Goal: Task Accomplishment & Management: Manage account settings

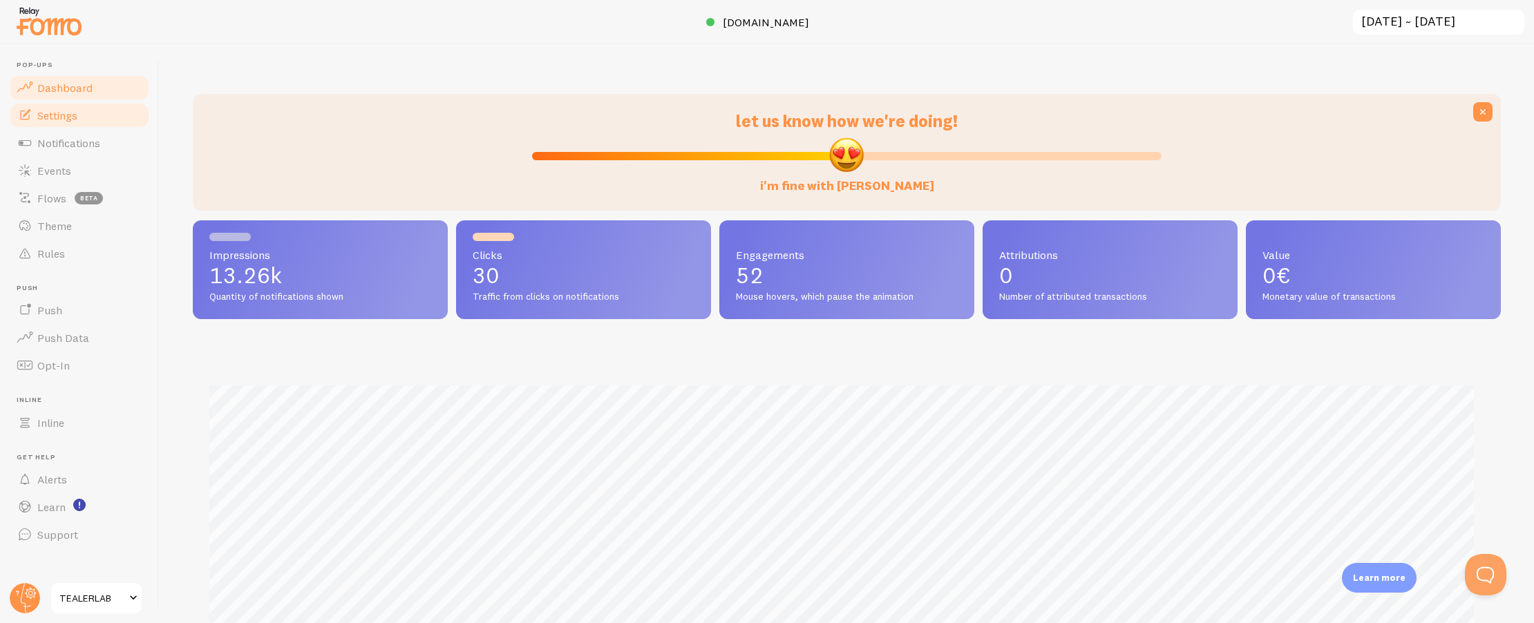
click at [77, 124] on link "Settings" at bounding box center [79, 116] width 142 height 28
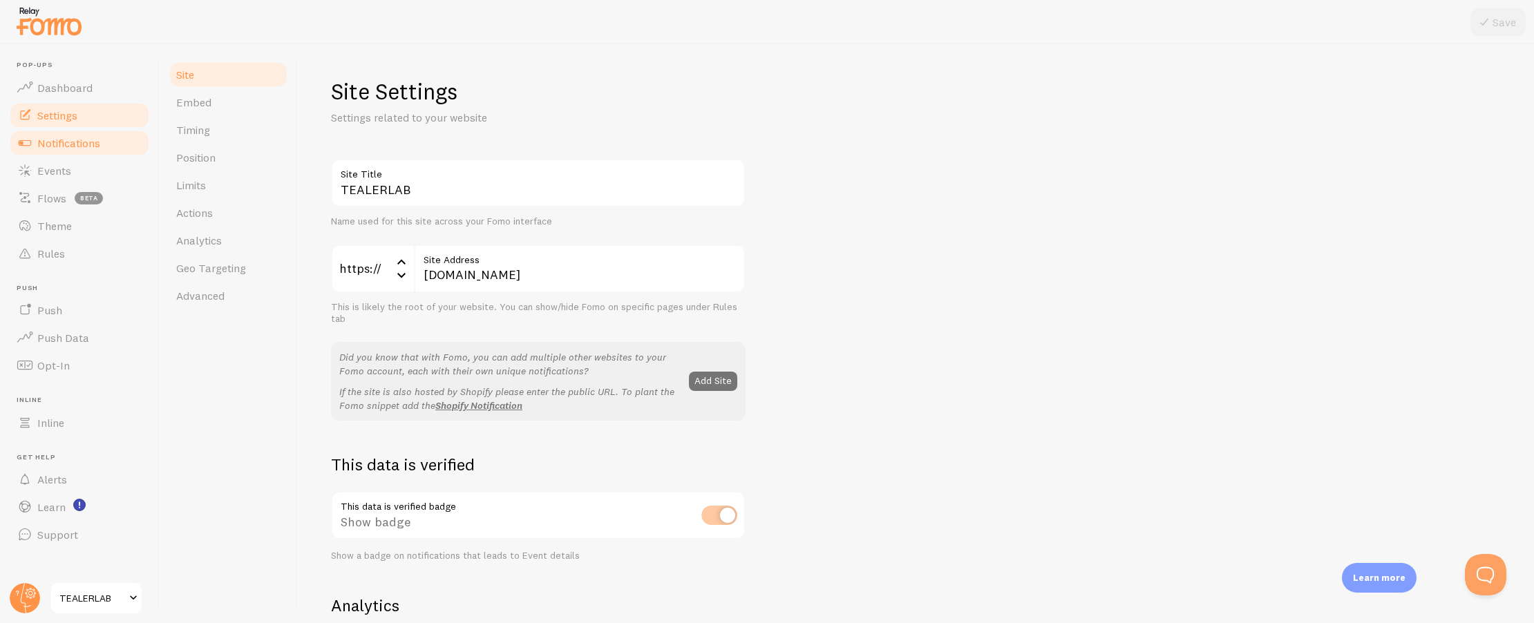
click at [82, 153] on link "Notifications" at bounding box center [79, 143] width 142 height 28
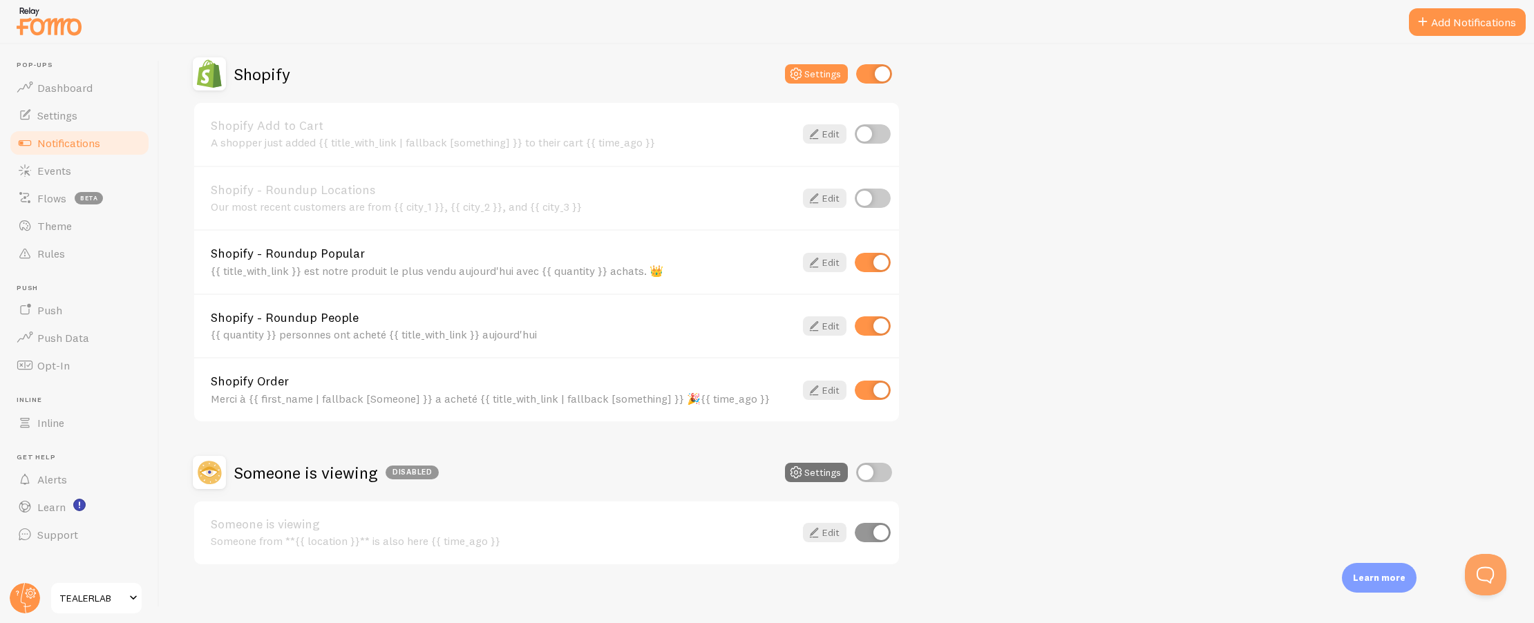
scroll to position [426, 0]
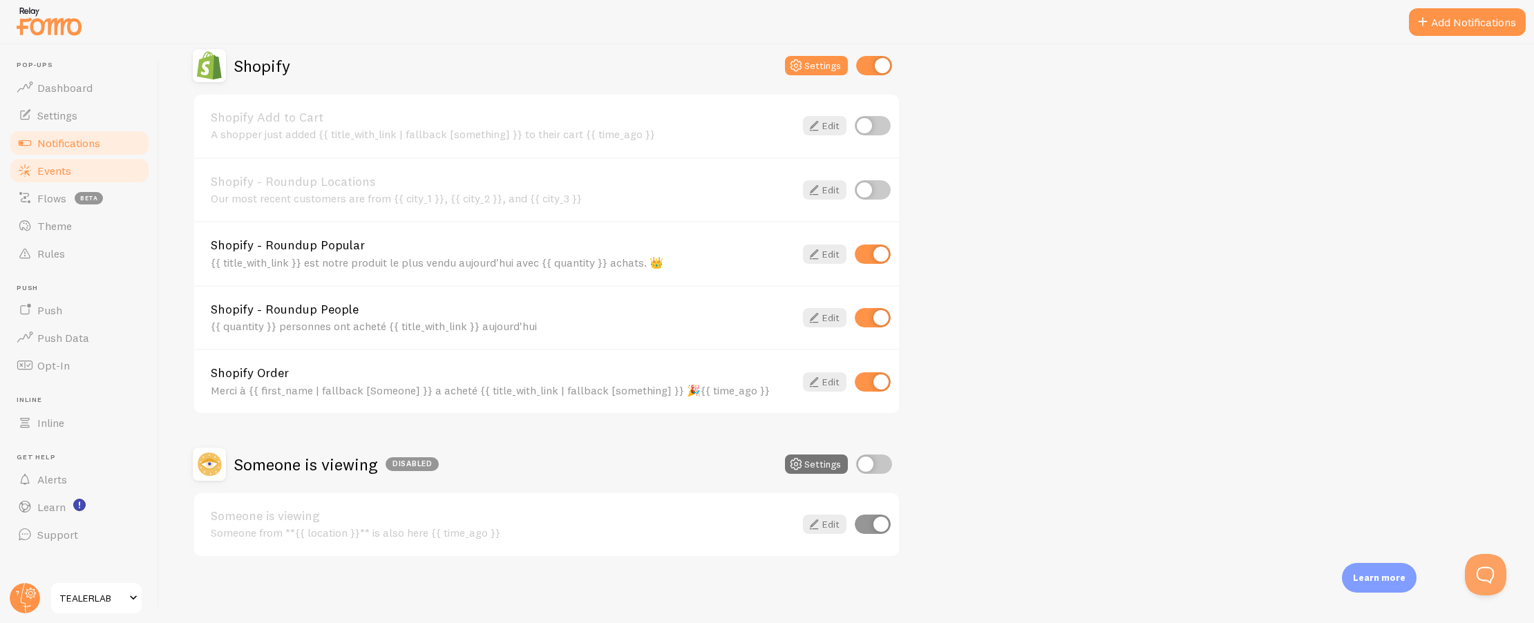
click at [34, 170] on link "Events" at bounding box center [79, 171] width 142 height 28
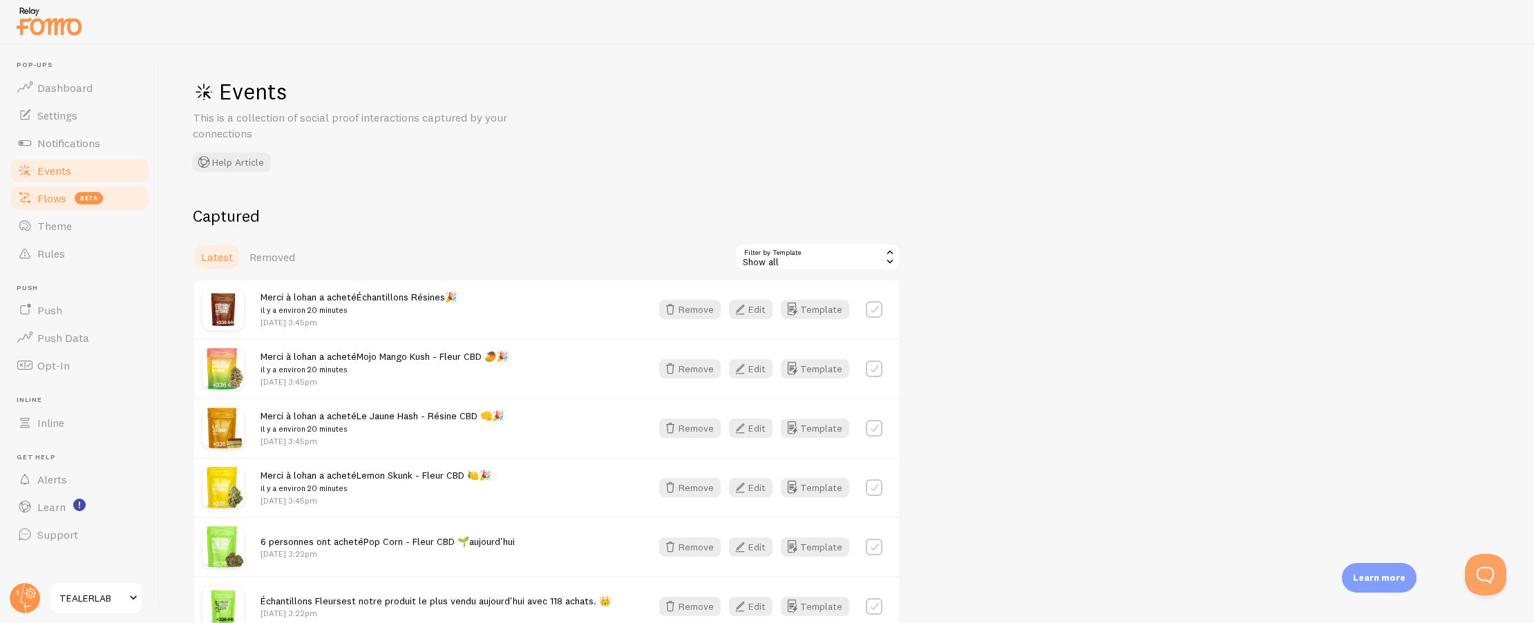
click at [47, 194] on span "Flows" at bounding box center [51, 198] width 29 height 14
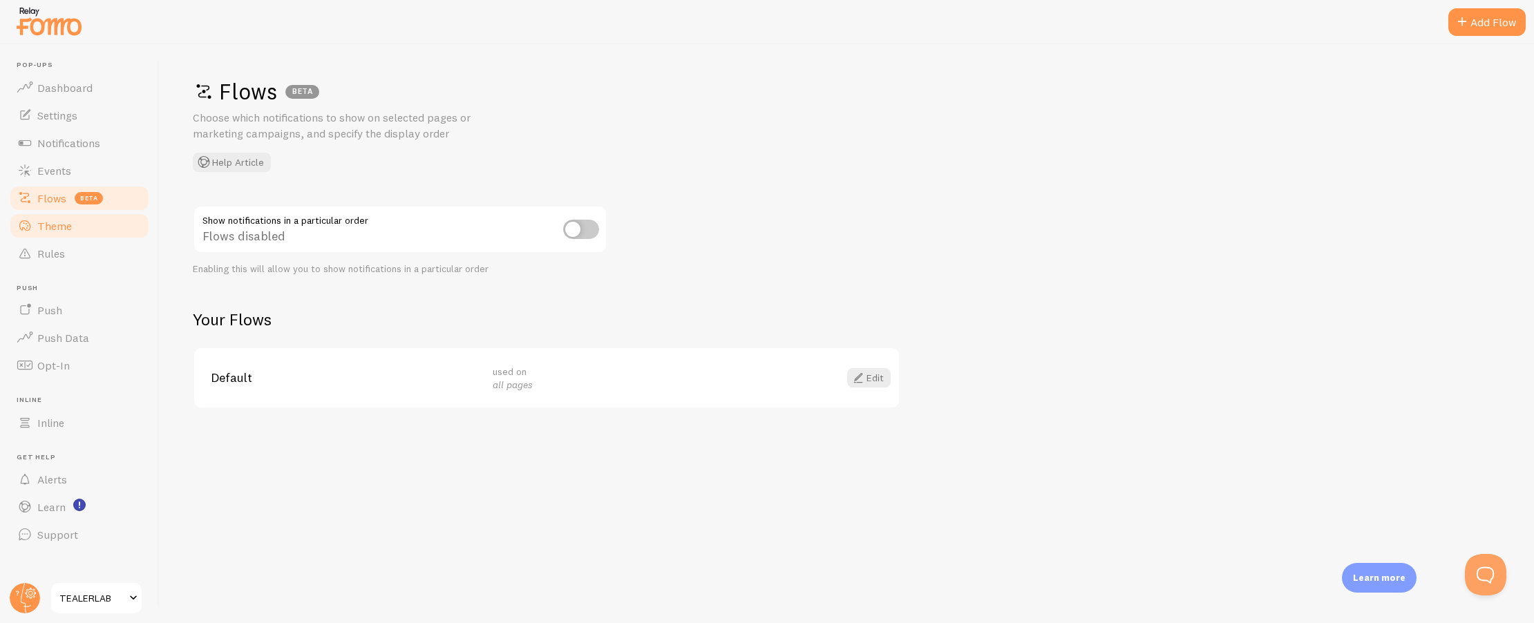
click at [60, 223] on span "Theme" at bounding box center [54, 226] width 35 height 14
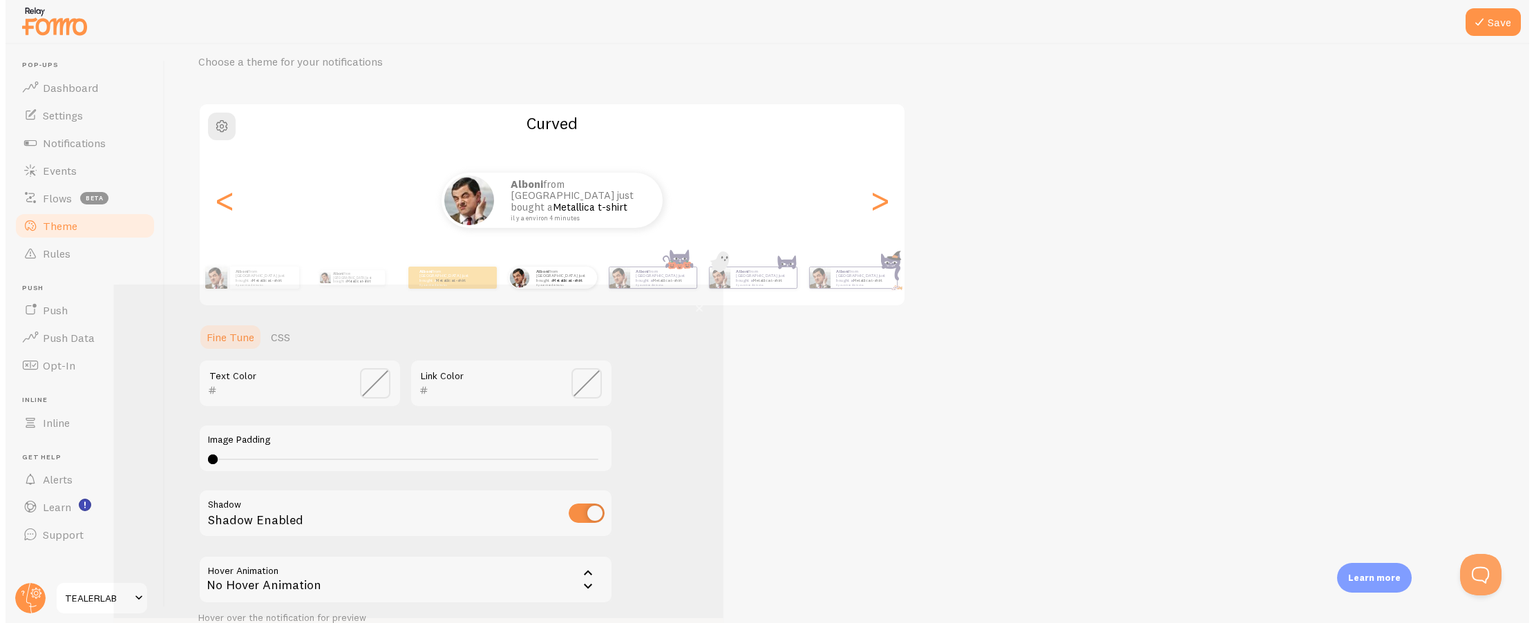
scroll to position [59, 0]
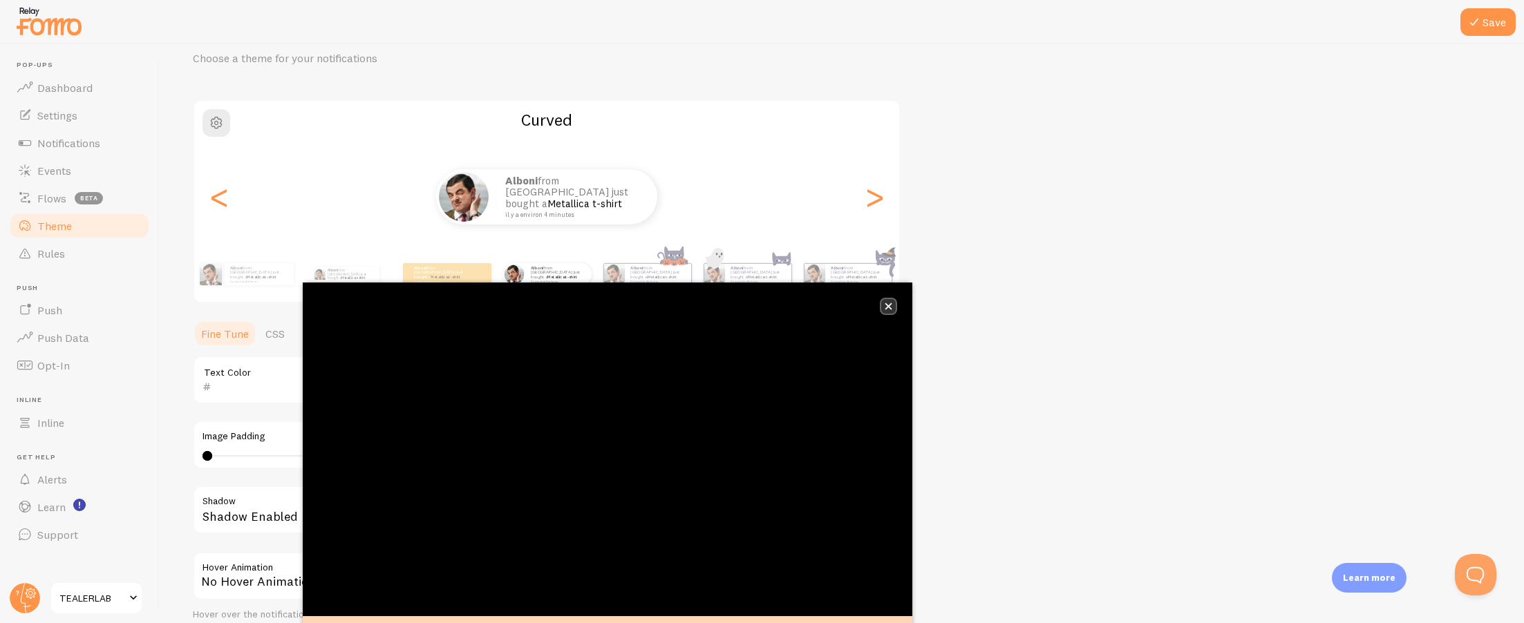
click at [891, 309] on icon "close," at bounding box center [888, 306] width 7 height 7
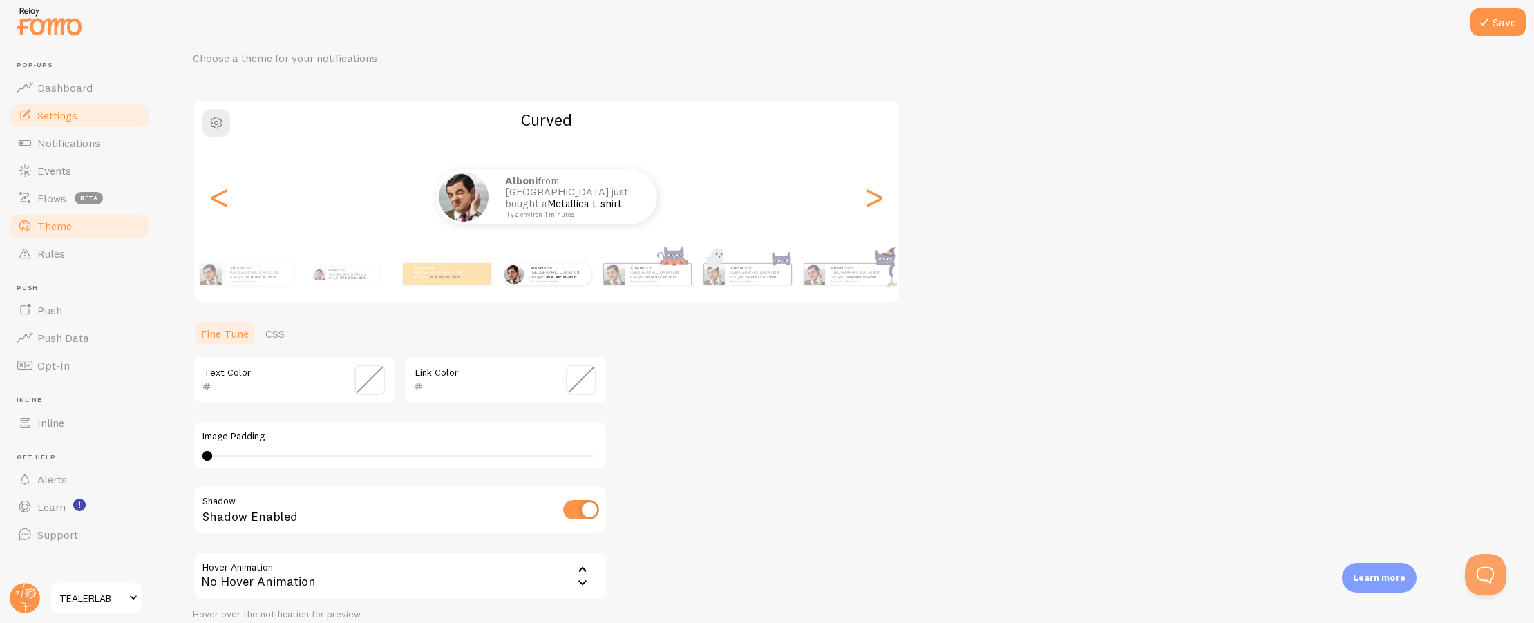
click at [60, 116] on span "Settings" at bounding box center [57, 115] width 40 height 14
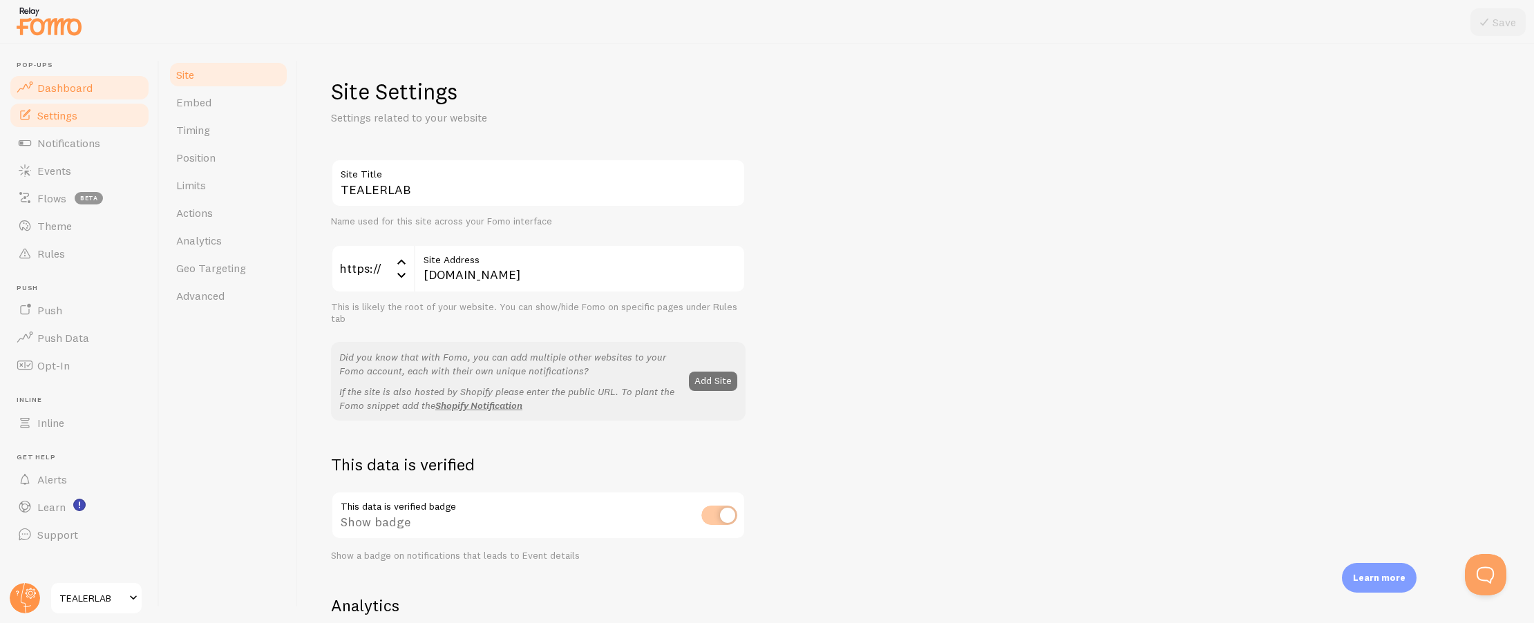
click at [68, 96] on link "Dashboard" at bounding box center [79, 88] width 142 height 28
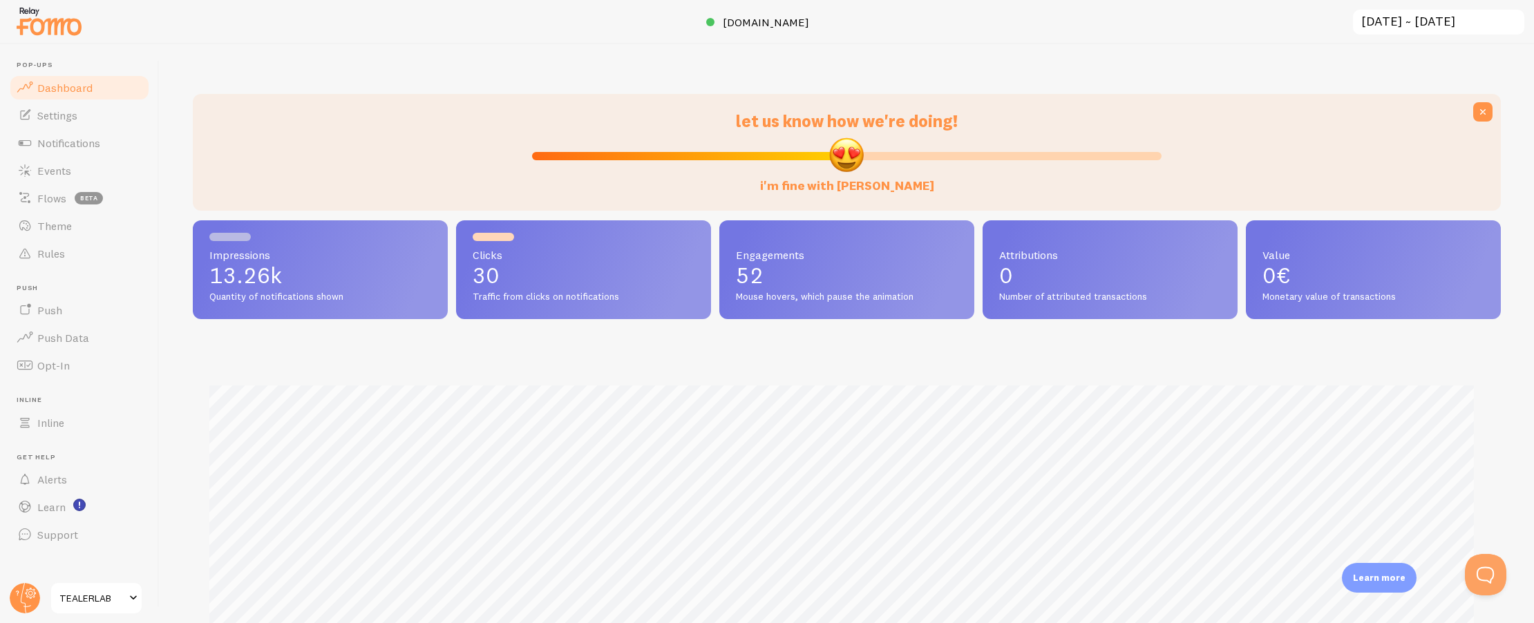
scroll to position [242, 0]
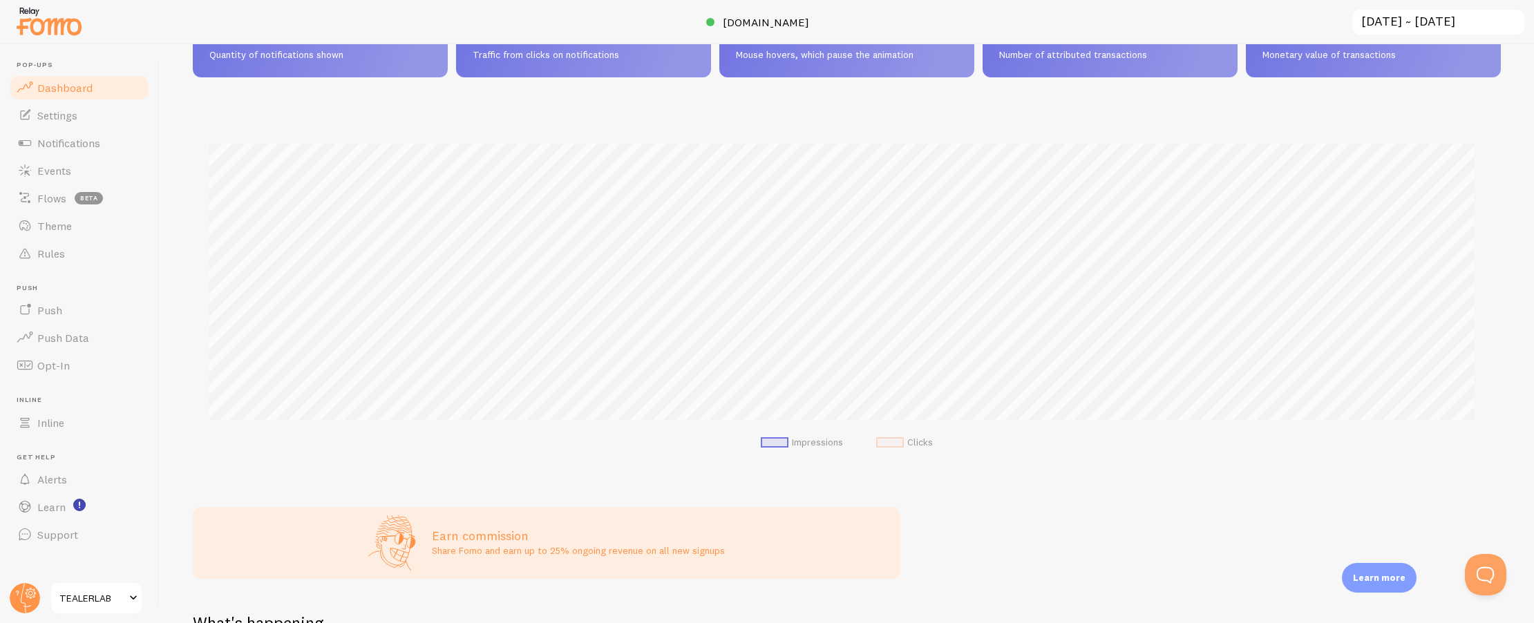
click at [101, 594] on span "TEALERLAB" at bounding box center [92, 598] width 66 height 17
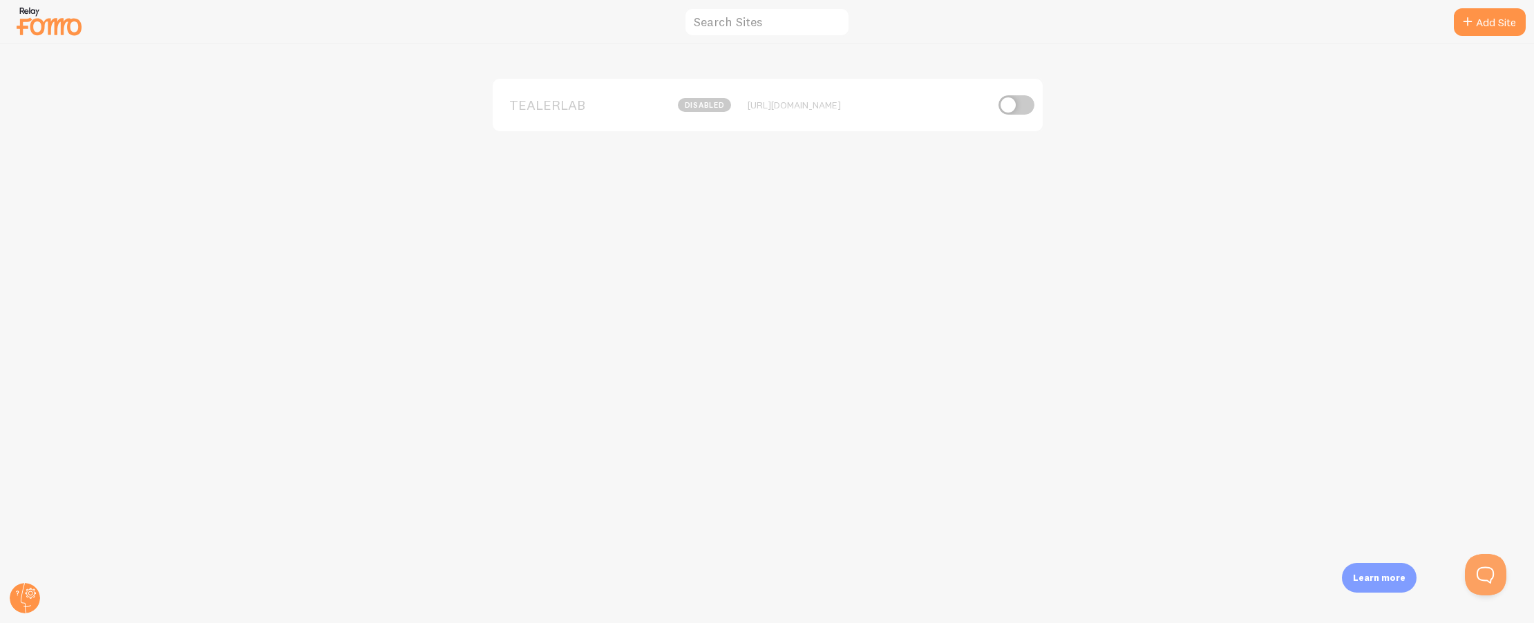
click at [1014, 106] on input "checkbox" at bounding box center [1017, 104] width 36 height 19
checkbox input "true"
click at [68, 21] on img at bounding box center [49, 20] width 69 height 35
click at [37, 13] on img at bounding box center [49, 20] width 69 height 35
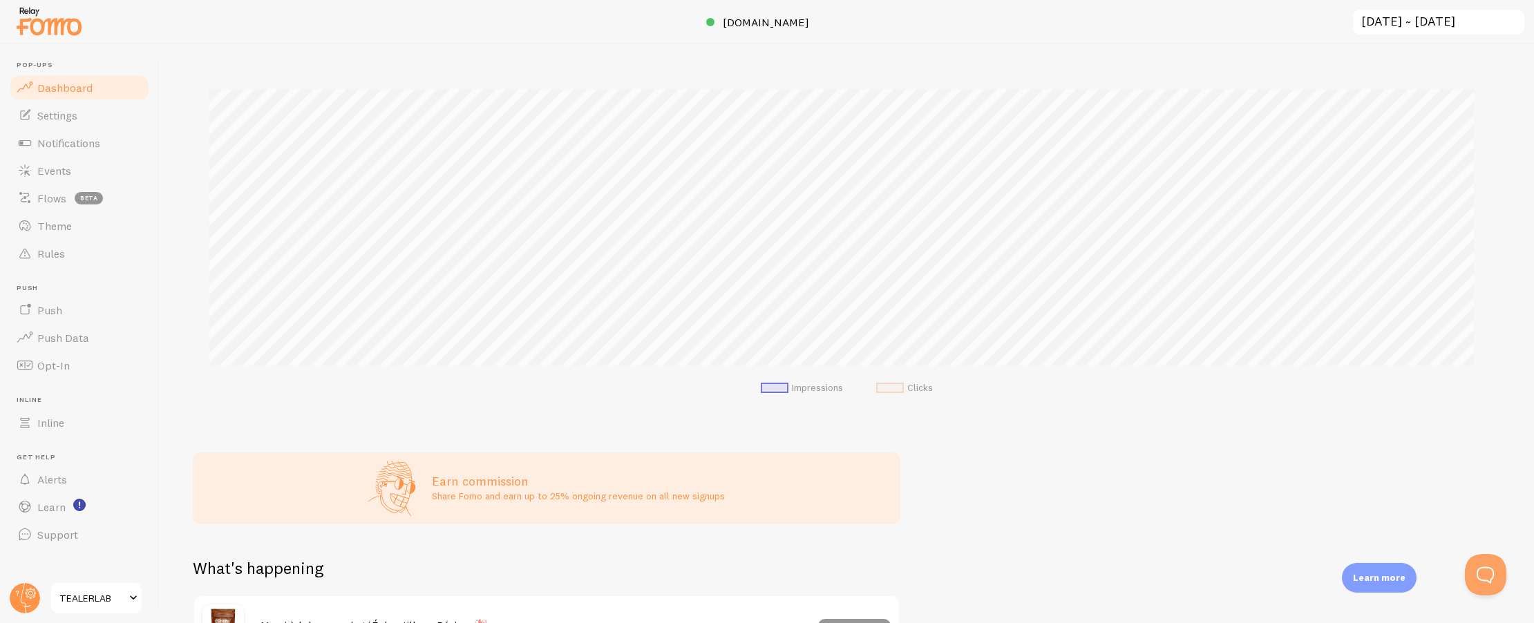
scroll to position [200, 0]
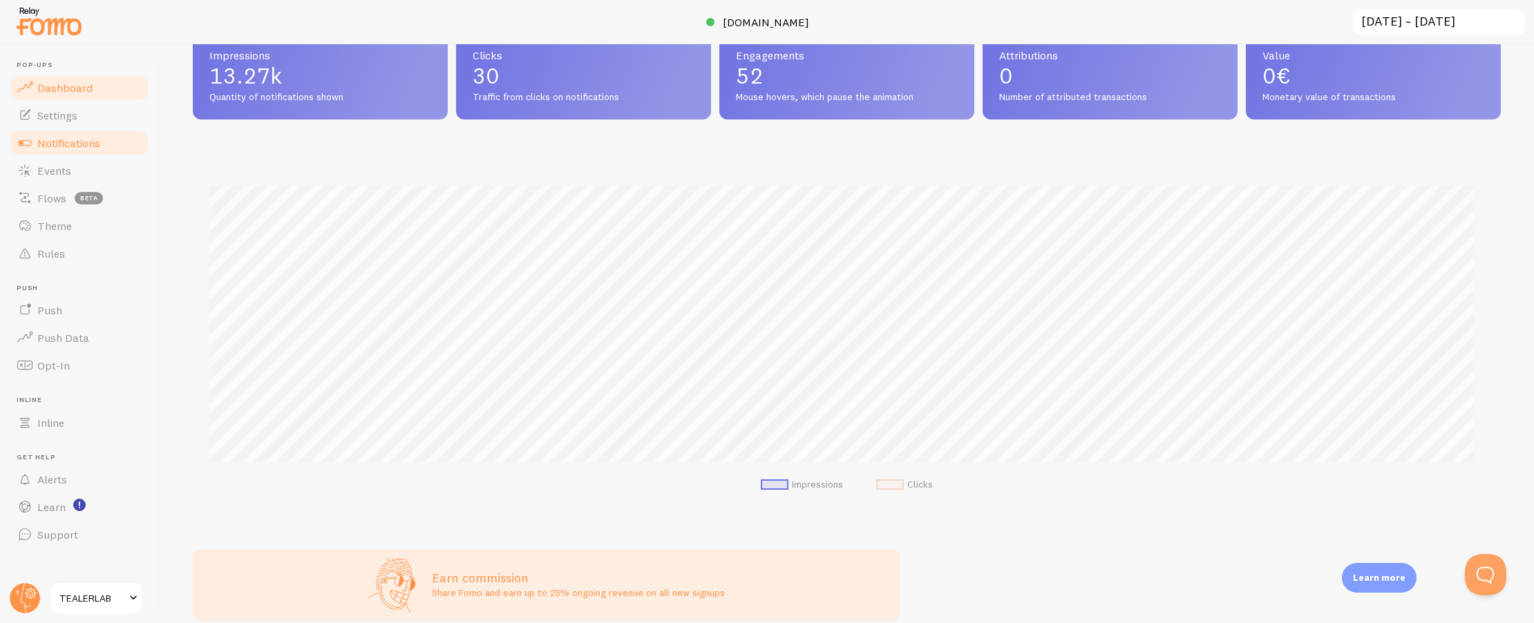
click at [59, 145] on span "Notifications" at bounding box center [68, 143] width 63 height 14
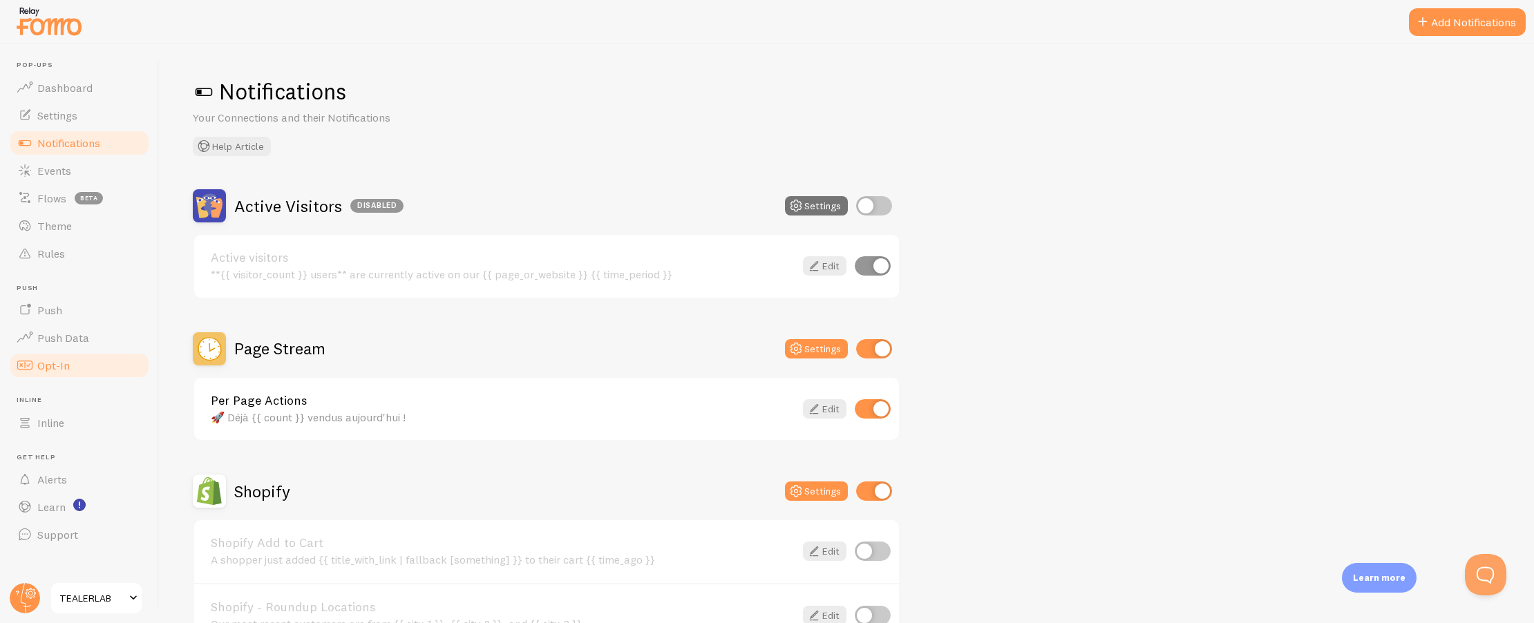
click at [50, 364] on span "Opt-In" at bounding box center [53, 366] width 32 height 14
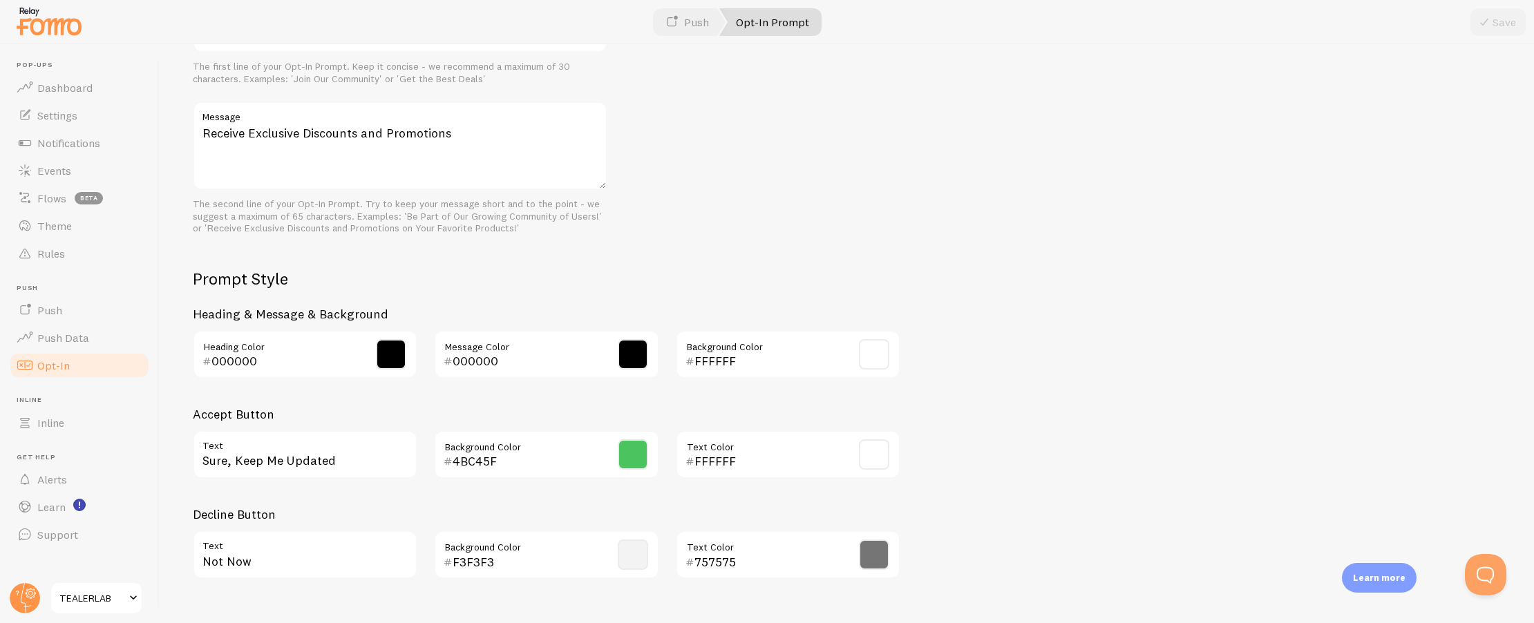
scroll to position [508, 0]
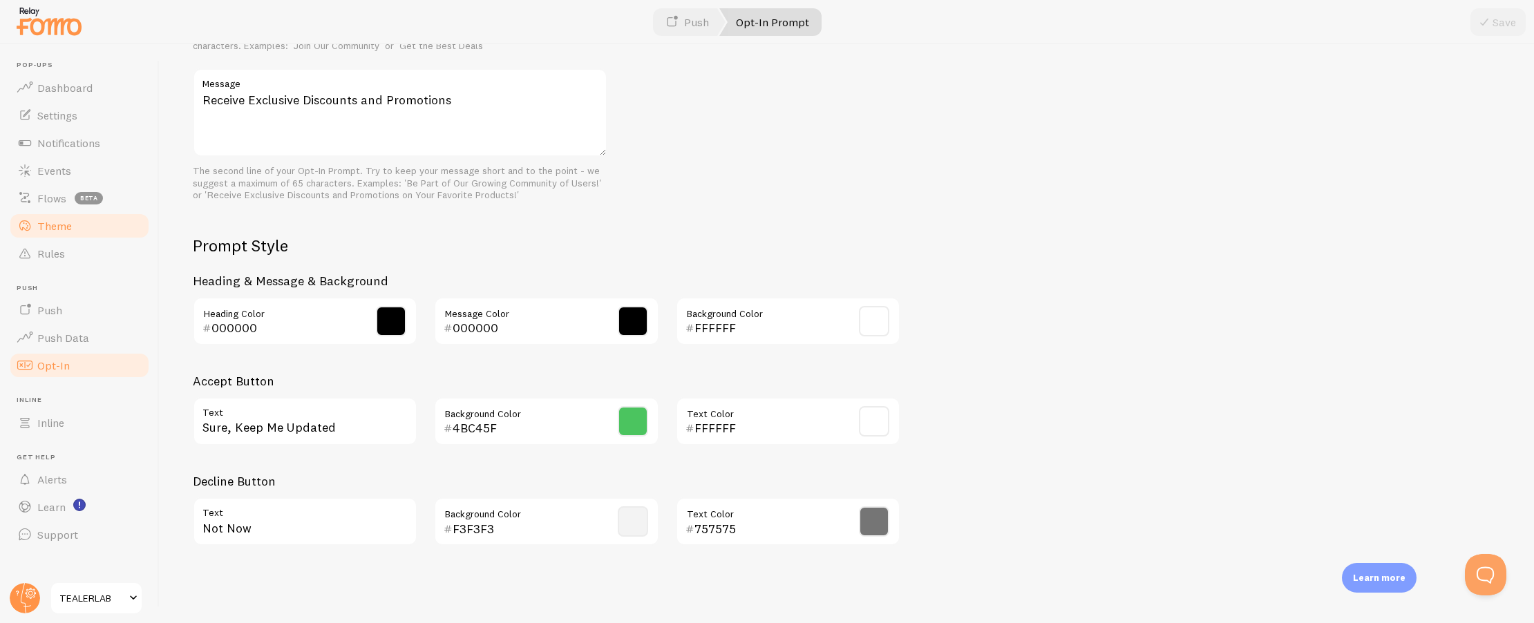
click at [80, 234] on link "Theme" at bounding box center [79, 226] width 142 height 28
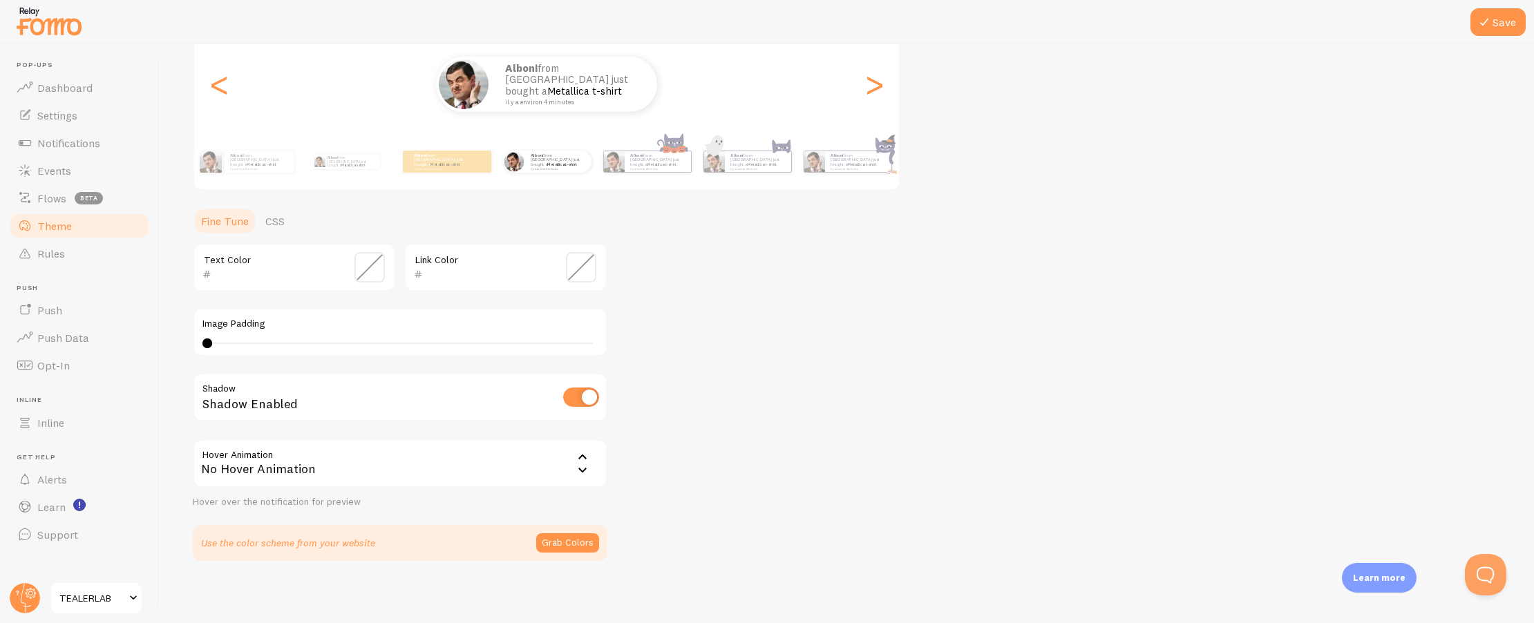
scroll to position [176, 0]
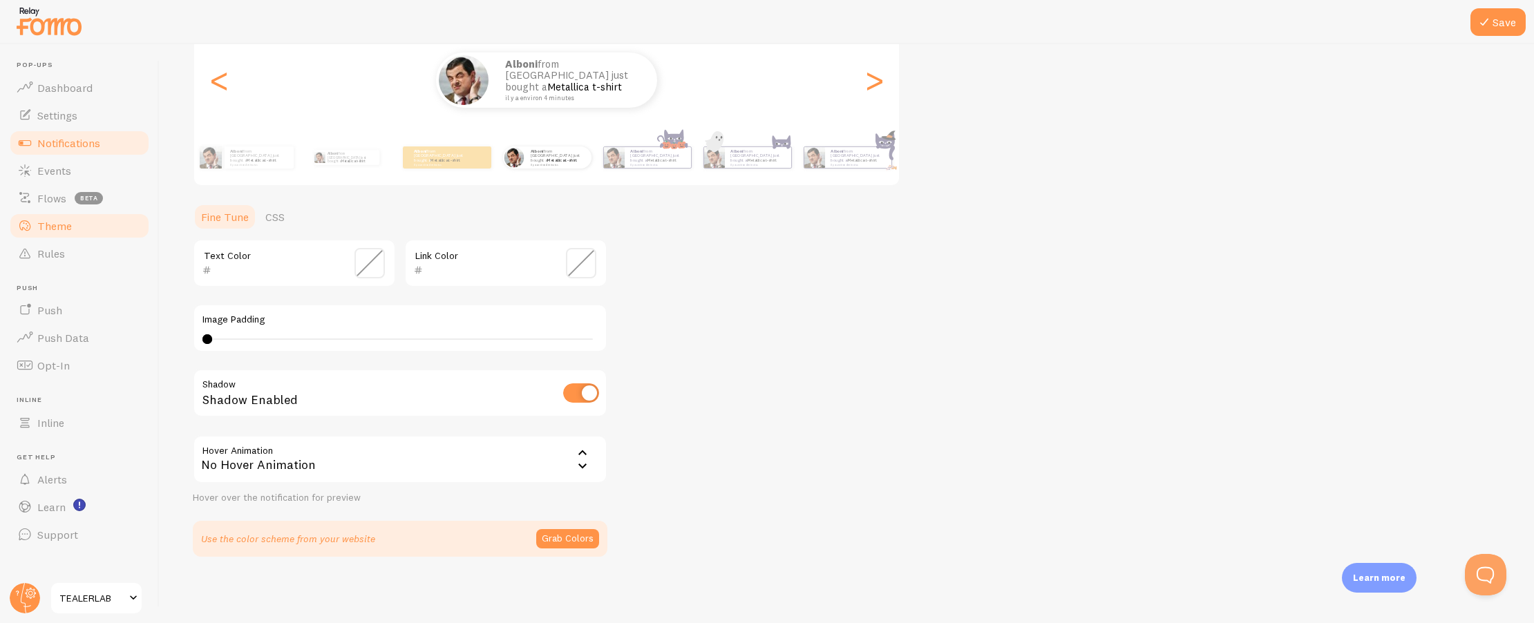
click at [81, 155] on link "Notifications" at bounding box center [79, 143] width 142 height 28
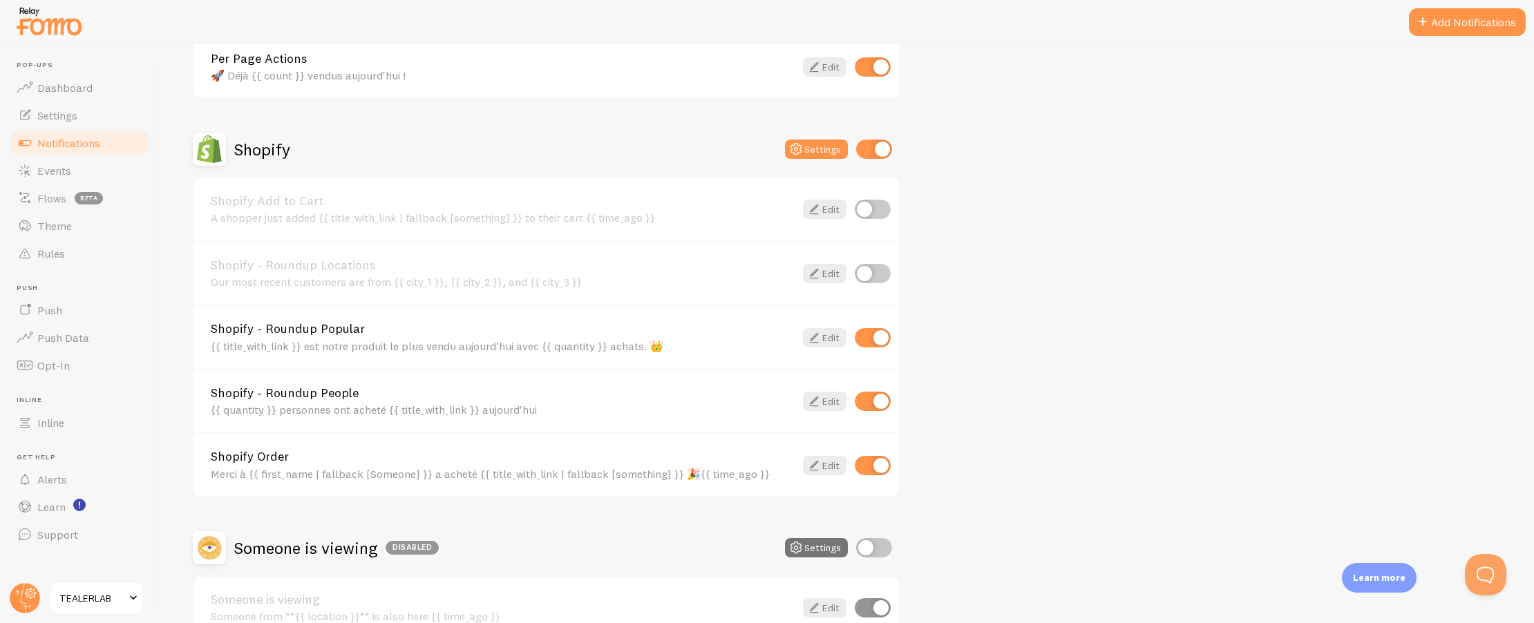
scroll to position [347, 0]
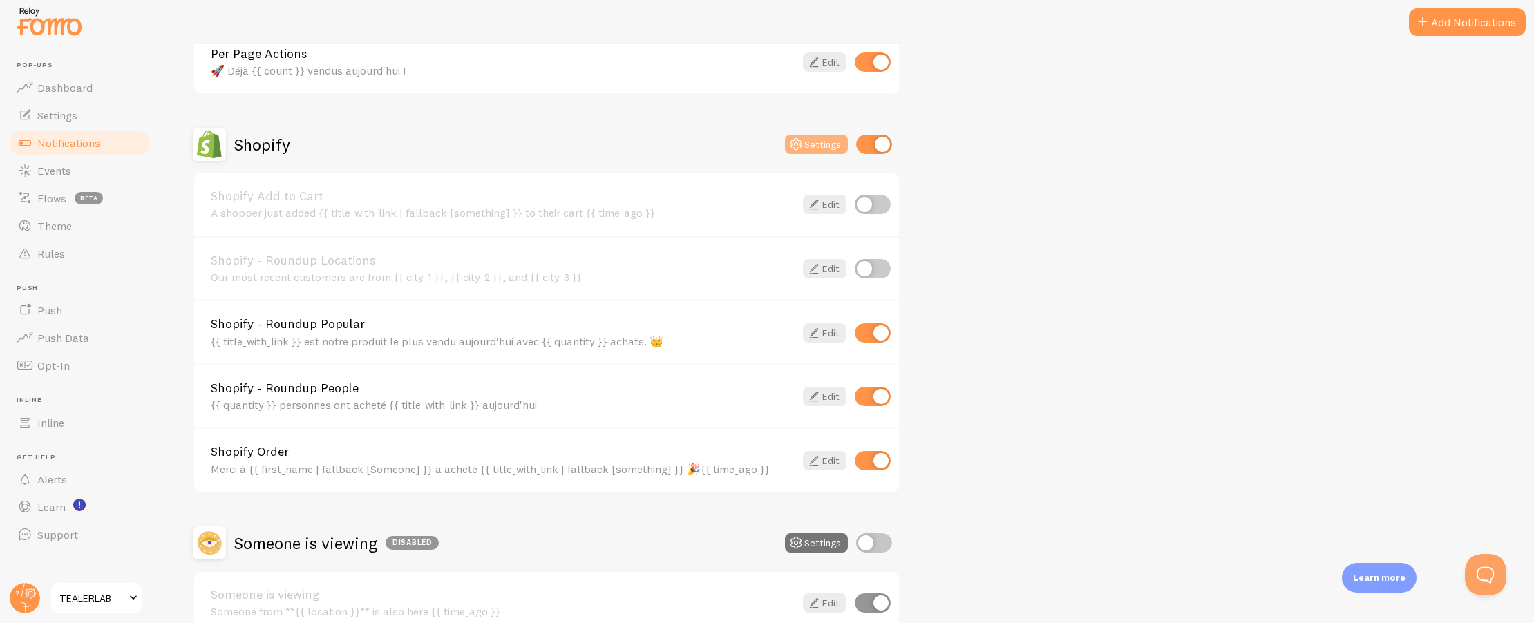
click at [841, 142] on button "Settings" at bounding box center [816, 144] width 63 height 19
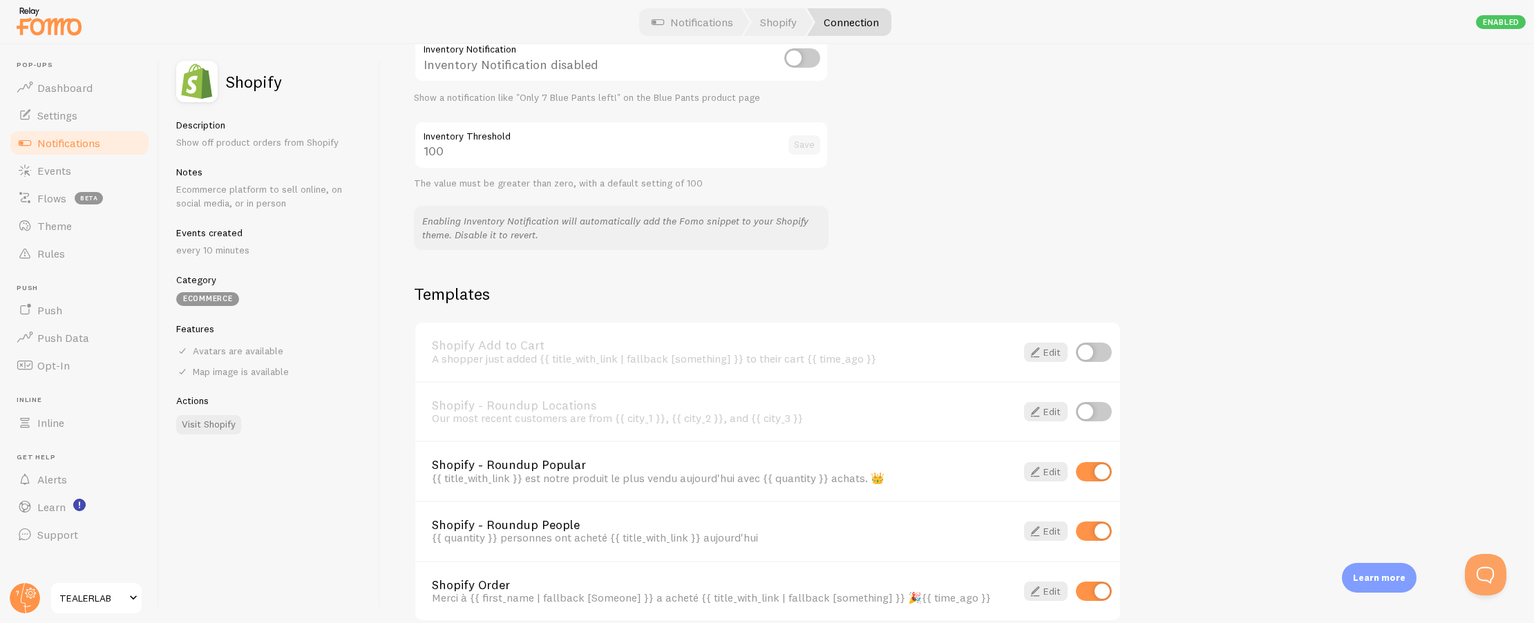
scroll to position [831, 0]
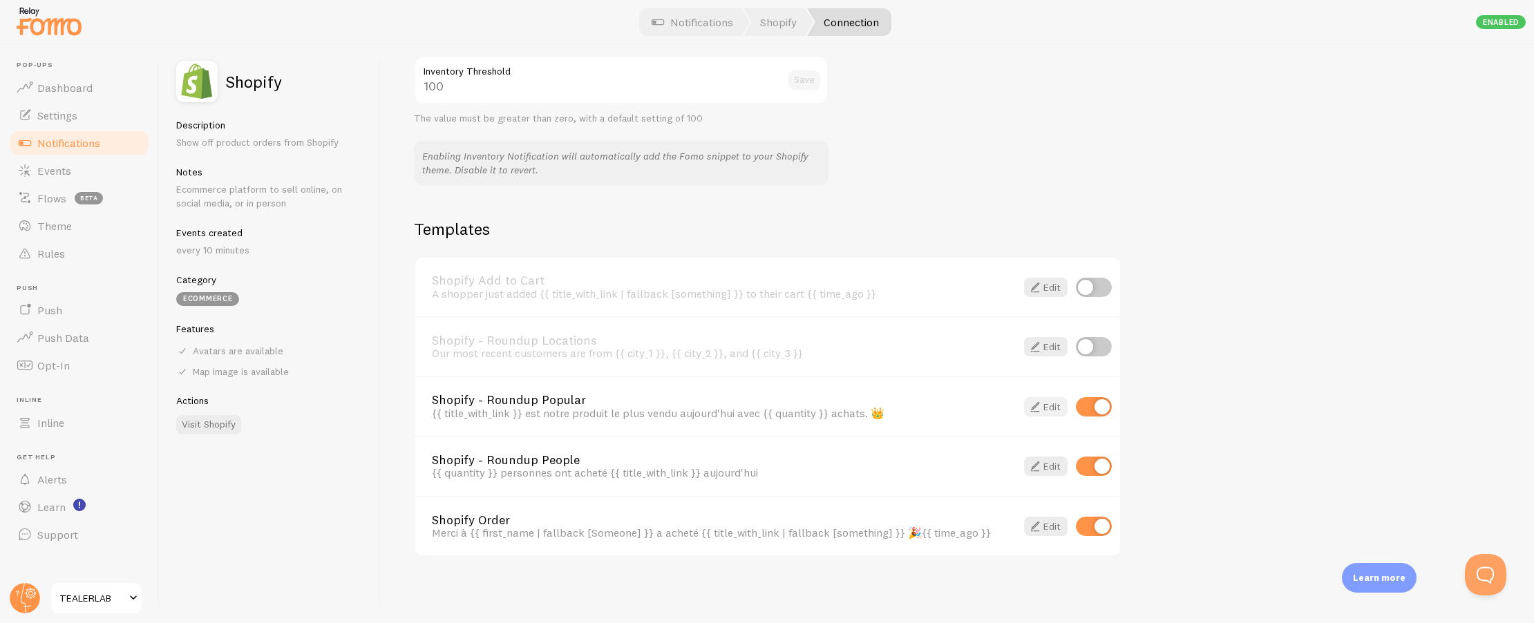
click at [1050, 406] on link "Edit" at bounding box center [1046, 406] width 44 height 19
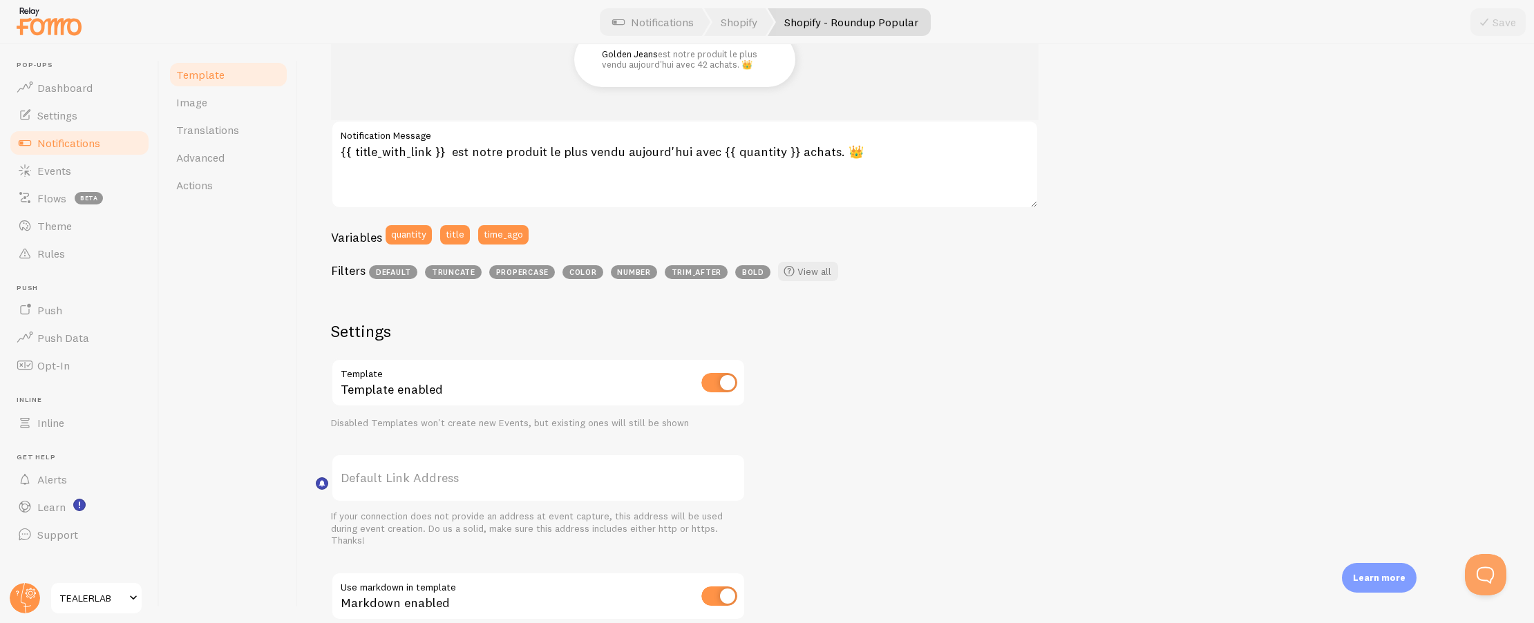
scroll to position [202, 0]
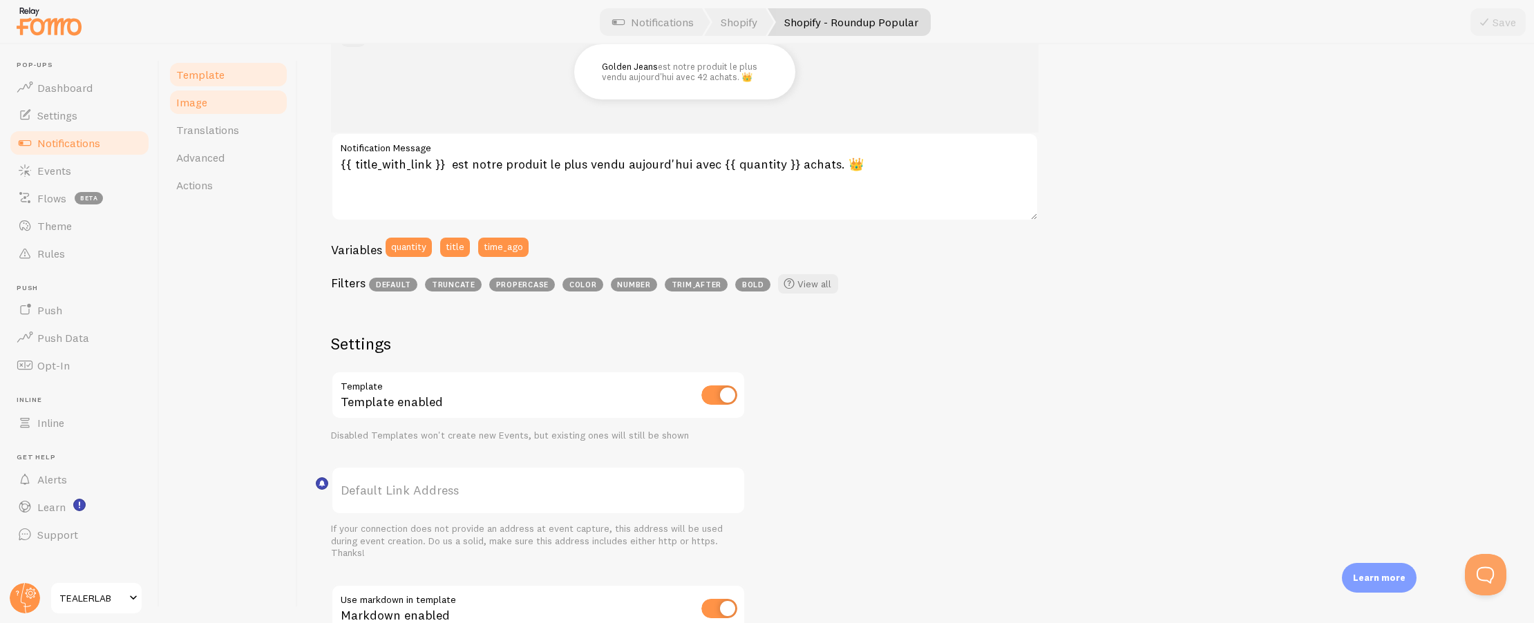
click at [213, 101] on link "Image" at bounding box center [228, 102] width 121 height 28
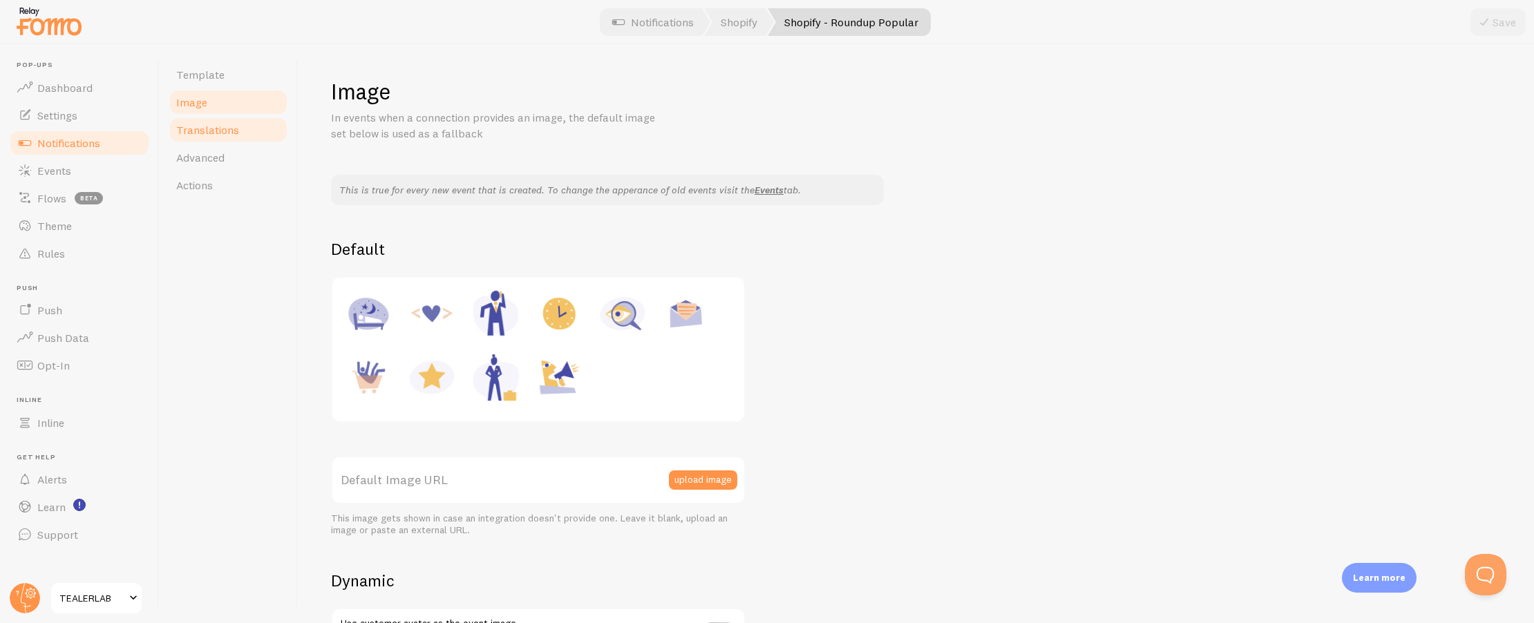
click at [211, 128] on span "Translations" at bounding box center [207, 130] width 63 height 14
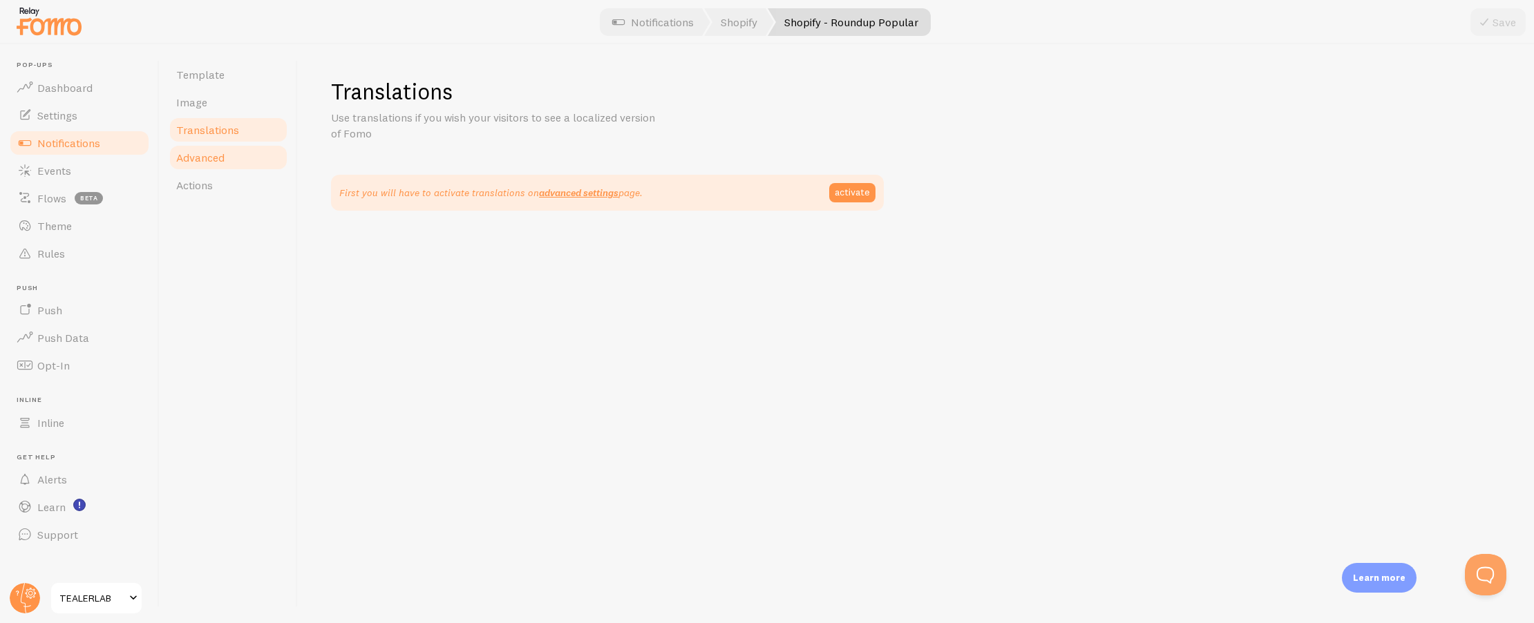
click at [213, 153] on span "Advanced" at bounding box center [200, 158] width 48 height 14
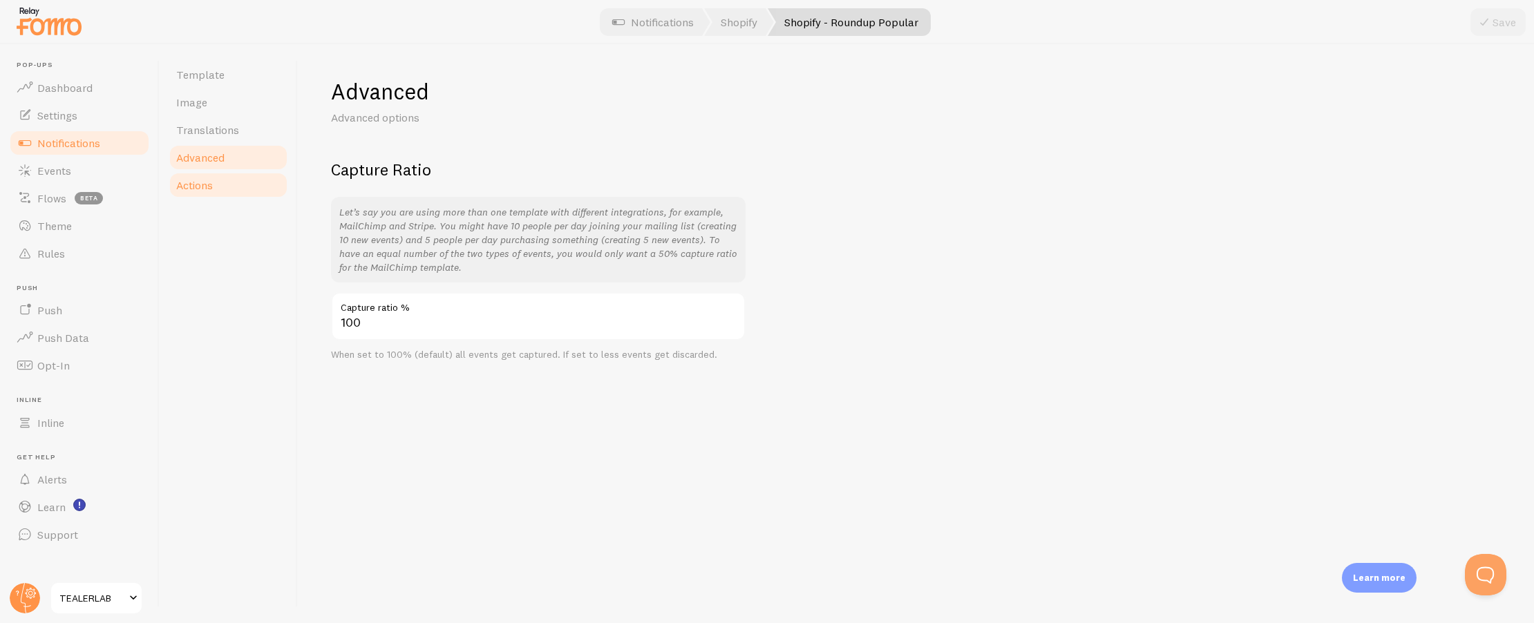
click at [215, 188] on link "Actions" at bounding box center [228, 185] width 121 height 28
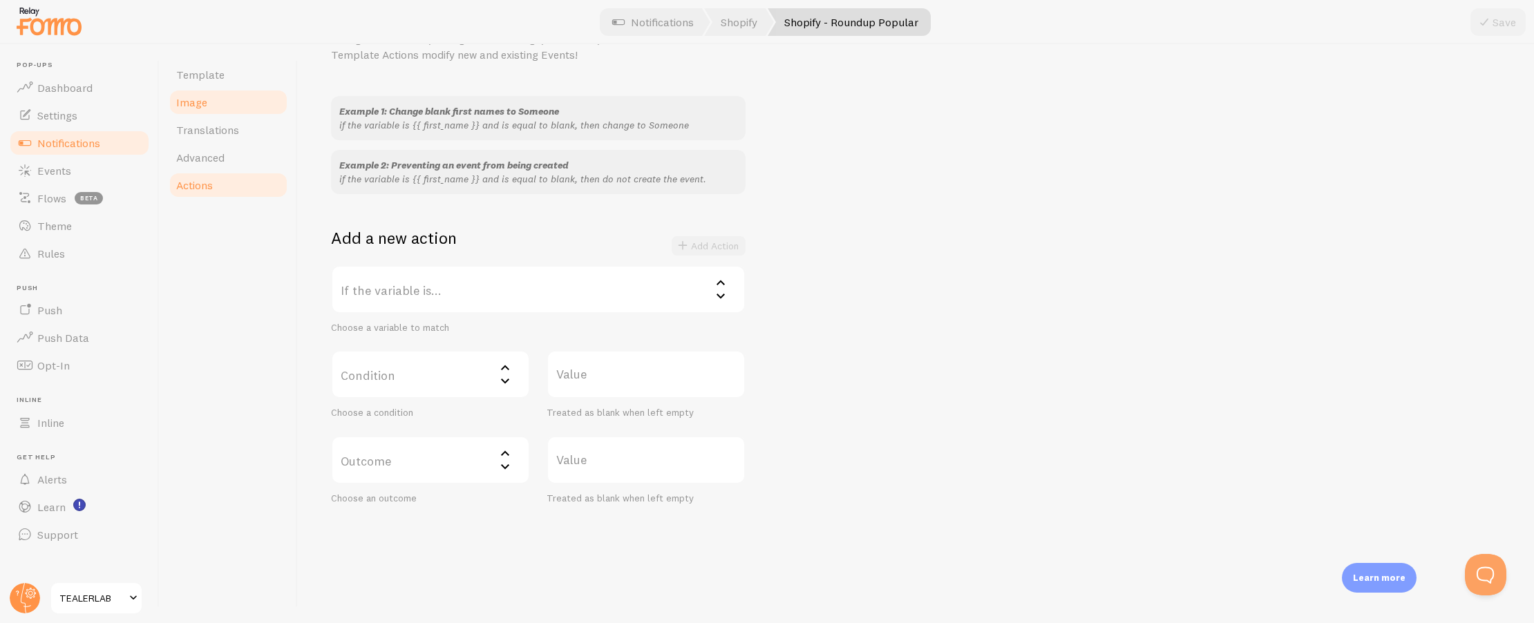
click at [236, 106] on link "Image" at bounding box center [228, 102] width 121 height 28
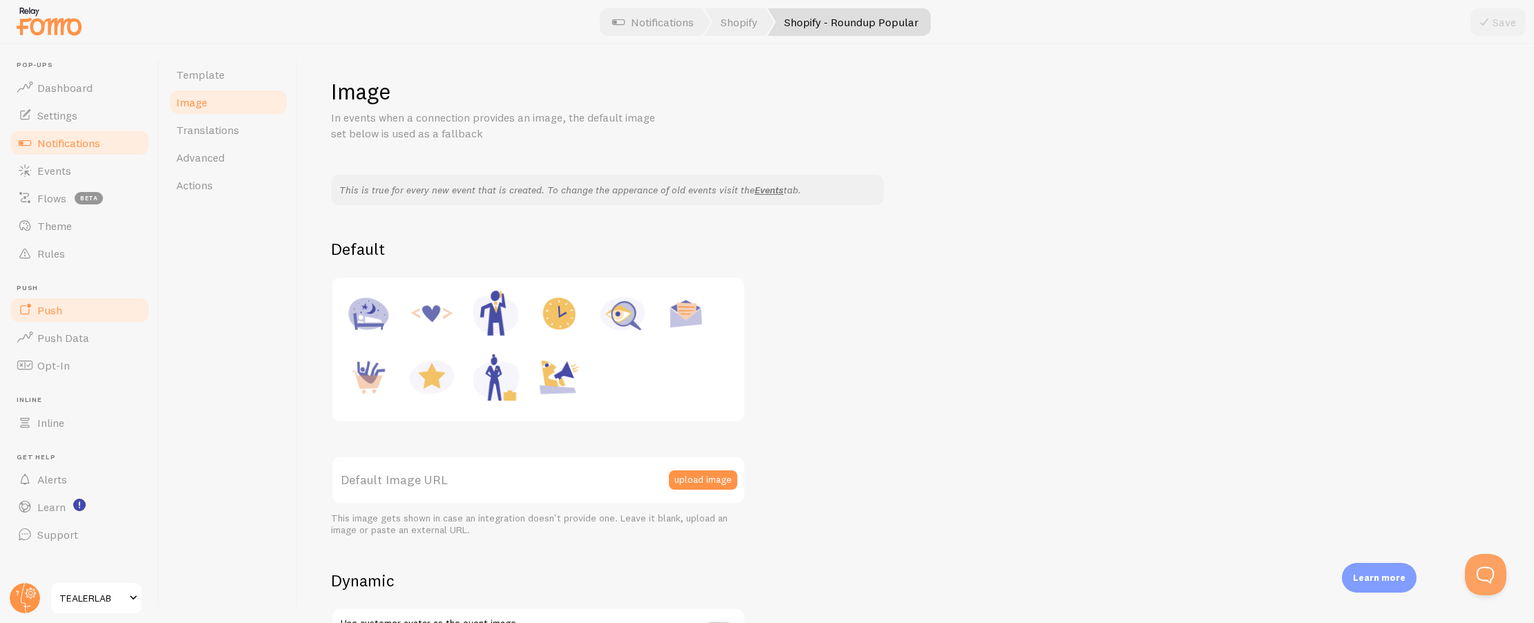
click at [62, 307] on link "Push" at bounding box center [79, 310] width 142 height 28
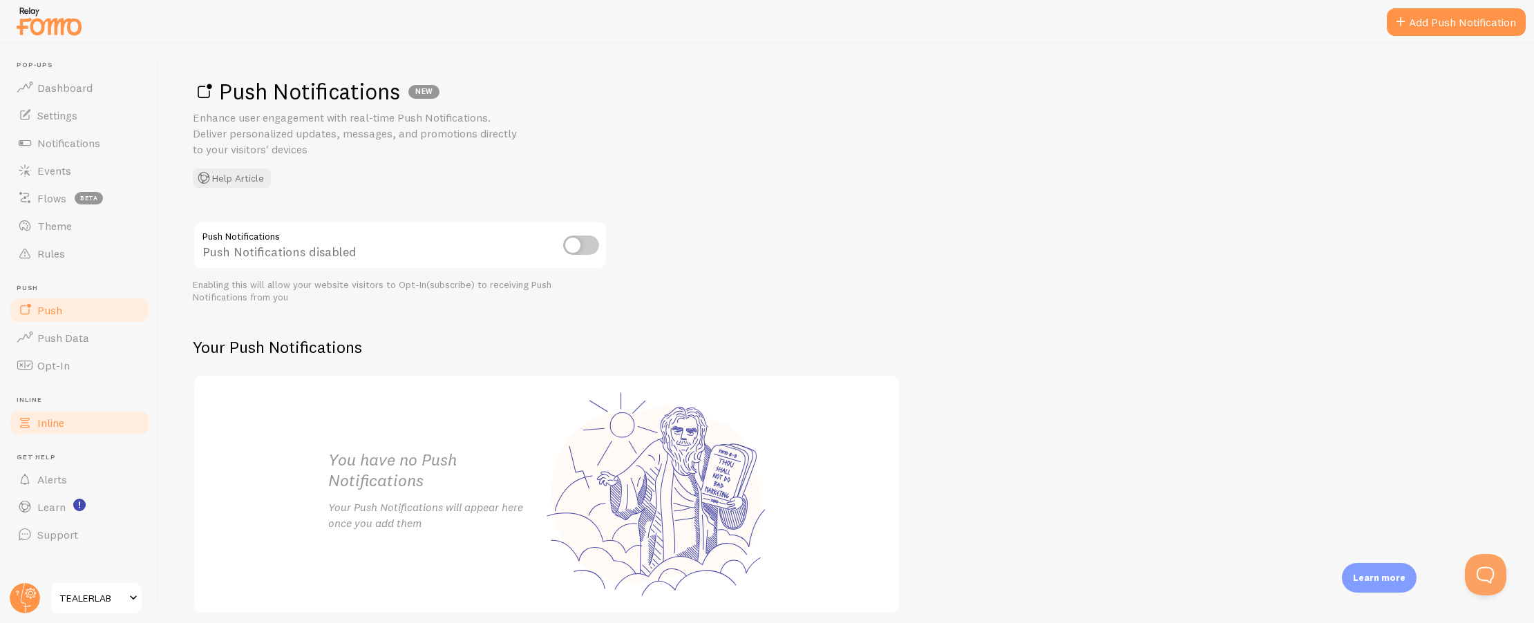
click at [66, 423] on link "Inline" at bounding box center [79, 423] width 142 height 28
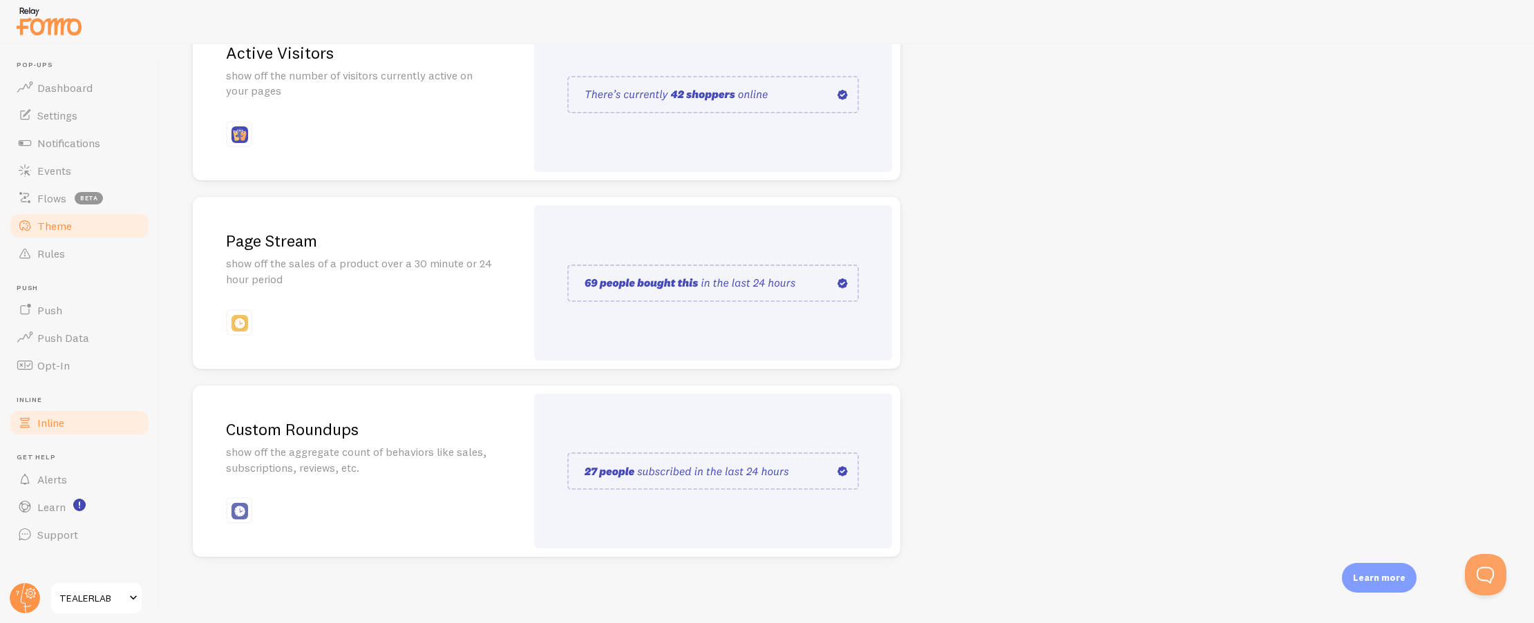
click at [59, 232] on span "Theme" at bounding box center [54, 226] width 35 height 14
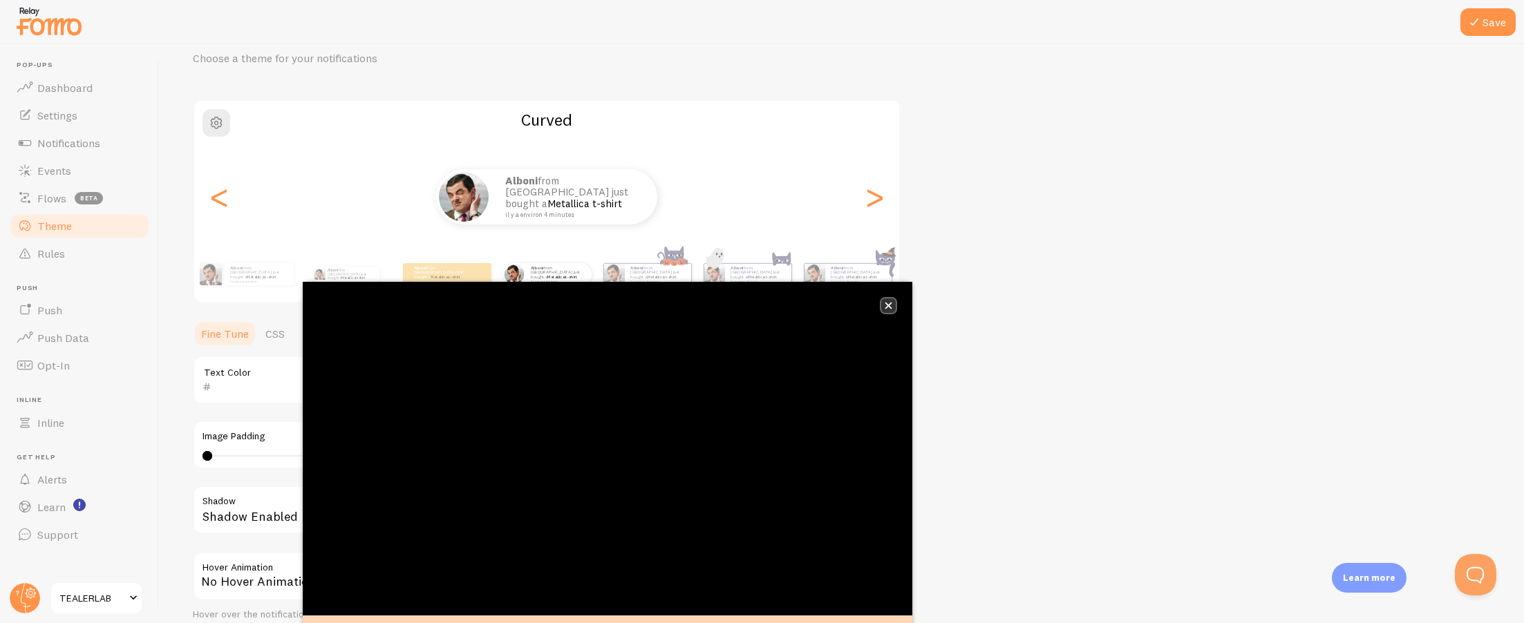
click at [891, 299] on button "close," at bounding box center [888, 306] width 15 height 15
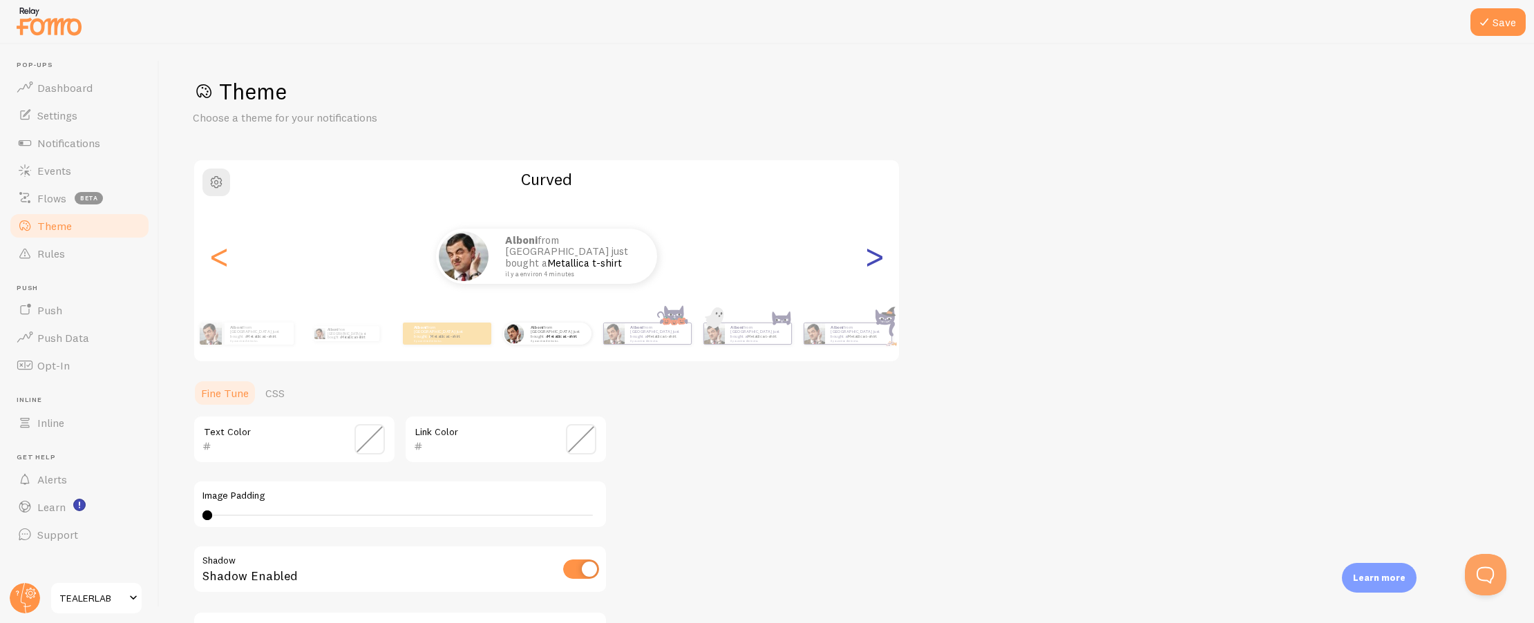
click at [873, 258] on div ">" at bounding box center [874, 257] width 17 height 100
type input "0"
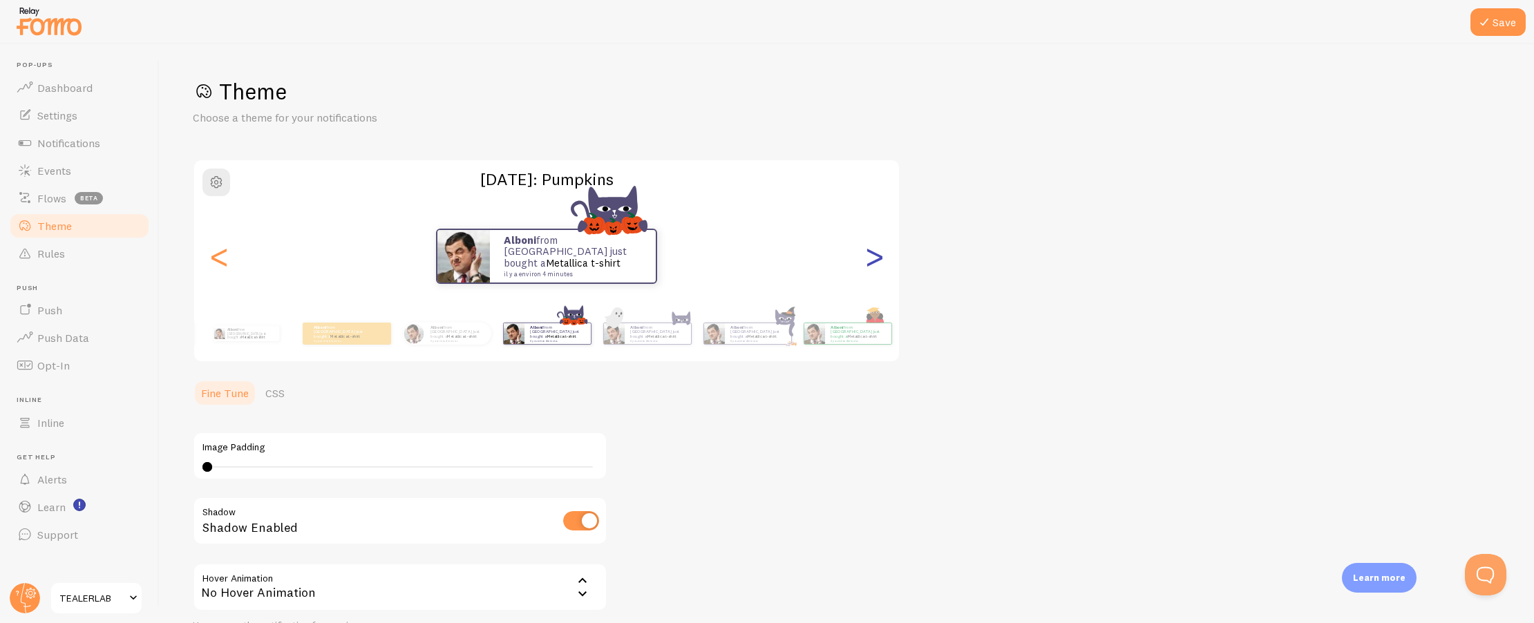
click at [873, 258] on div ">" at bounding box center [874, 257] width 17 height 100
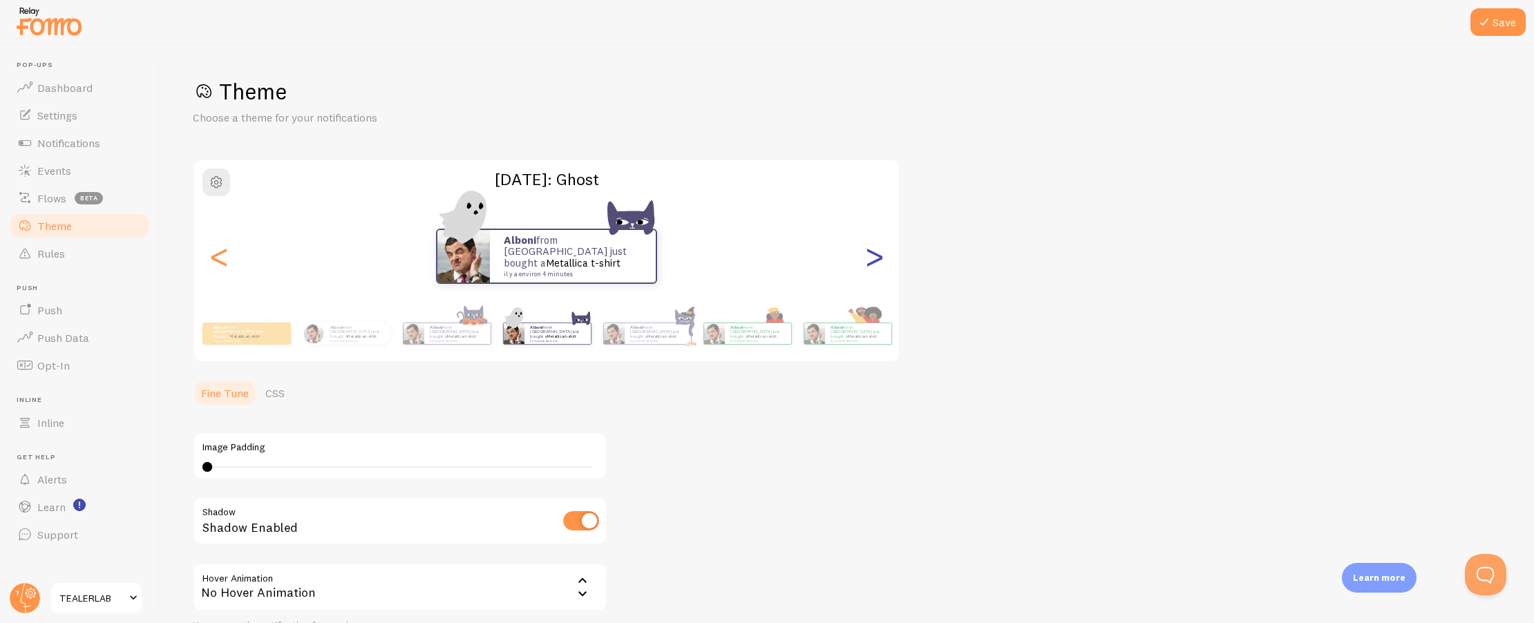
click at [873, 258] on div ">" at bounding box center [874, 257] width 17 height 100
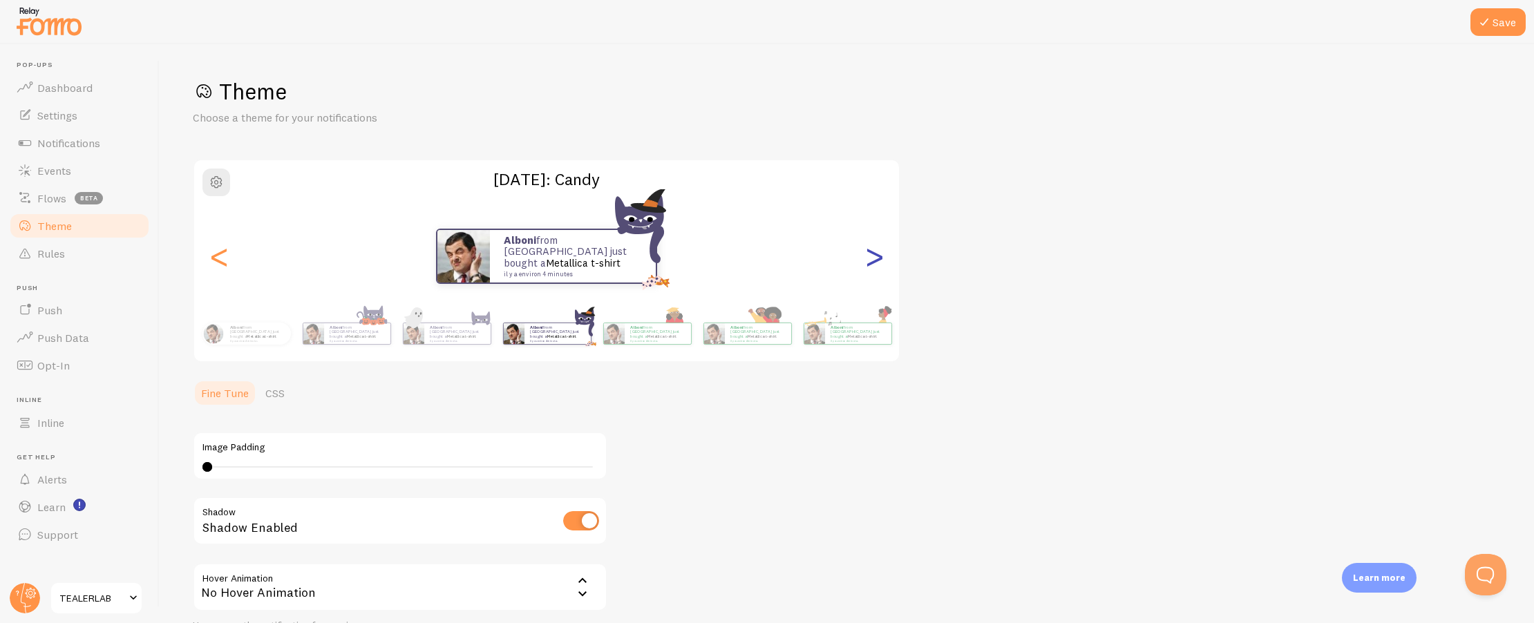
click at [873, 258] on div ">" at bounding box center [874, 257] width 17 height 100
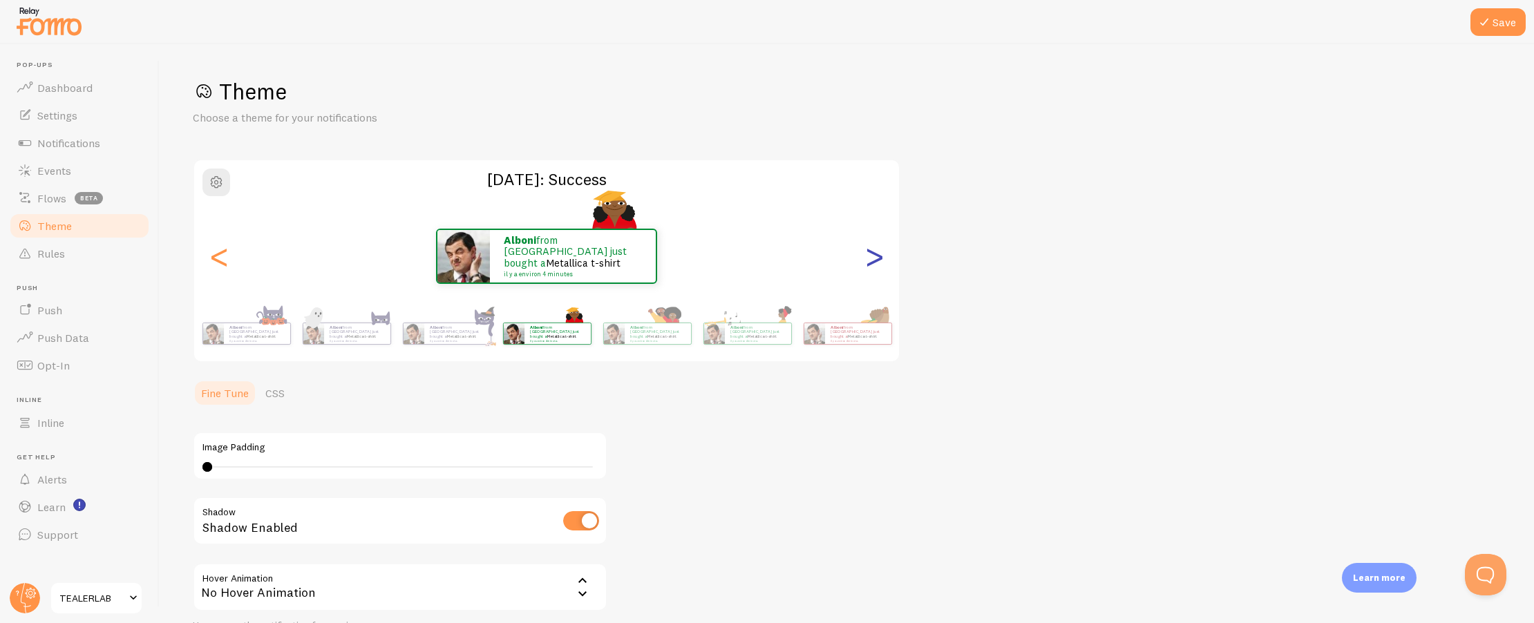
click at [873, 258] on div ">" at bounding box center [874, 257] width 17 height 100
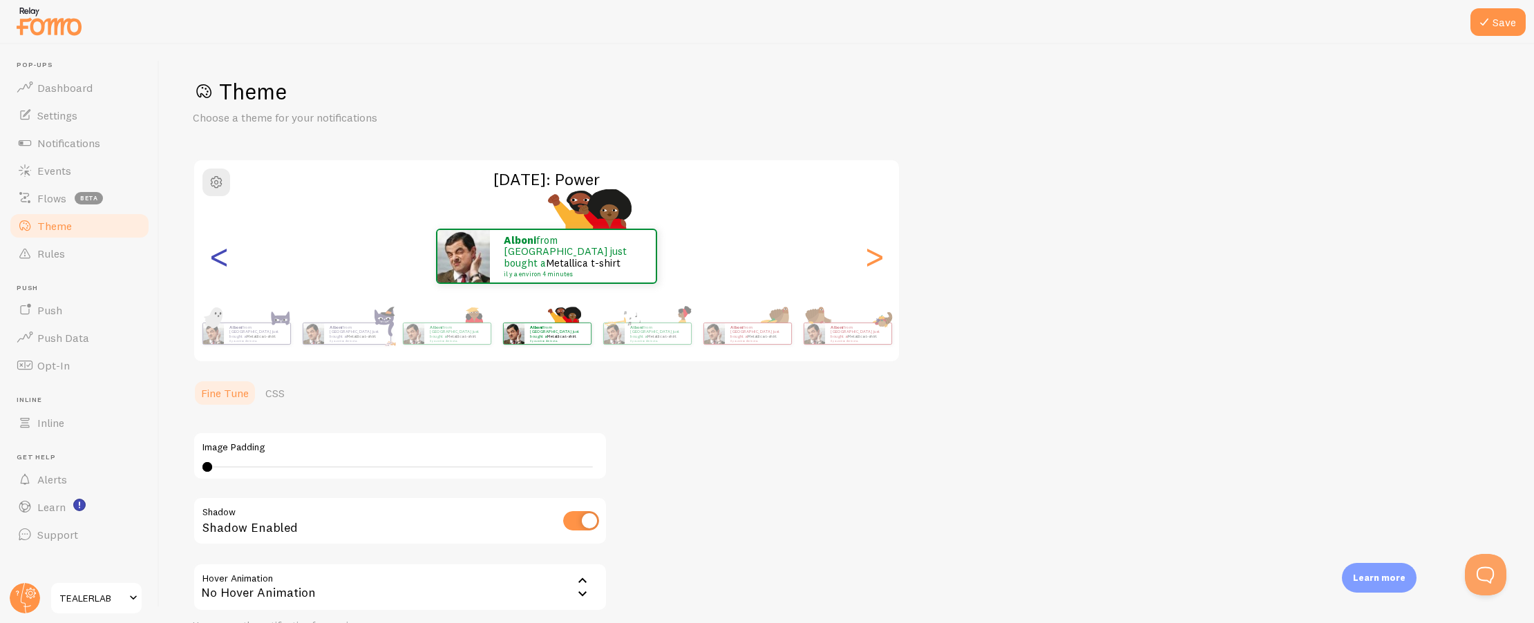
click at [214, 264] on div "<" at bounding box center [219, 257] width 17 height 100
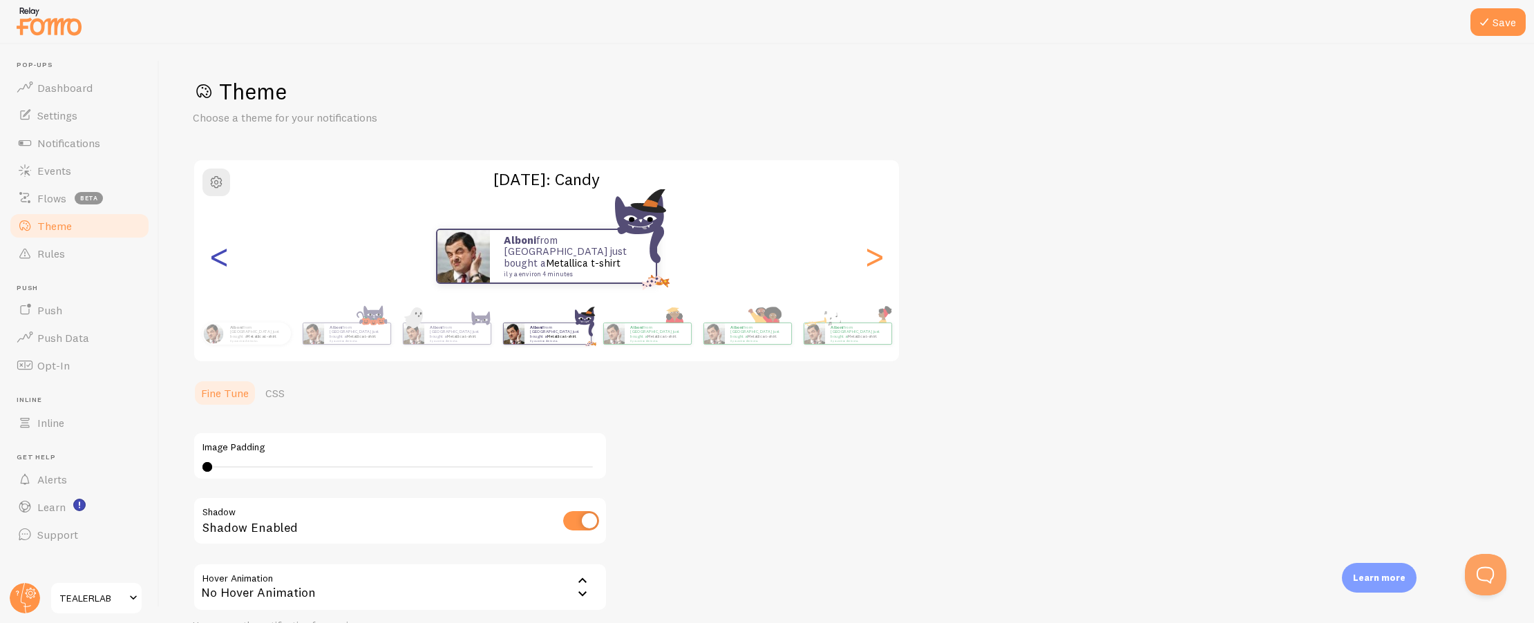
click at [214, 264] on div "<" at bounding box center [219, 257] width 17 height 100
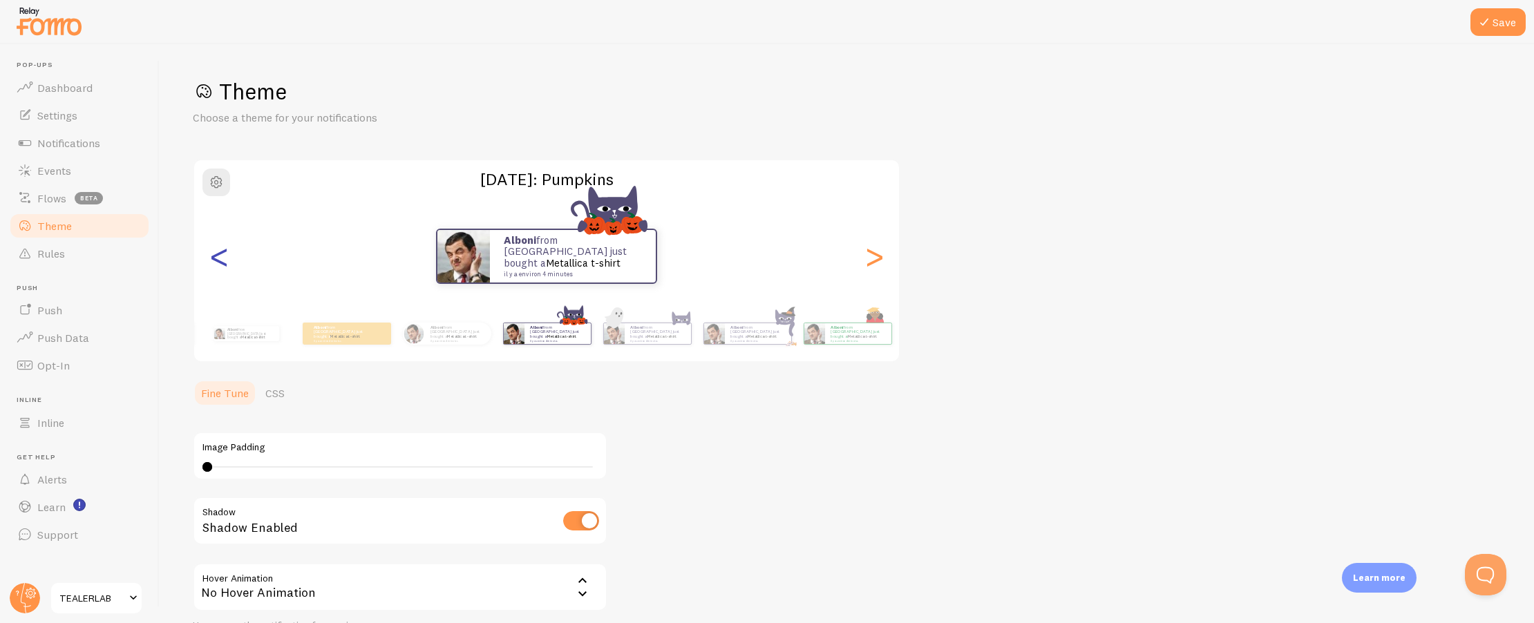
click at [214, 264] on div "<" at bounding box center [219, 257] width 17 height 100
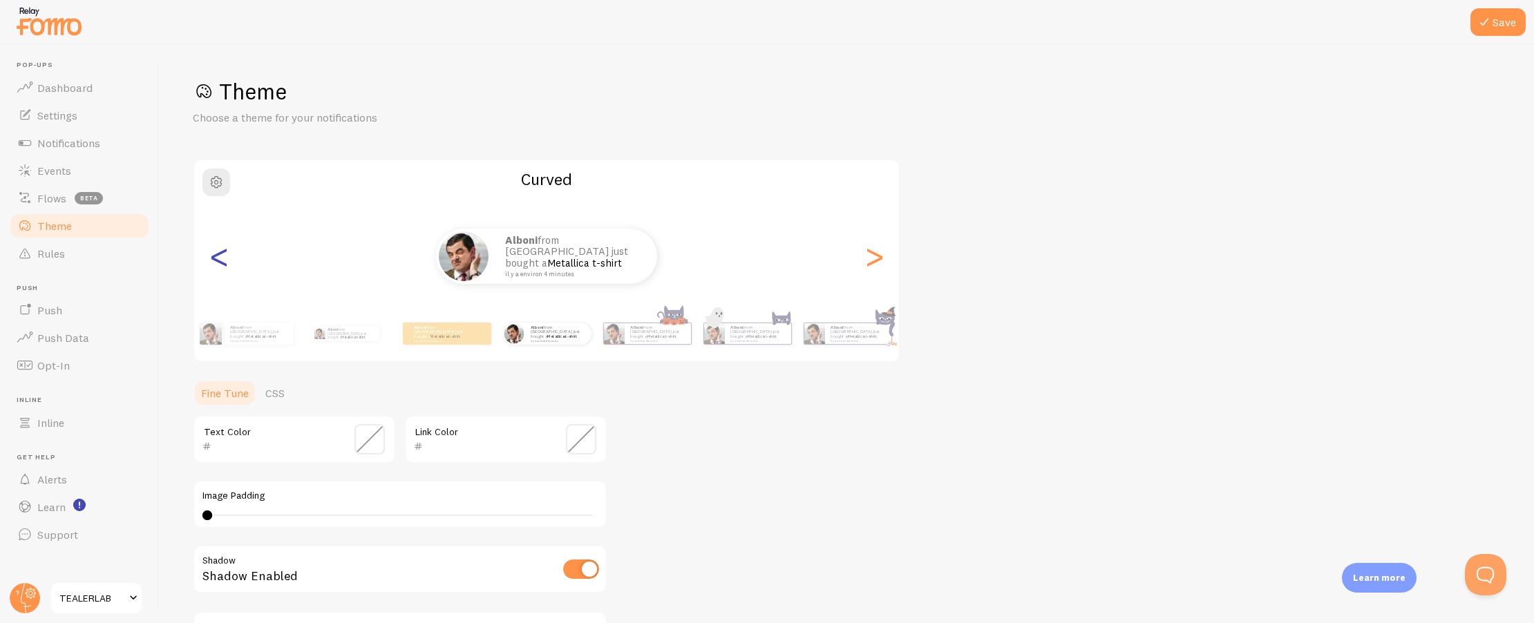
click at [214, 264] on div "<" at bounding box center [219, 257] width 17 height 100
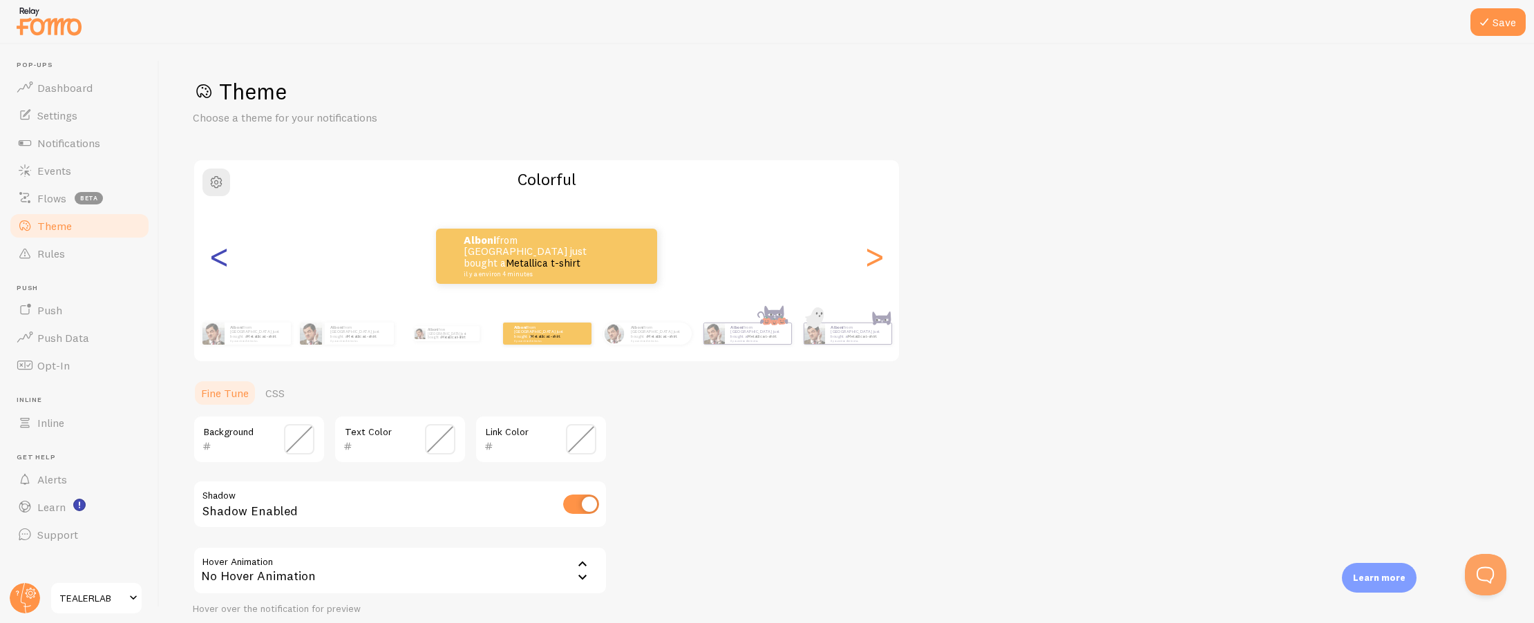
click at [214, 264] on div "<" at bounding box center [219, 257] width 17 height 100
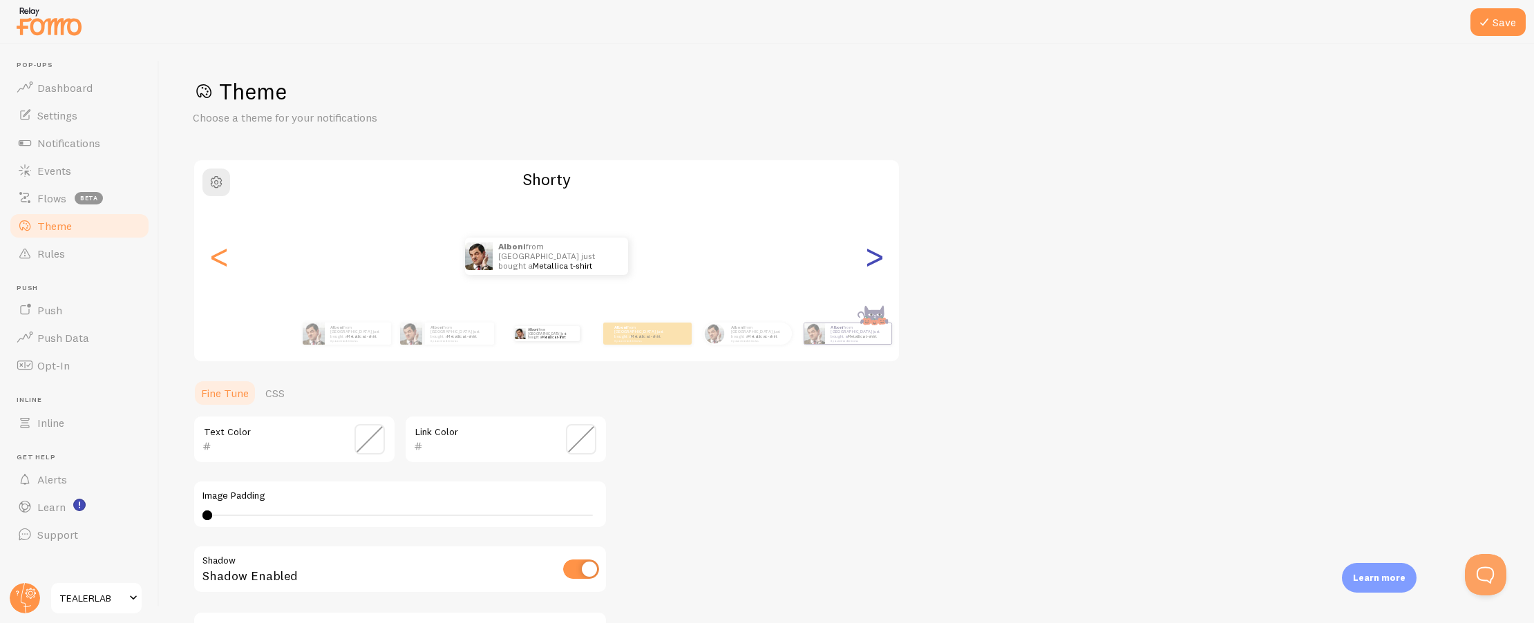
click at [866, 268] on div ">" at bounding box center [874, 257] width 17 height 100
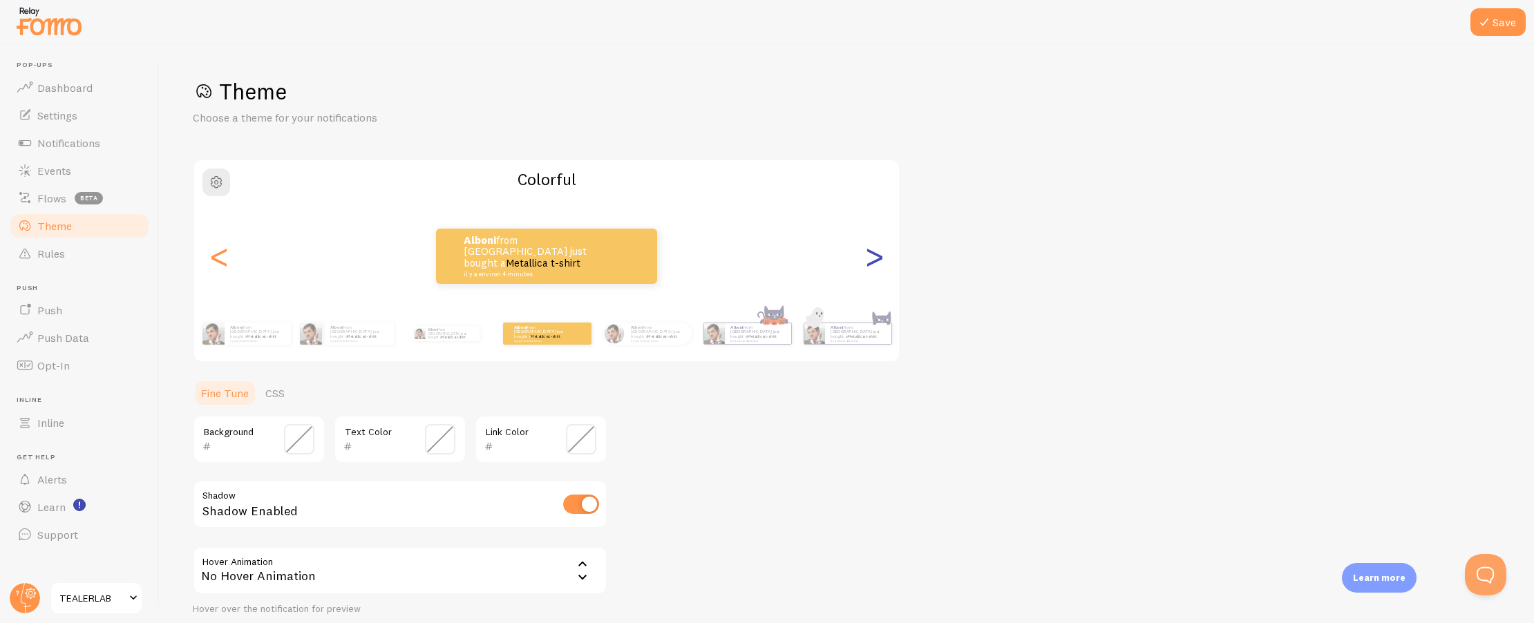
click at [866, 268] on div ">" at bounding box center [874, 257] width 17 height 100
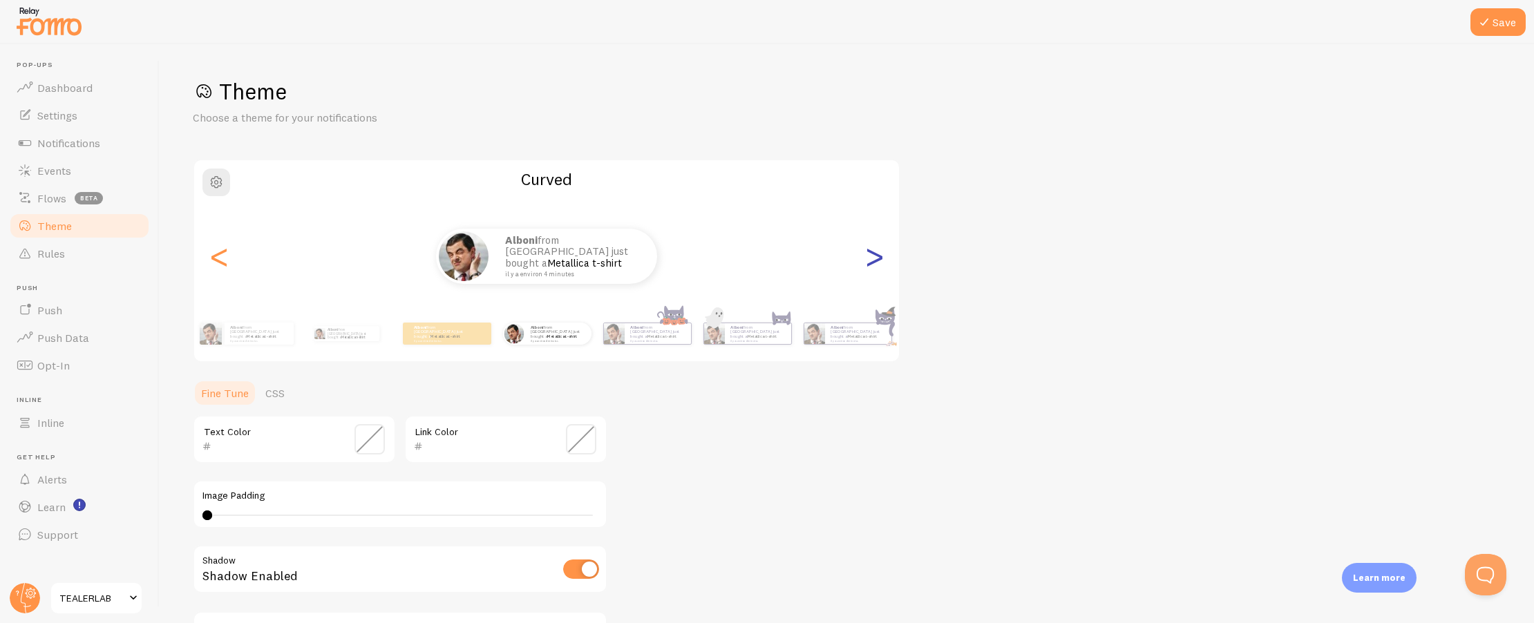
click at [866, 268] on div ">" at bounding box center [874, 257] width 17 height 100
type input "0"
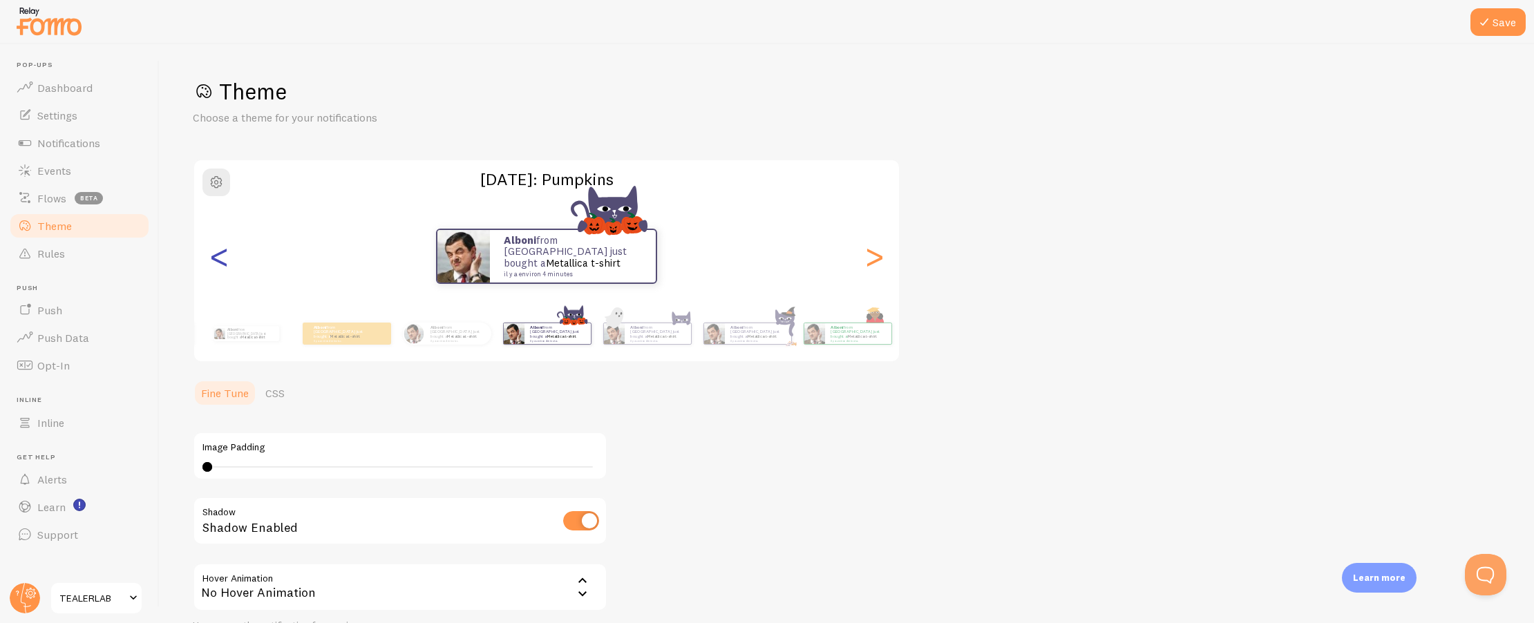
click at [223, 269] on div "<" at bounding box center [219, 257] width 17 height 100
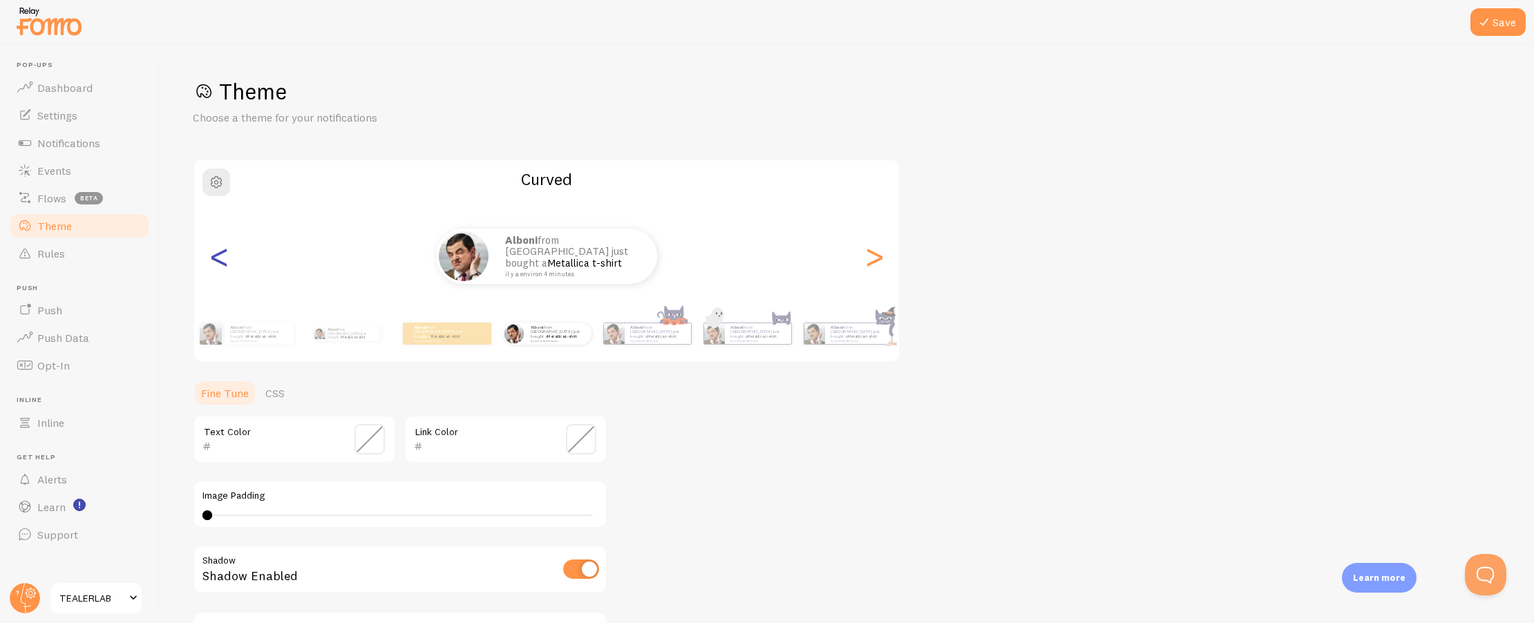
click at [223, 269] on div "<" at bounding box center [219, 257] width 17 height 100
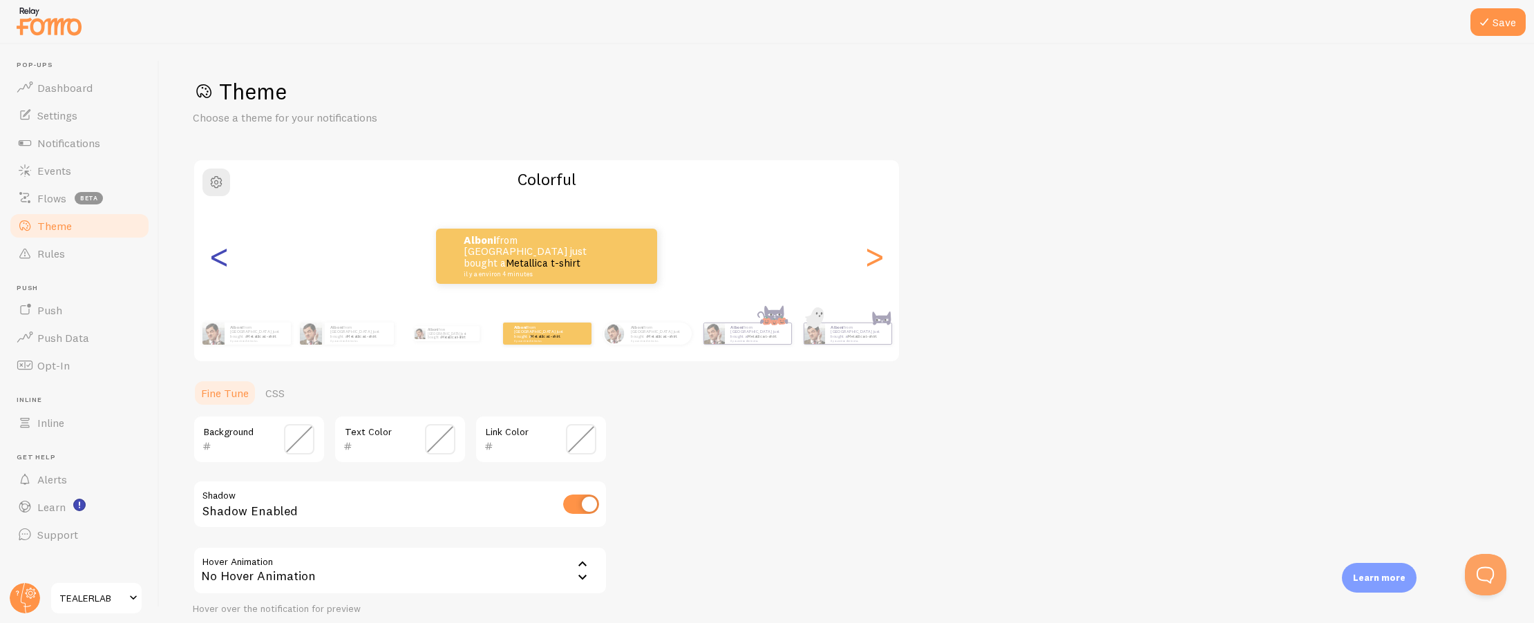
click at [223, 269] on div "<" at bounding box center [219, 257] width 17 height 100
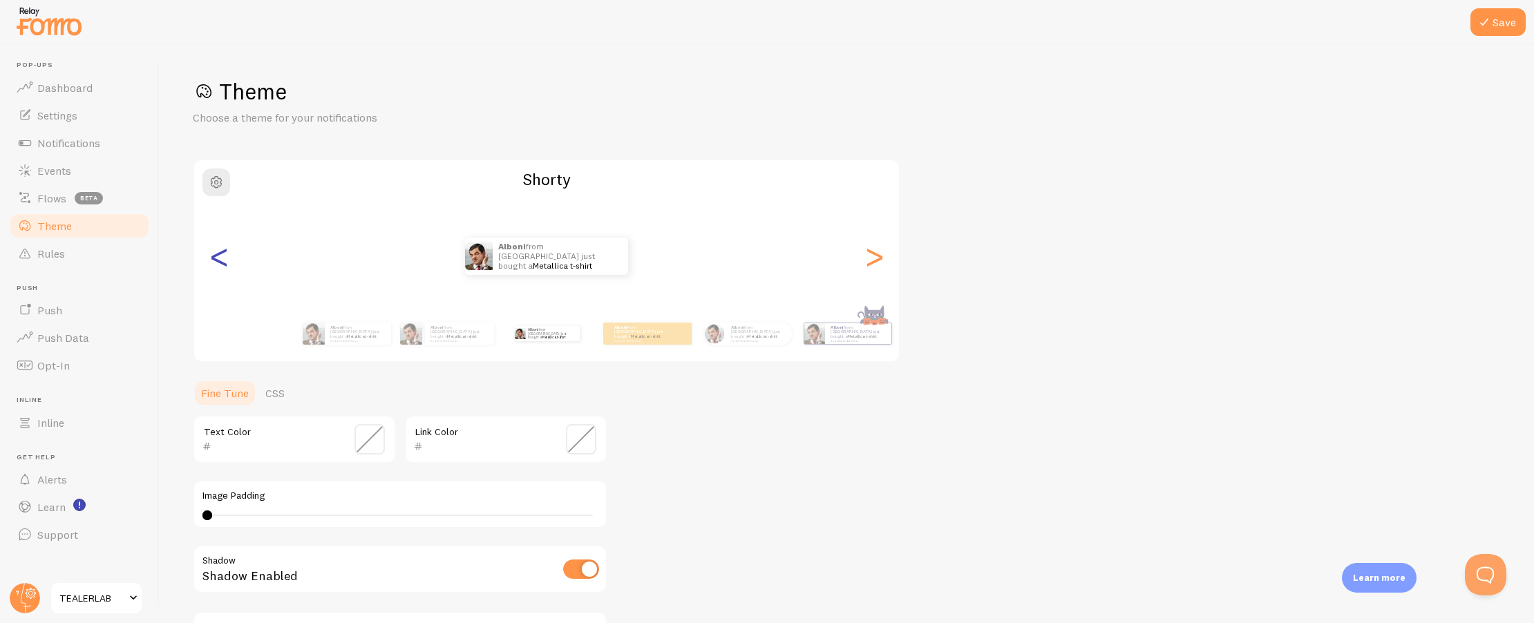
click at [223, 269] on div "<" at bounding box center [219, 257] width 17 height 100
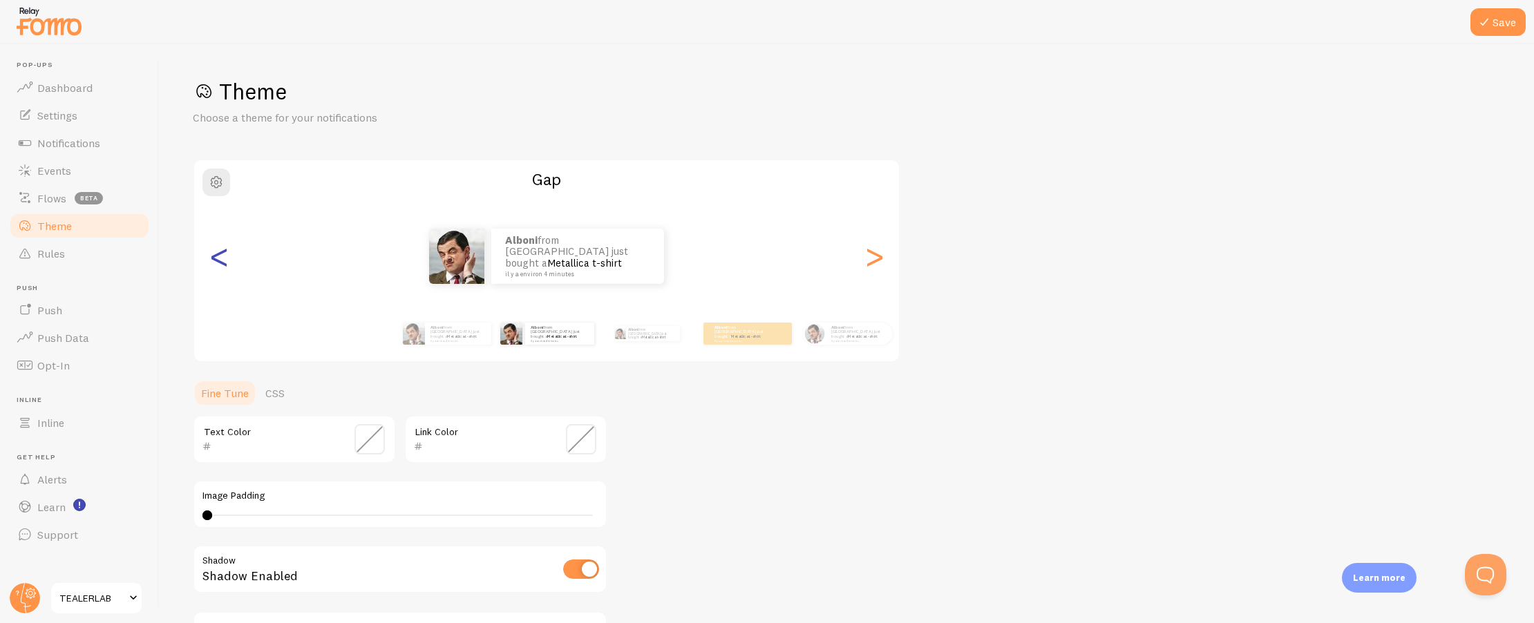
click at [223, 269] on div "<" at bounding box center [219, 257] width 17 height 100
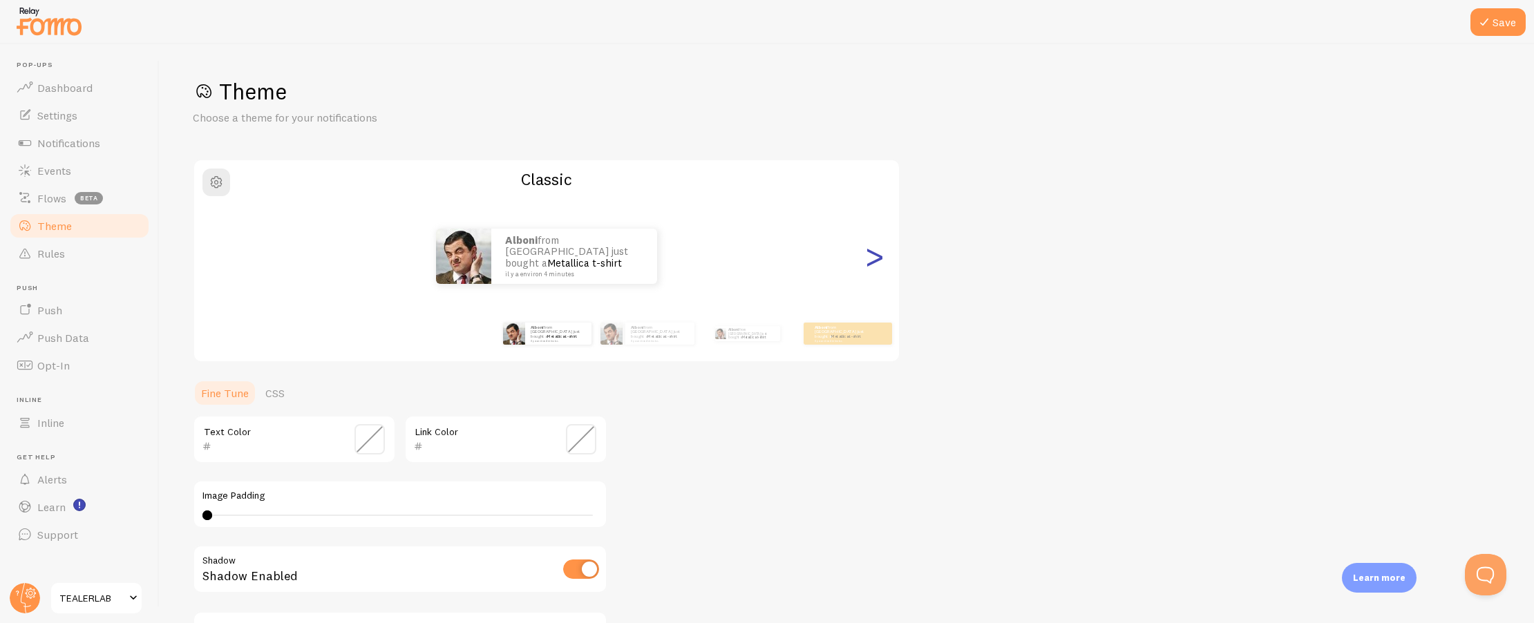
click at [880, 244] on div ">" at bounding box center [874, 257] width 17 height 100
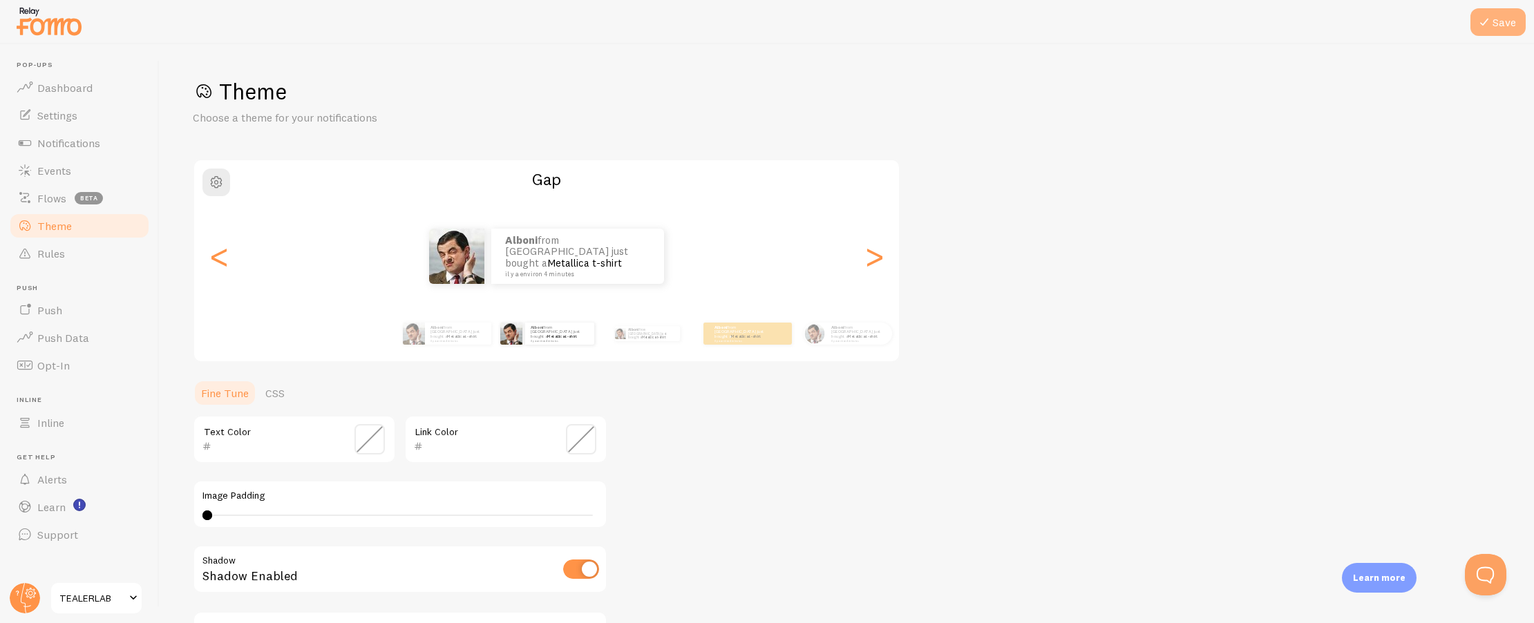
click at [1500, 14] on button "Save" at bounding box center [1498, 22] width 55 height 28
click at [94, 178] on link "Events" at bounding box center [79, 171] width 142 height 28
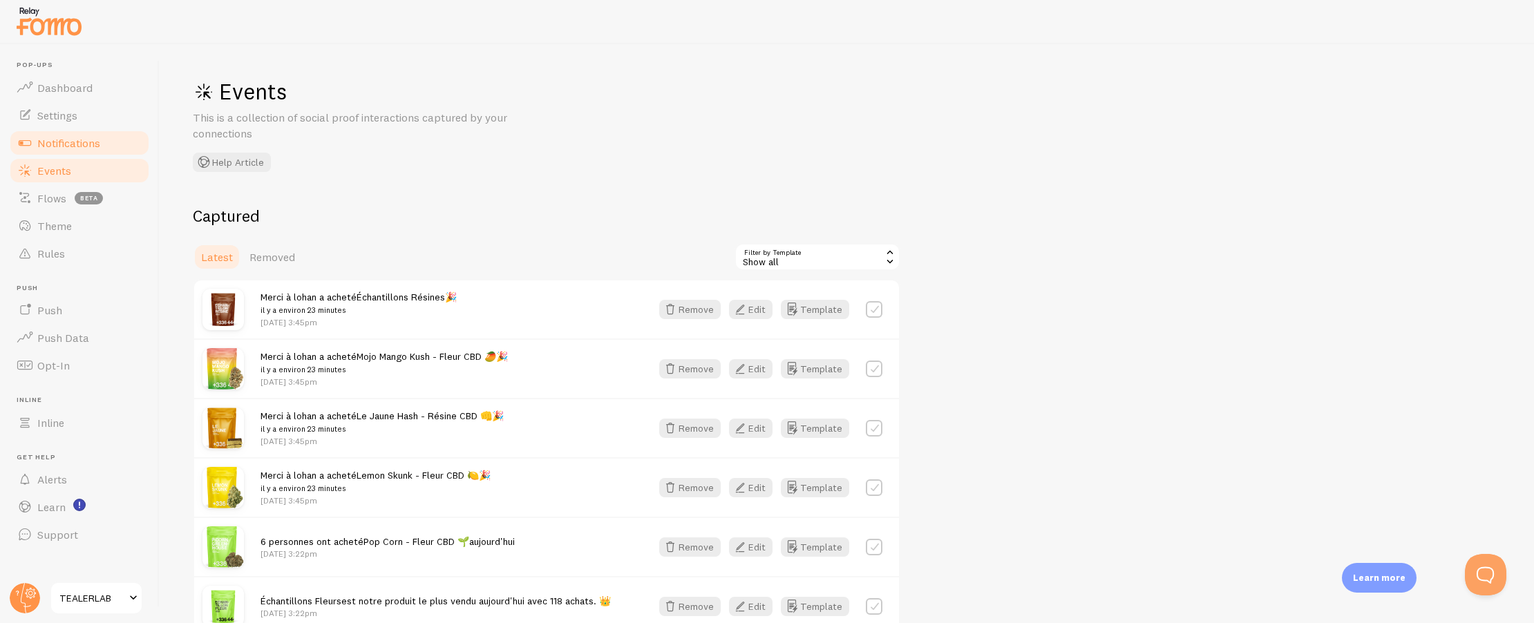
click at [94, 133] on link "Notifications" at bounding box center [79, 143] width 142 height 28
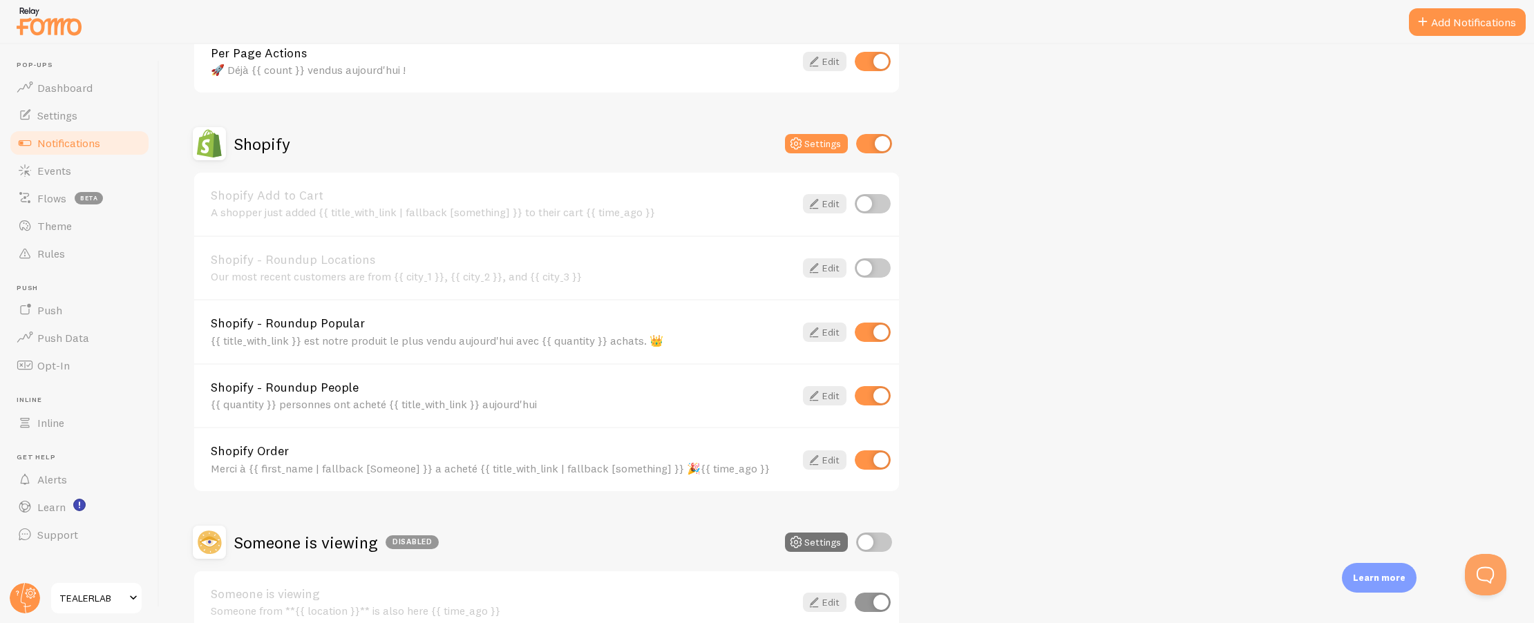
scroll to position [426, 0]
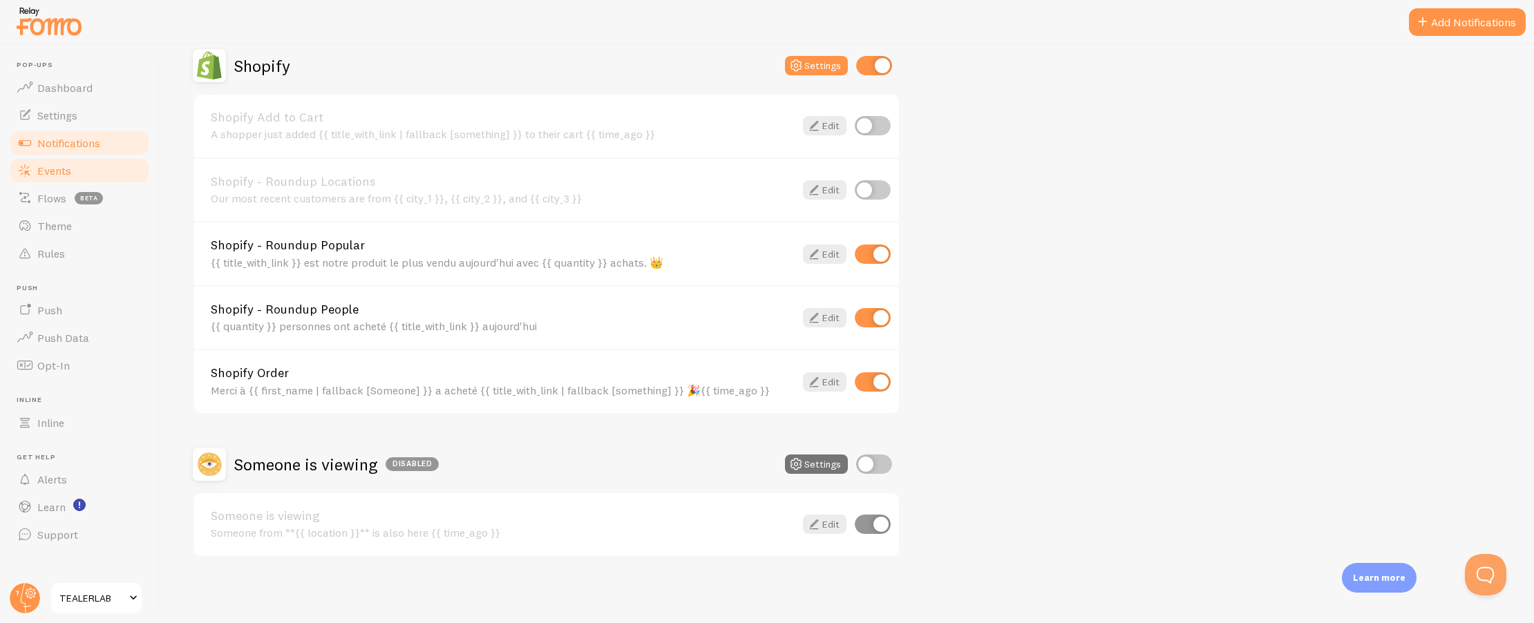
click at [46, 175] on span "Events" at bounding box center [54, 171] width 34 height 14
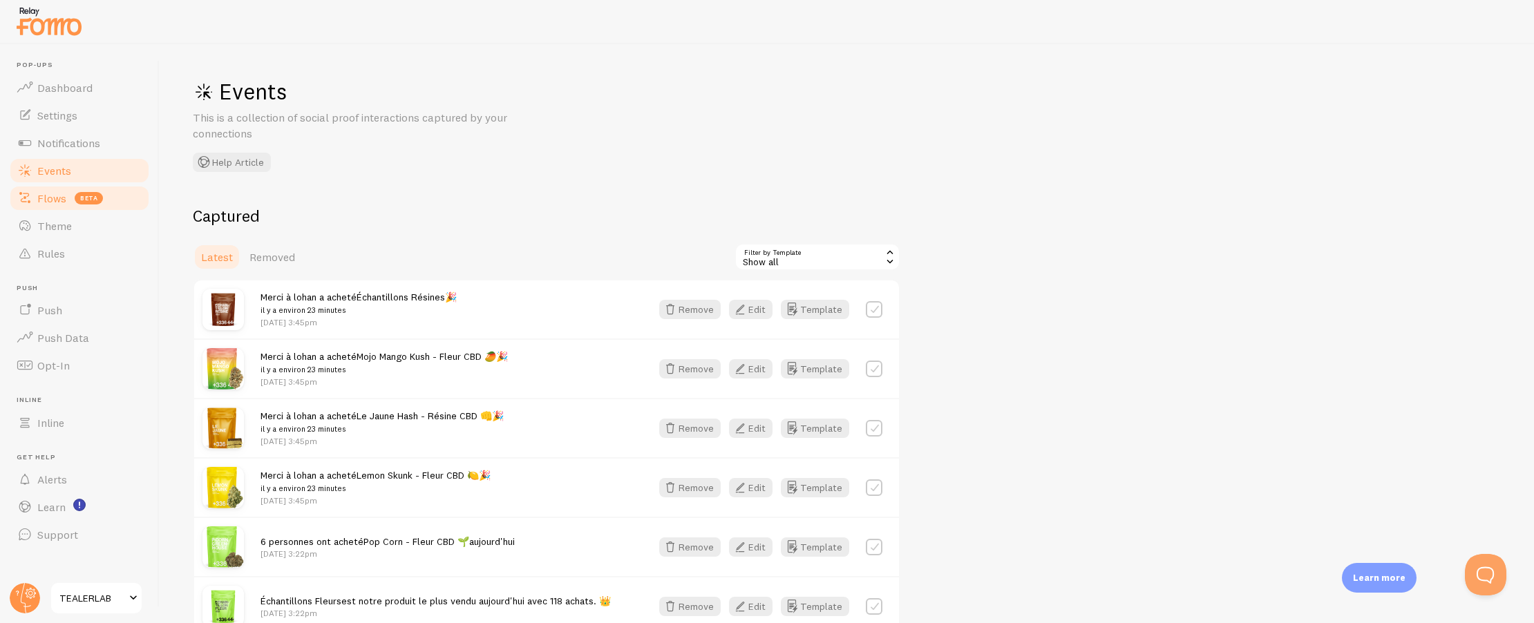
click at [58, 198] on span "Flows" at bounding box center [51, 198] width 29 height 14
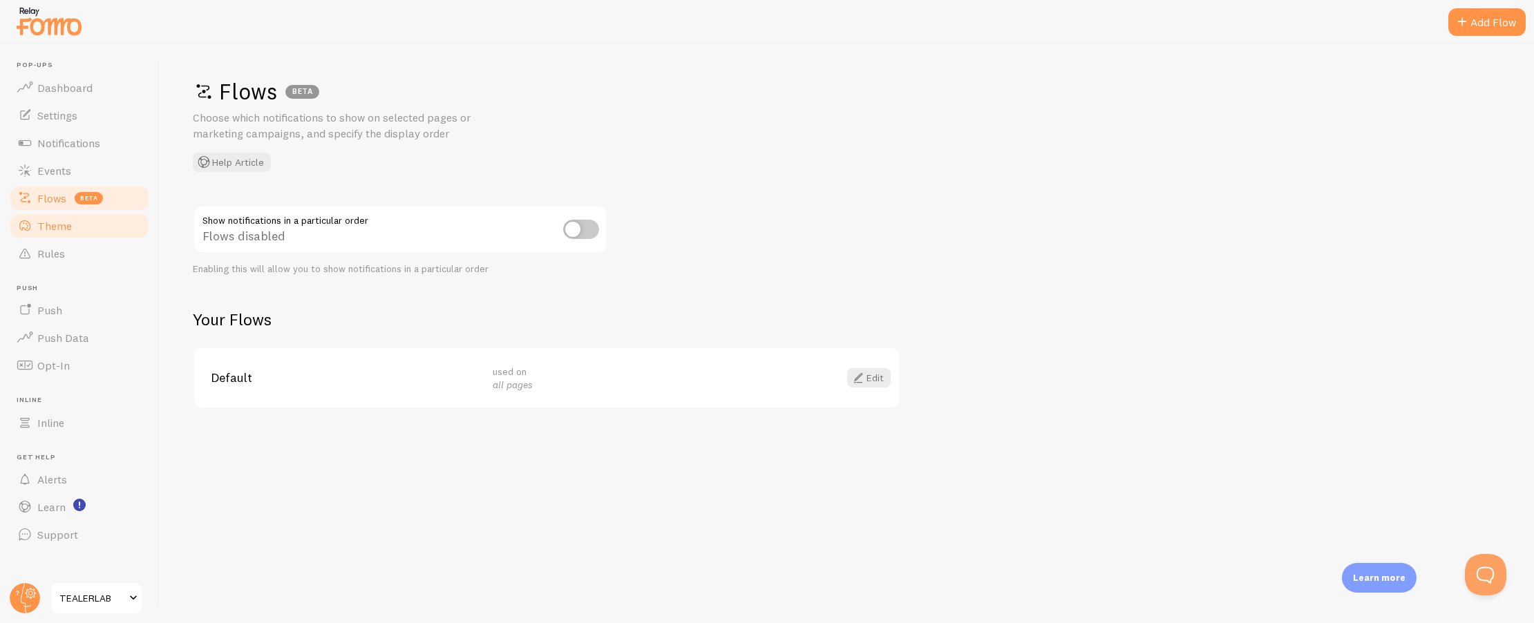
click at [68, 228] on span "Theme" at bounding box center [54, 226] width 35 height 14
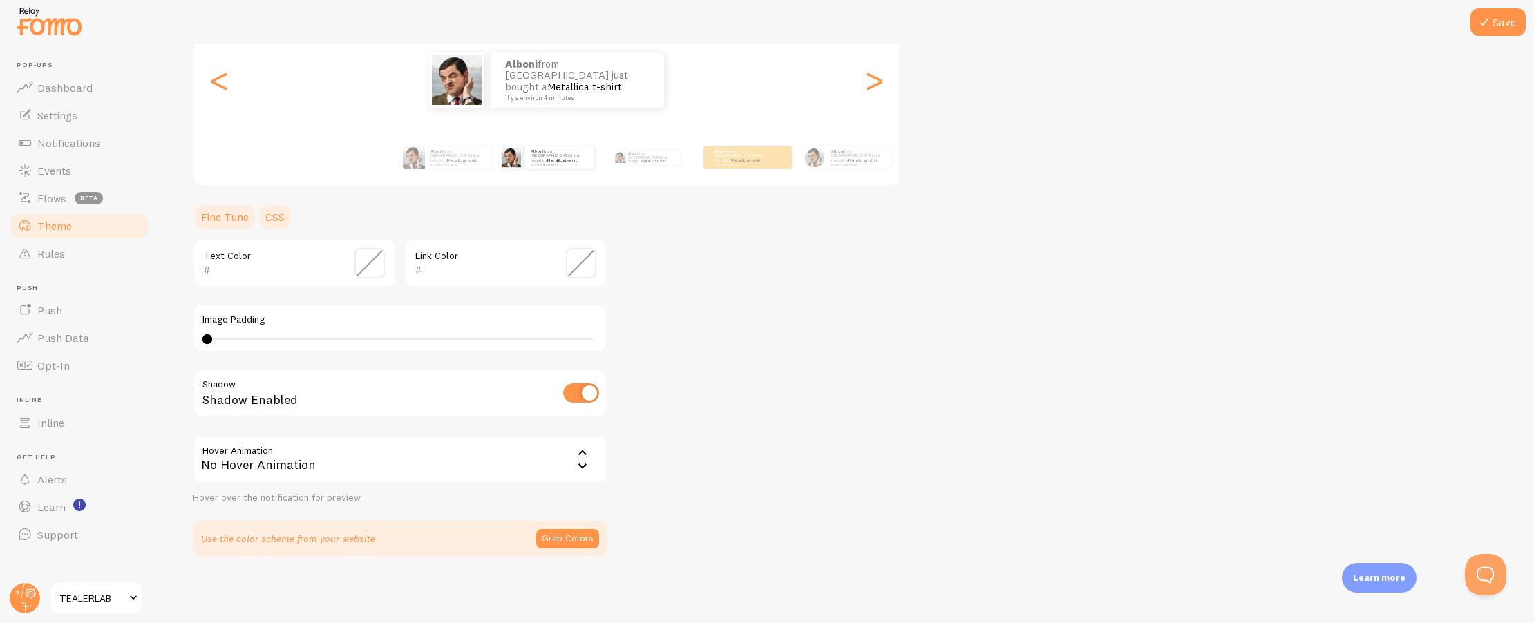
click at [281, 225] on link "CSS" at bounding box center [275, 217] width 36 height 28
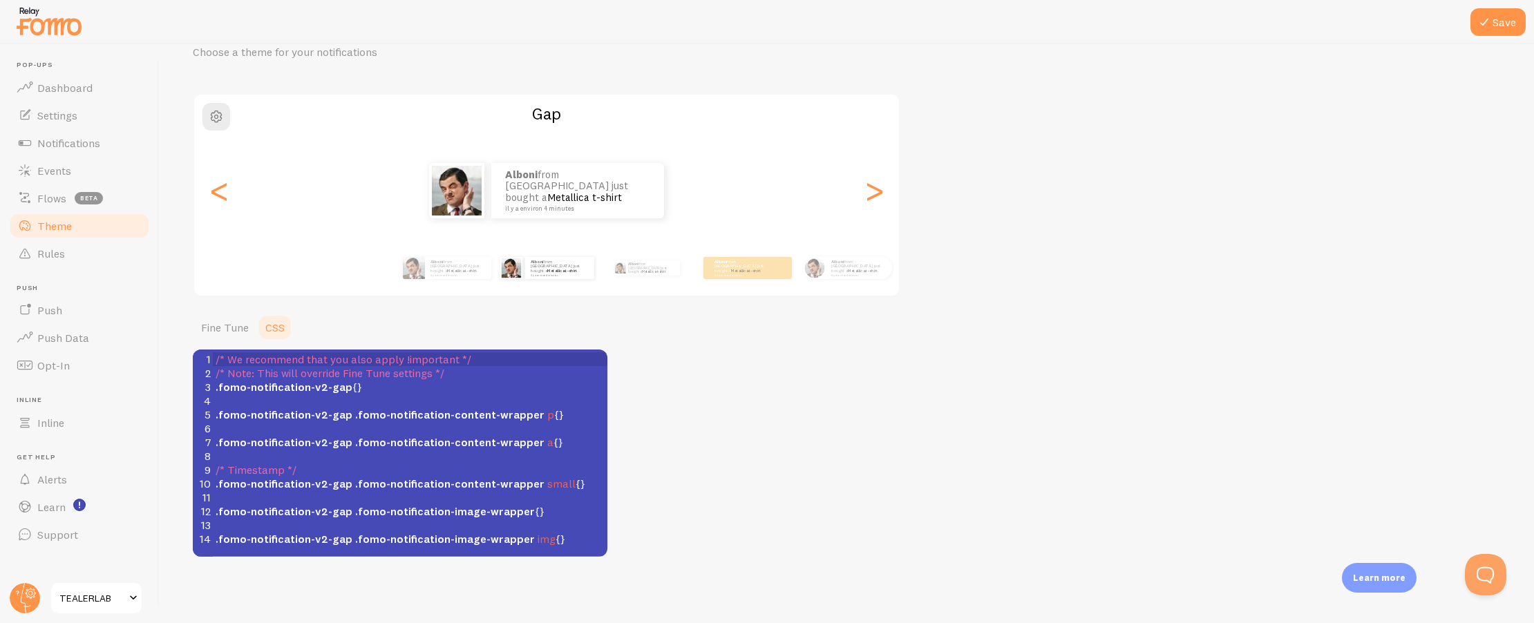
scroll to position [66, 0]
click at [230, 322] on link "Fine Tune" at bounding box center [225, 328] width 64 height 28
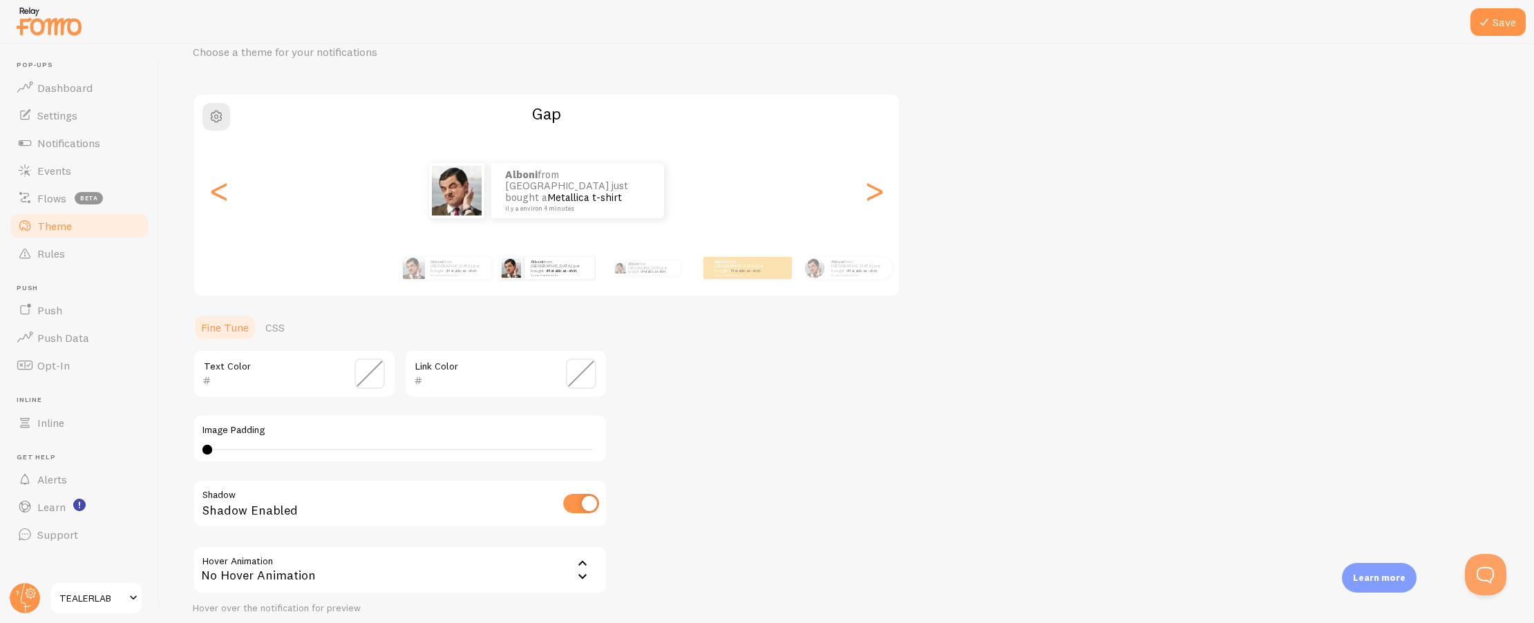
scroll to position [176, 0]
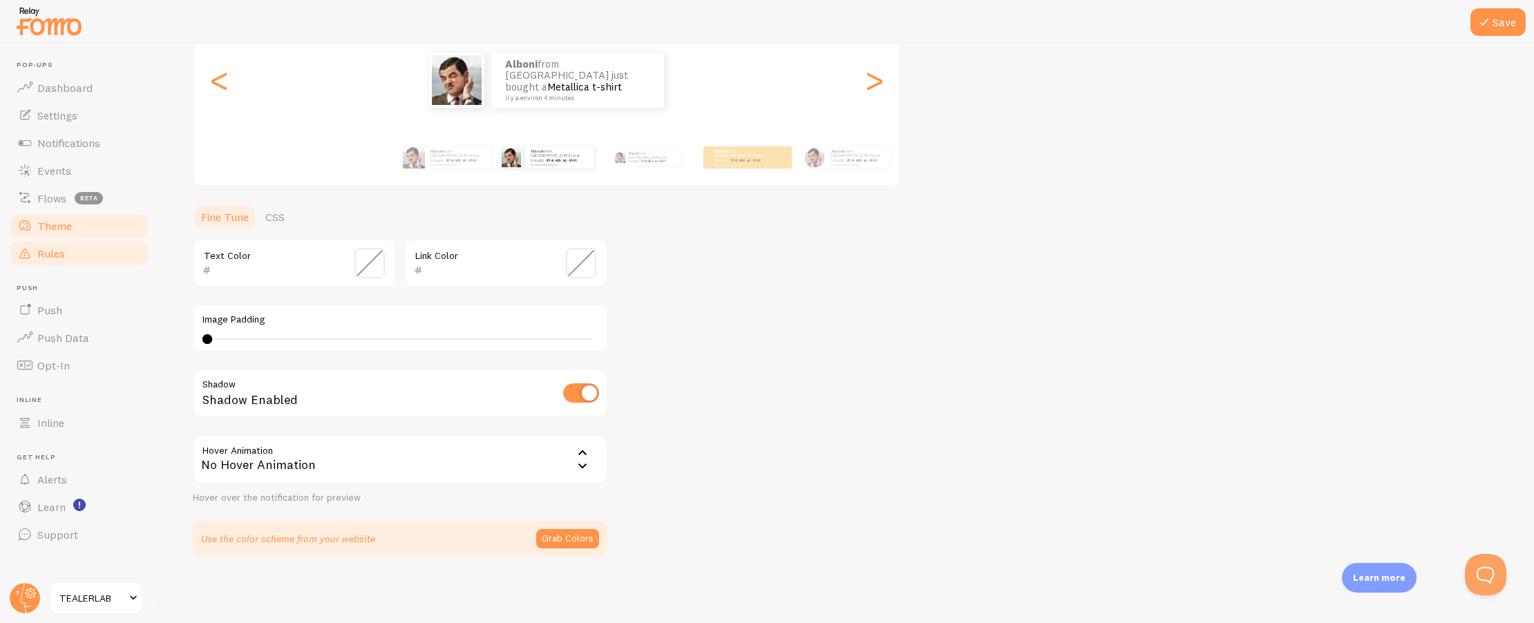
click at [84, 252] on link "Rules" at bounding box center [79, 254] width 142 height 28
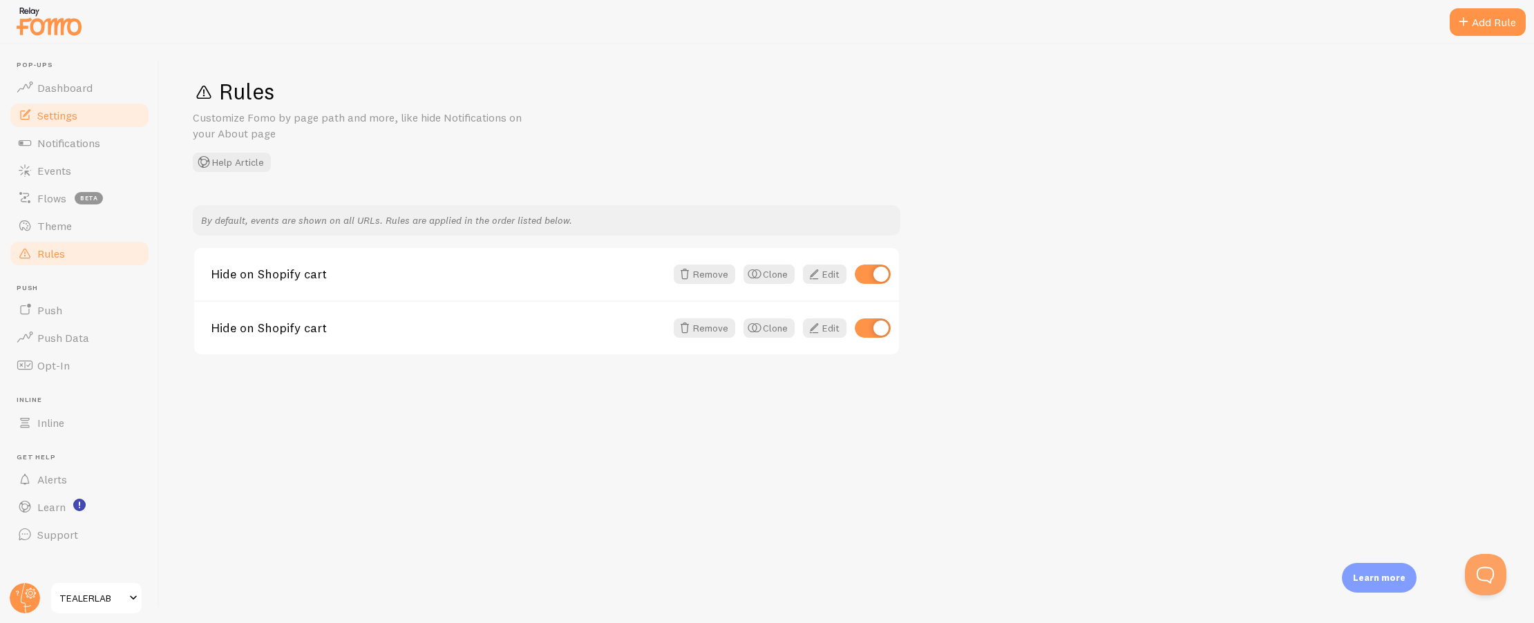
click at [50, 111] on span "Settings" at bounding box center [57, 115] width 40 height 14
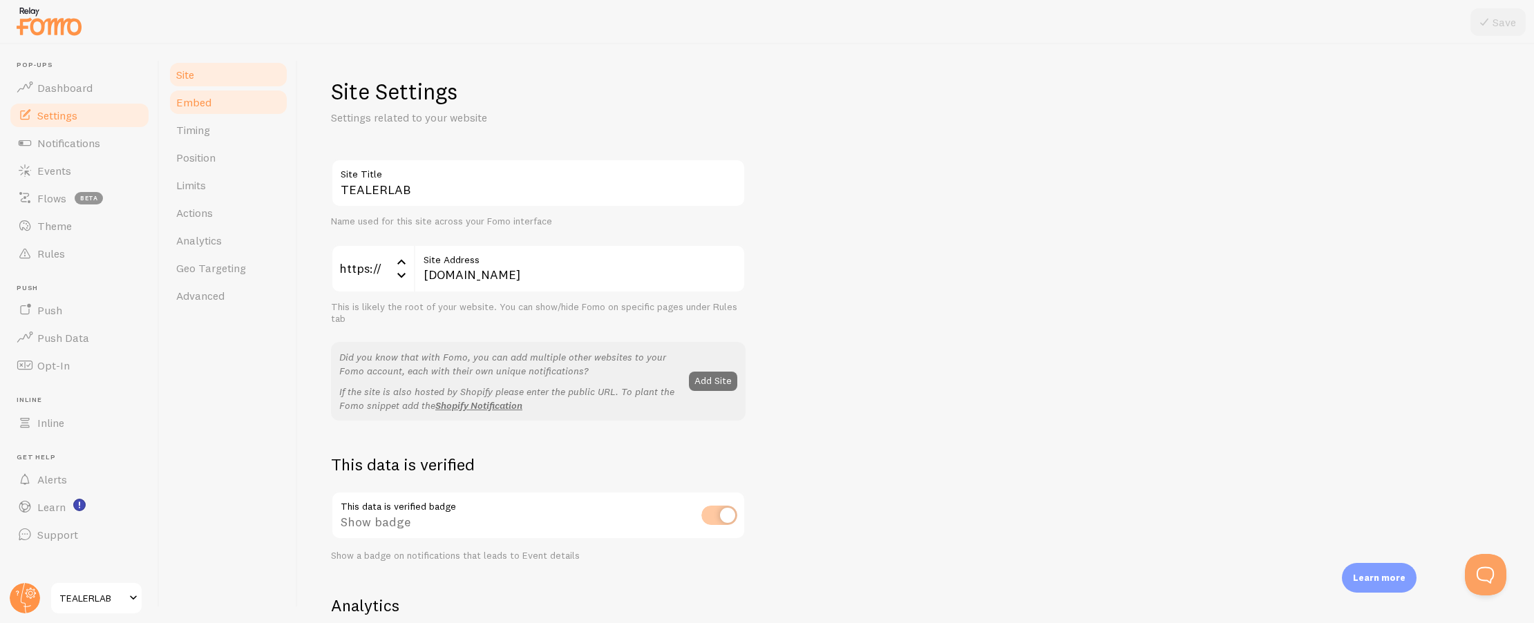
click at [227, 100] on link "Embed" at bounding box center [228, 102] width 121 height 28
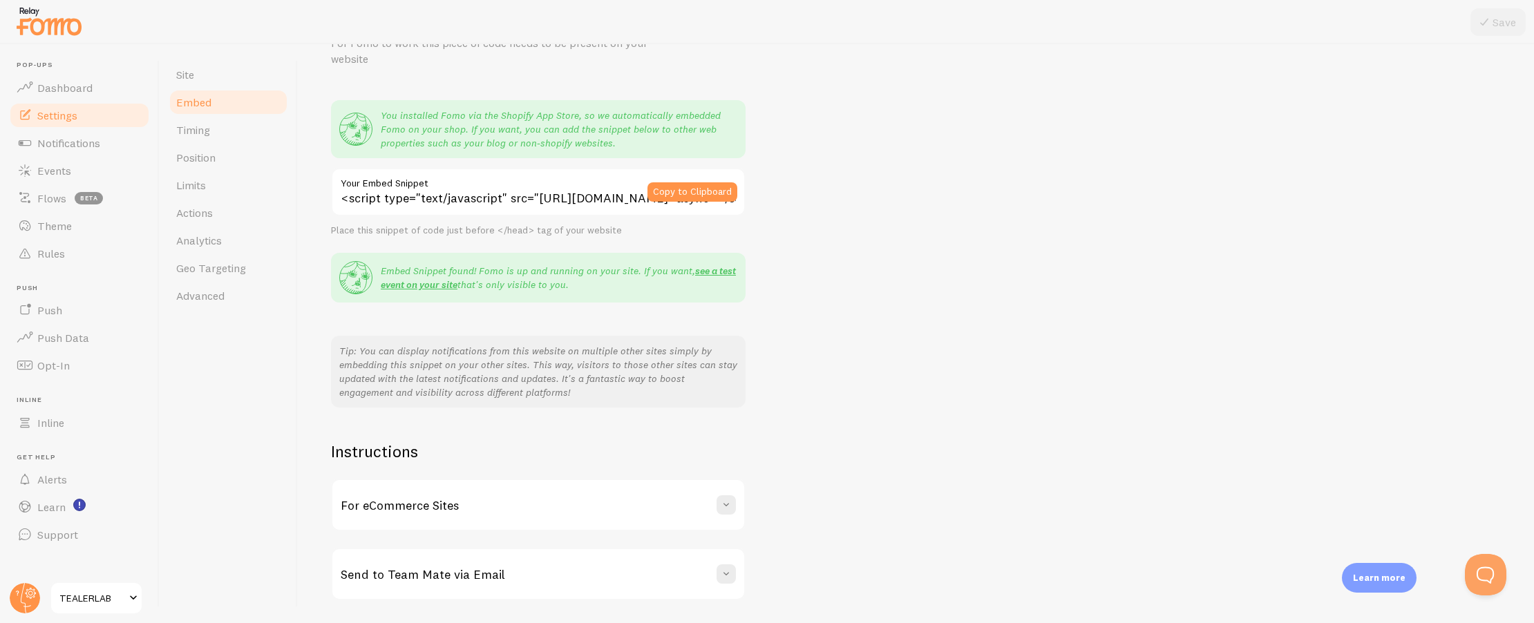
scroll to position [118, 0]
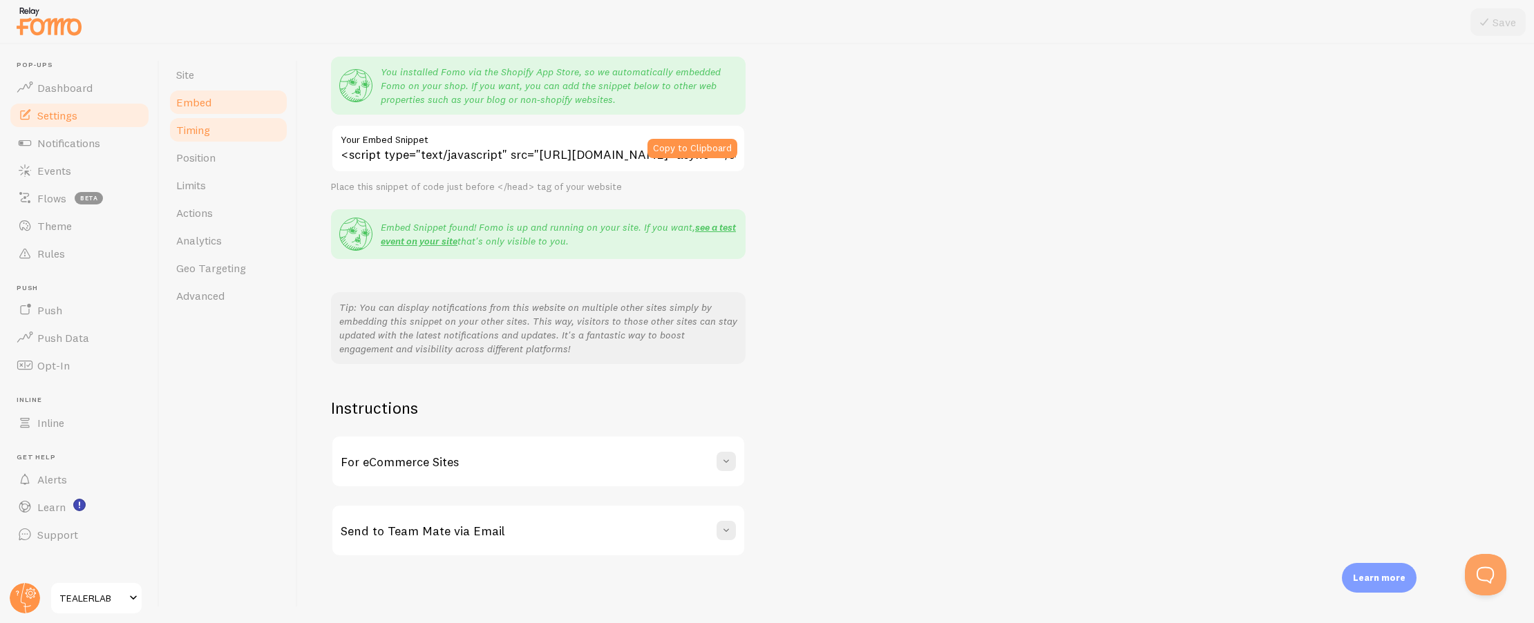
click at [211, 124] on link "Timing" at bounding box center [228, 130] width 121 height 28
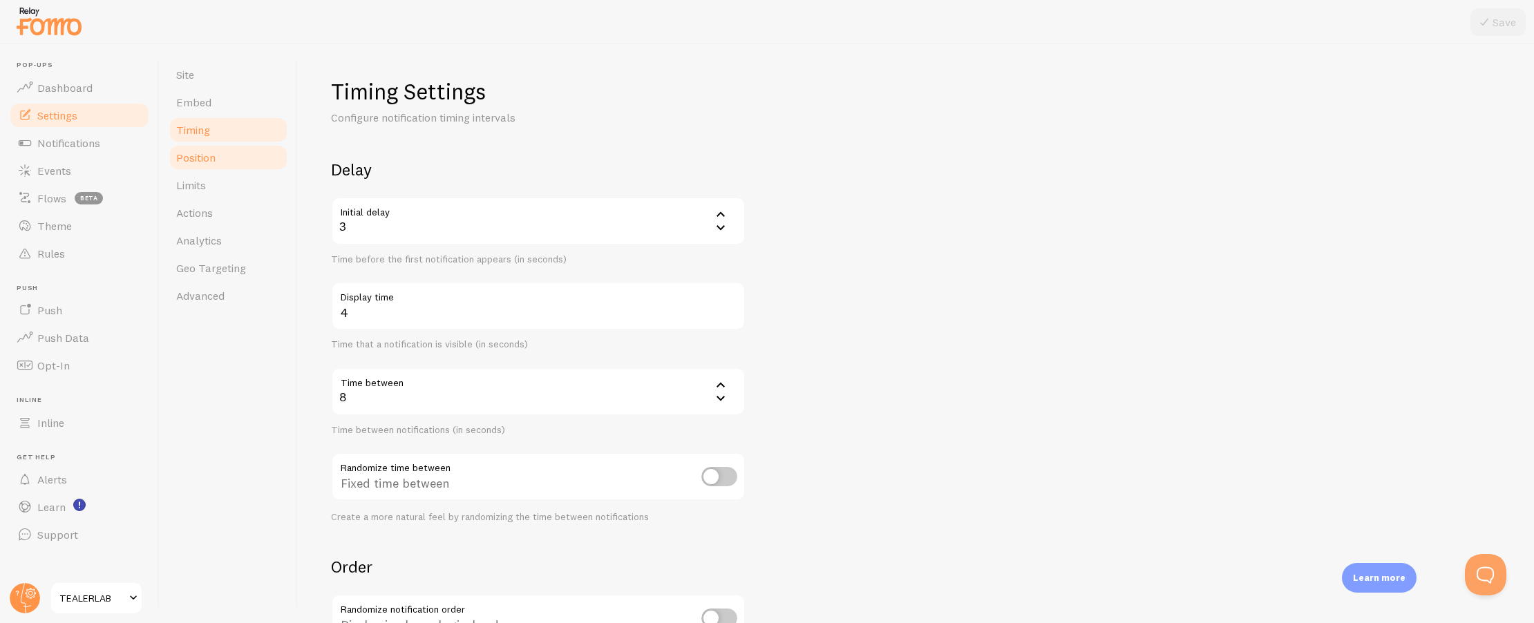
click at [216, 147] on link "Position" at bounding box center [228, 158] width 121 height 28
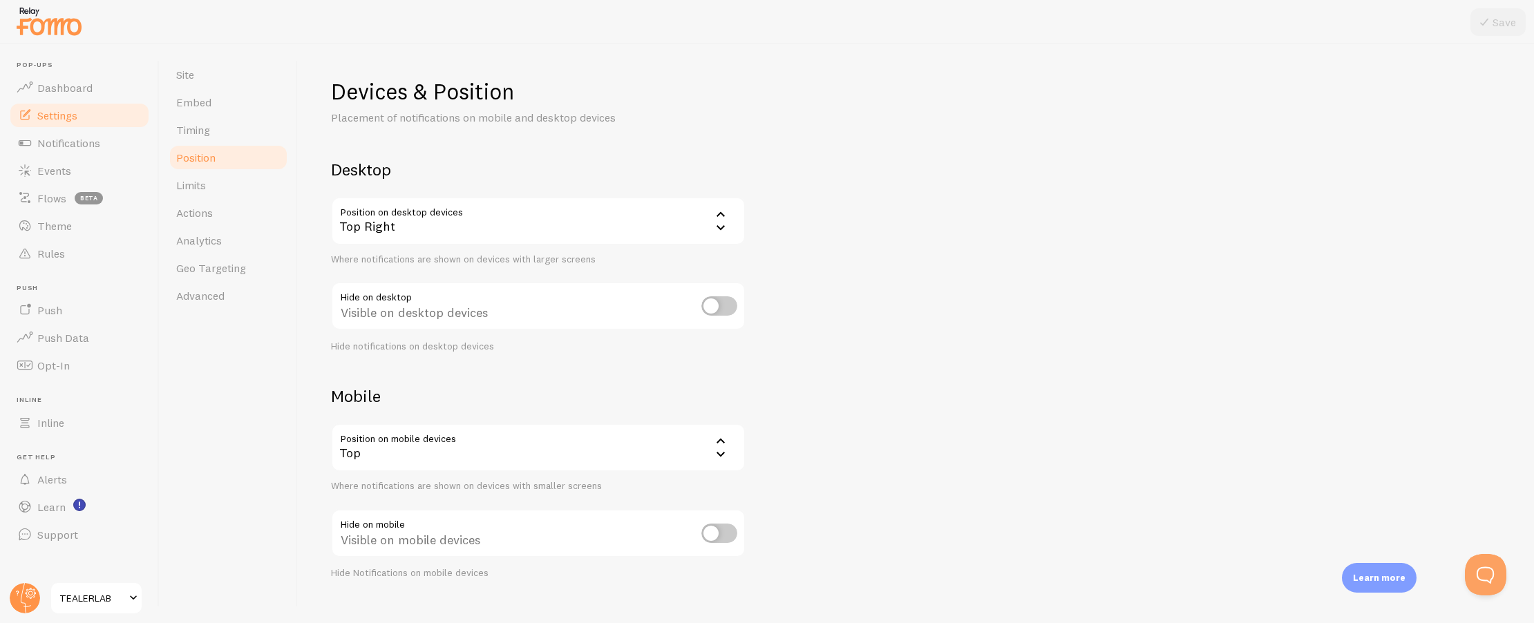
click at [554, 210] on div "Top Right" at bounding box center [538, 221] width 415 height 48
click at [486, 274] on li "Bottom Left" at bounding box center [538, 266] width 412 height 24
click at [1500, 23] on button "Save" at bounding box center [1498, 22] width 55 height 28
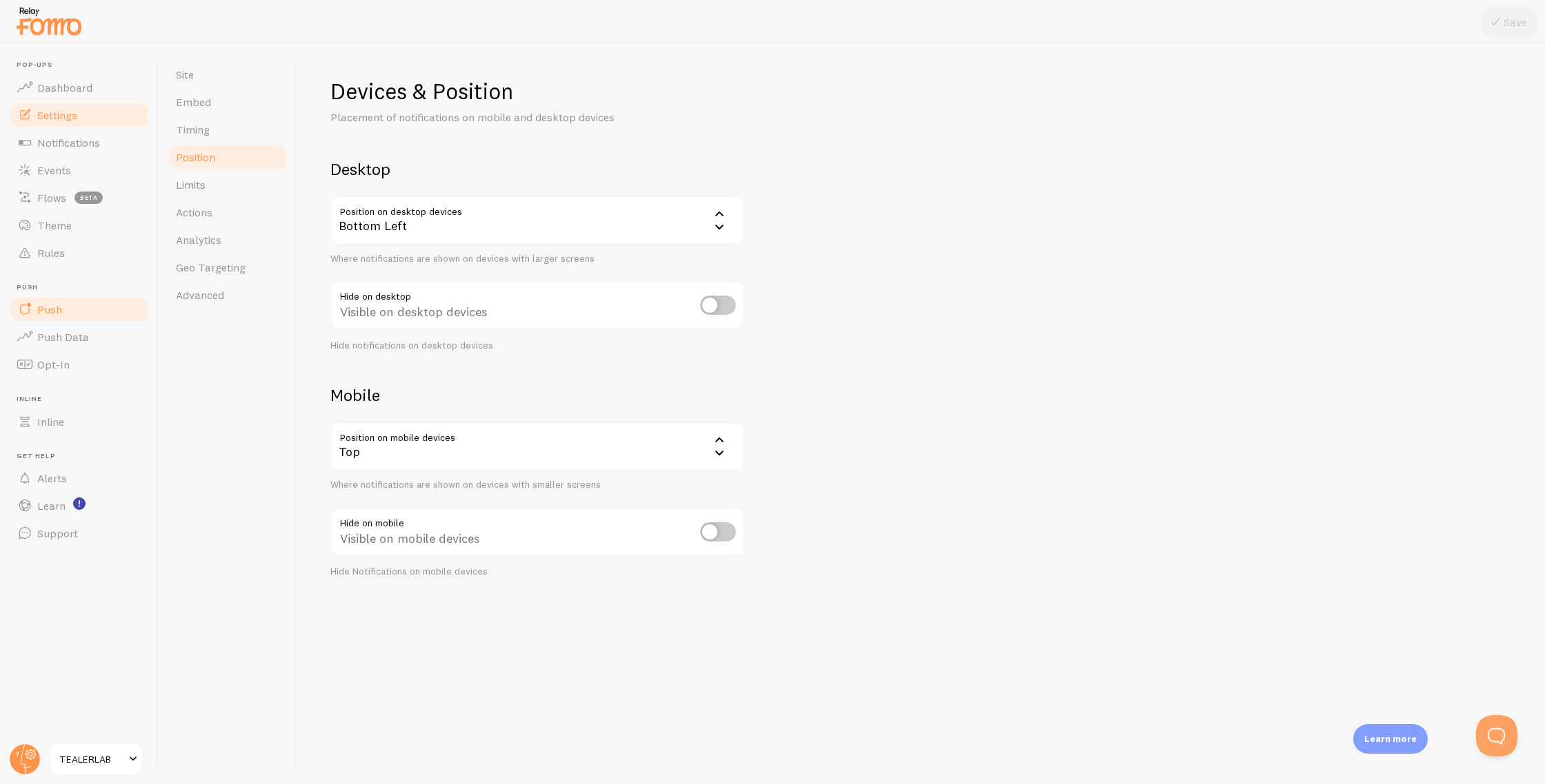
click at [73, 308] on link "Push" at bounding box center [79, 309] width 142 height 28
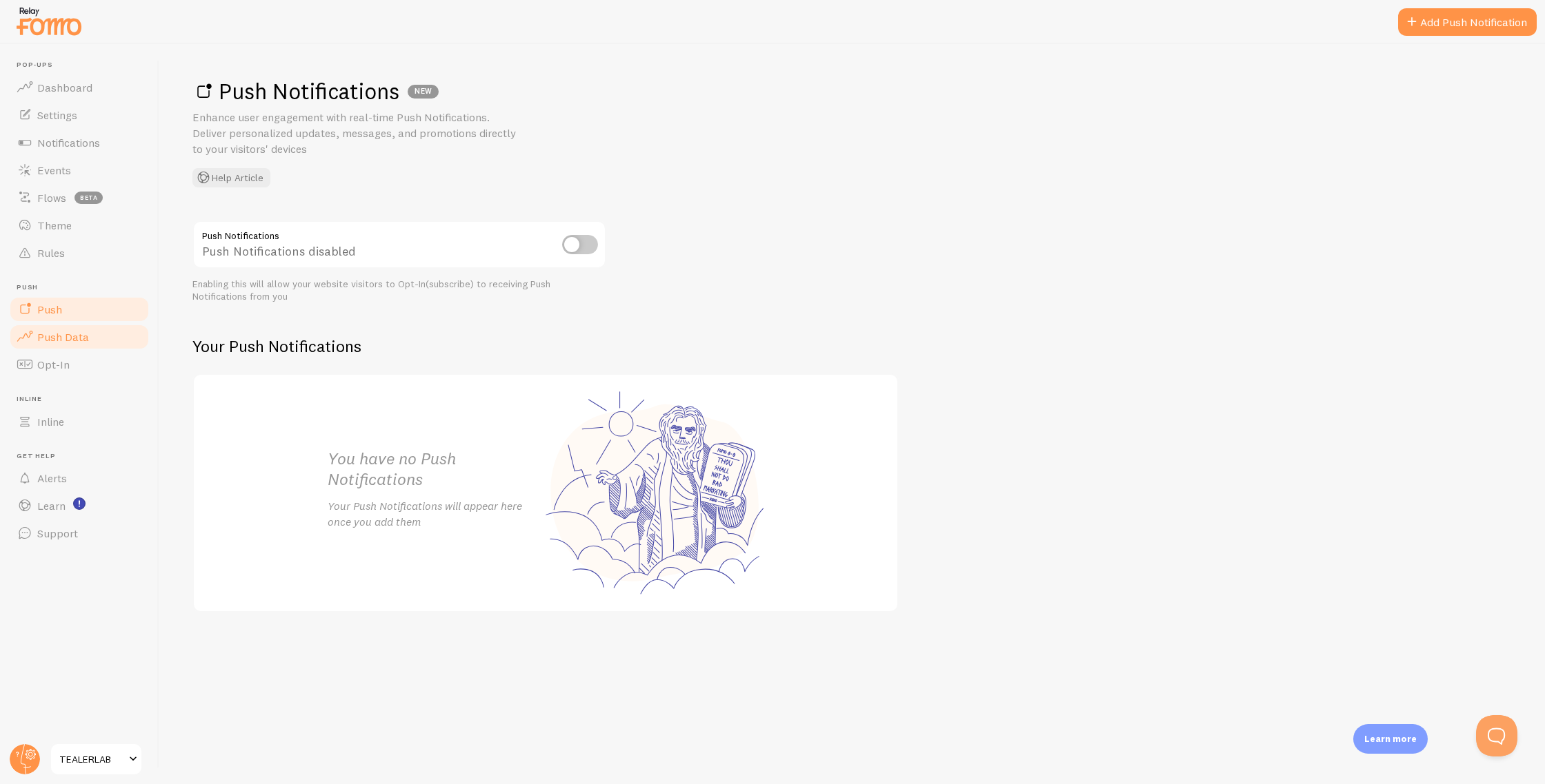
click at [79, 339] on span "Push Data" at bounding box center [63, 337] width 52 height 14
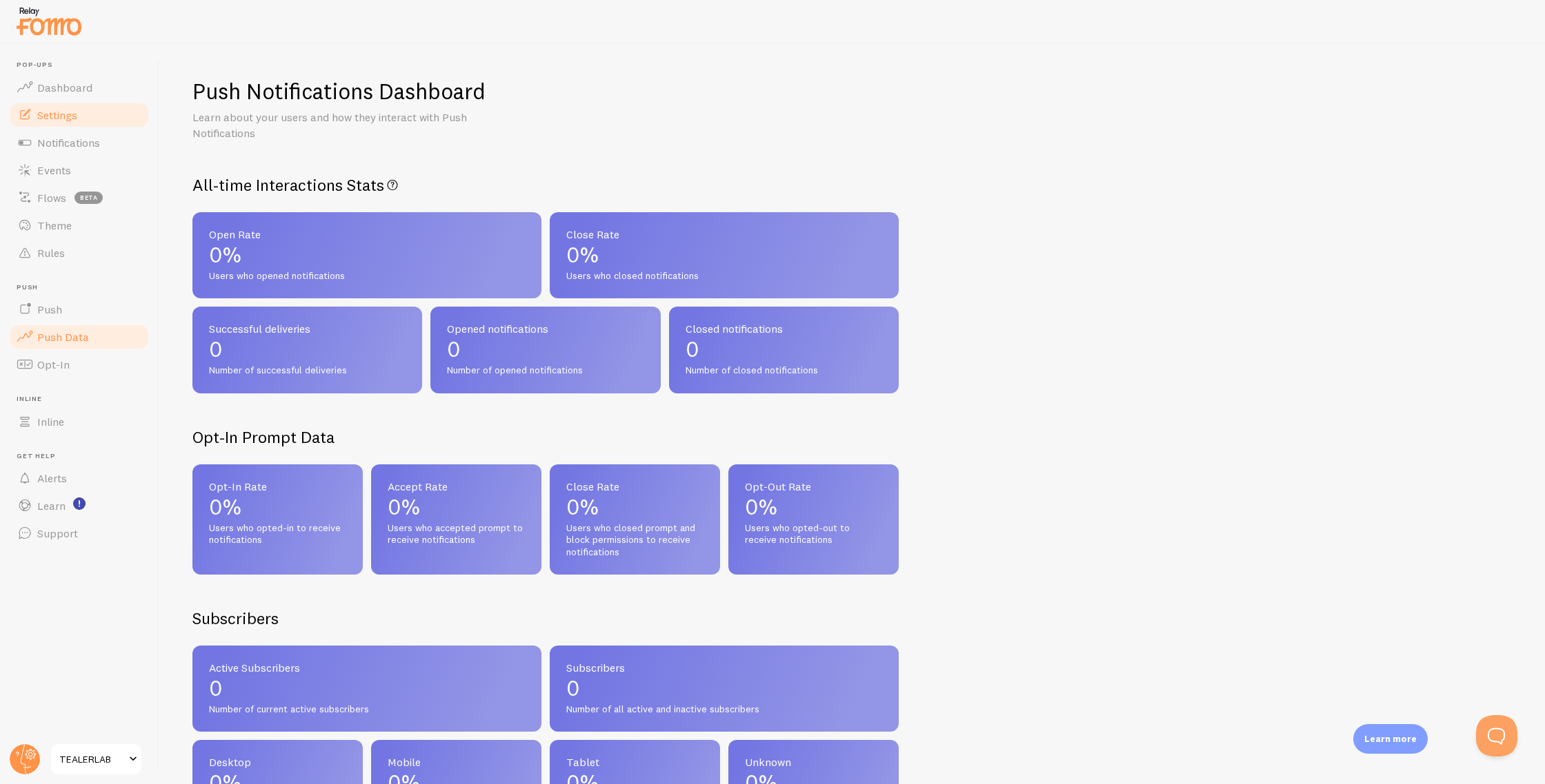
click at [64, 124] on link "Settings" at bounding box center [79, 116] width 142 height 28
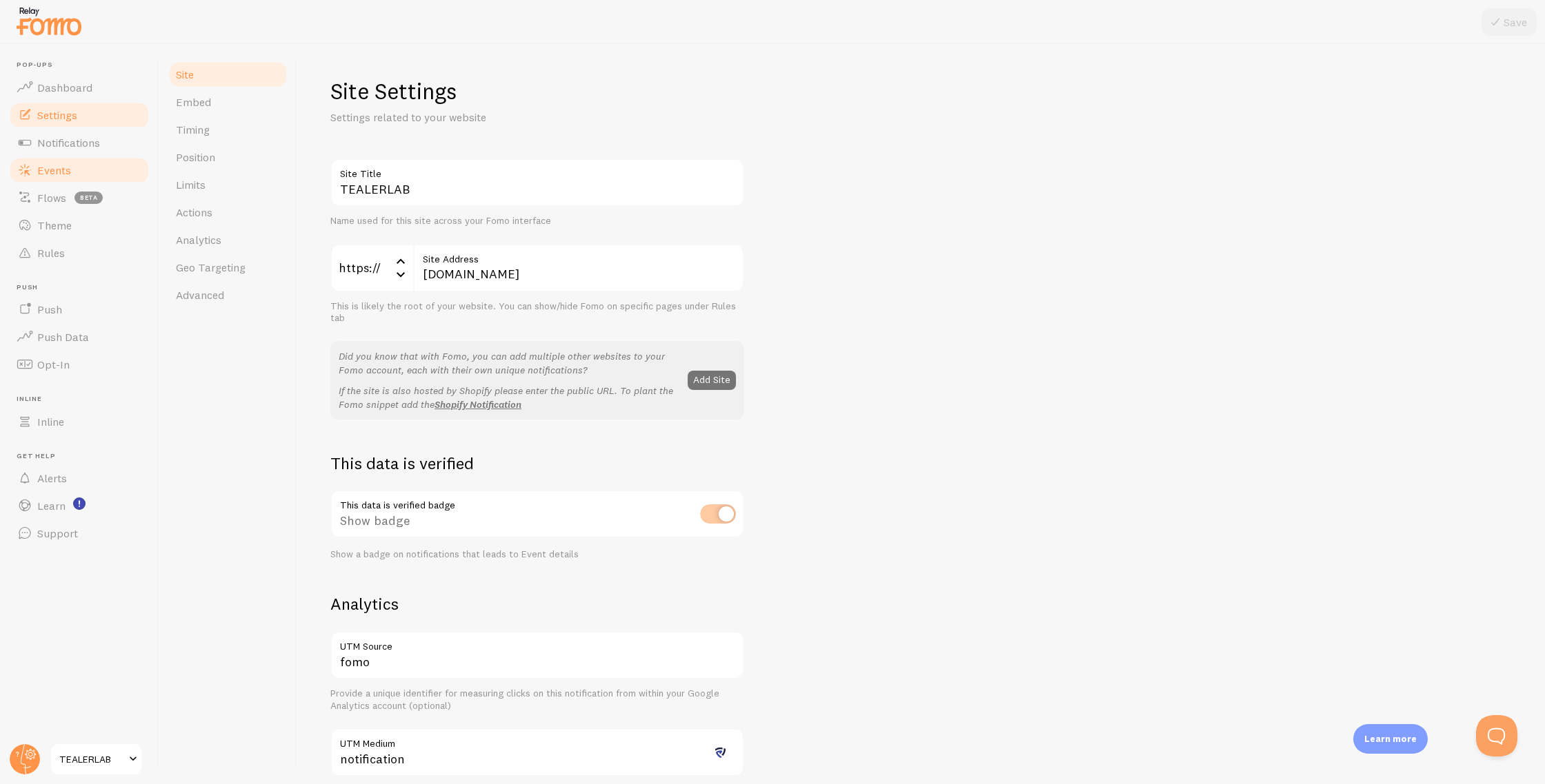
click at [52, 172] on span "Events" at bounding box center [54, 171] width 34 height 14
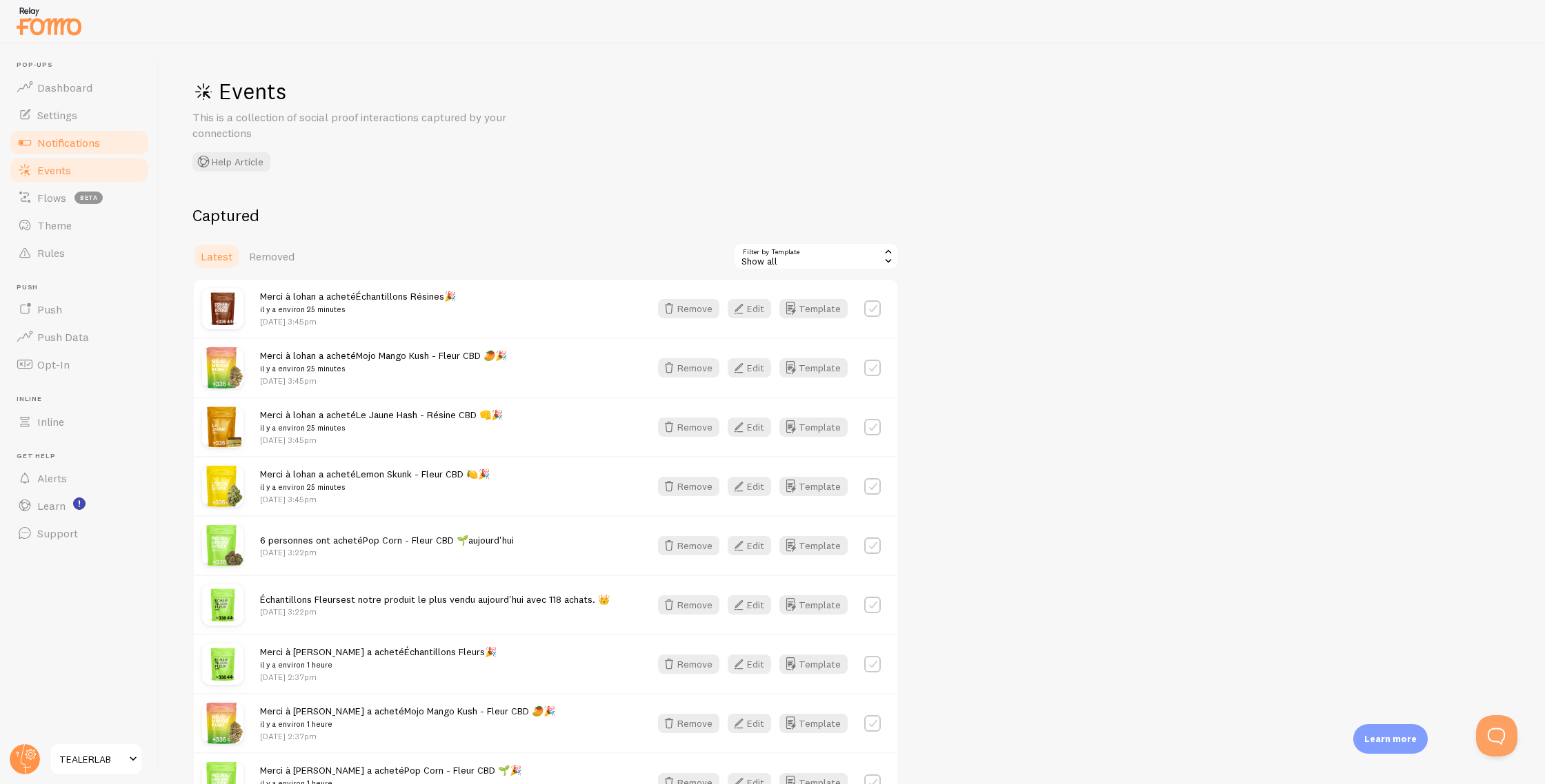
click at [59, 153] on link "Notifications" at bounding box center [79, 143] width 142 height 28
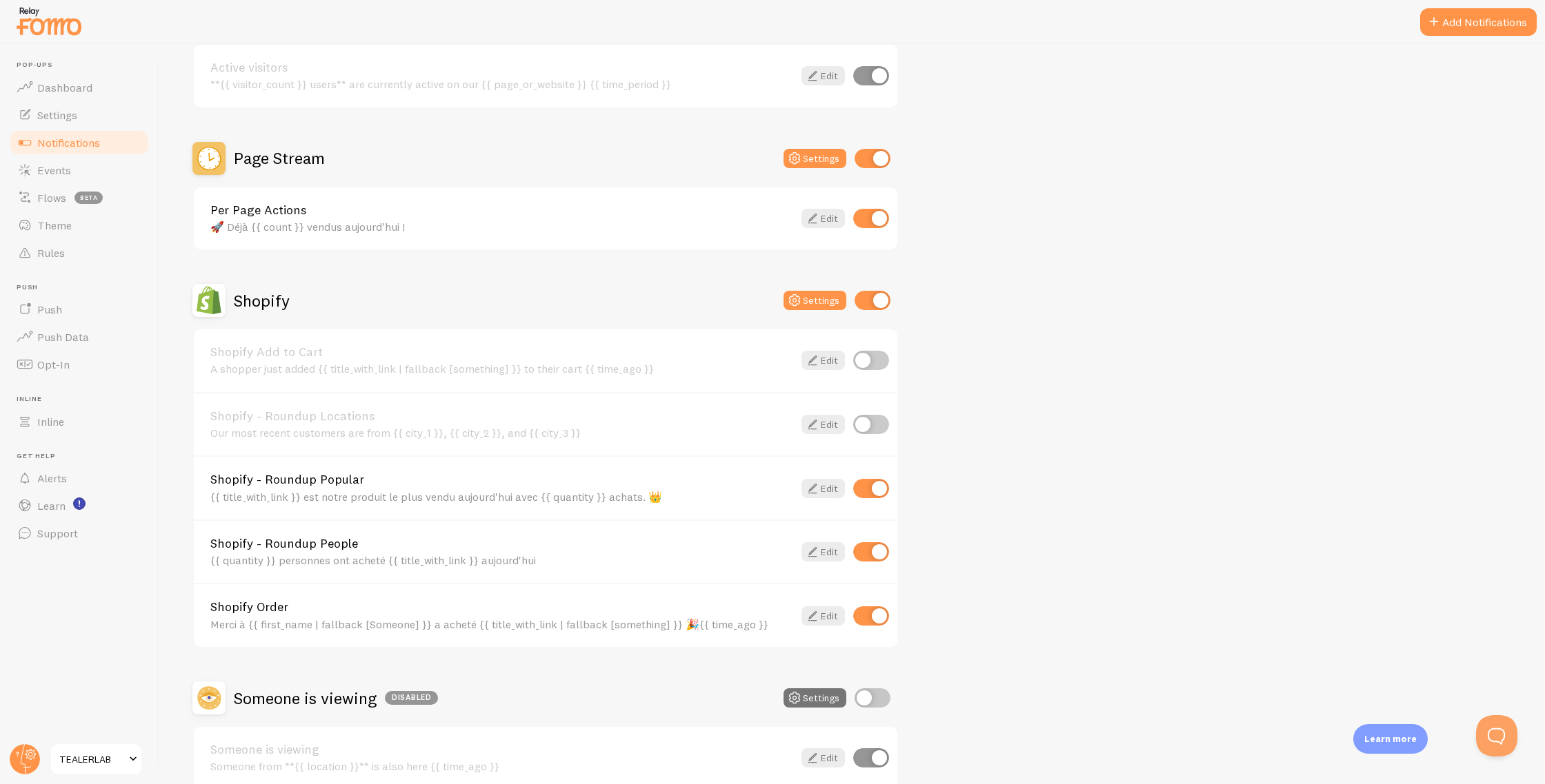
scroll to position [226, 0]
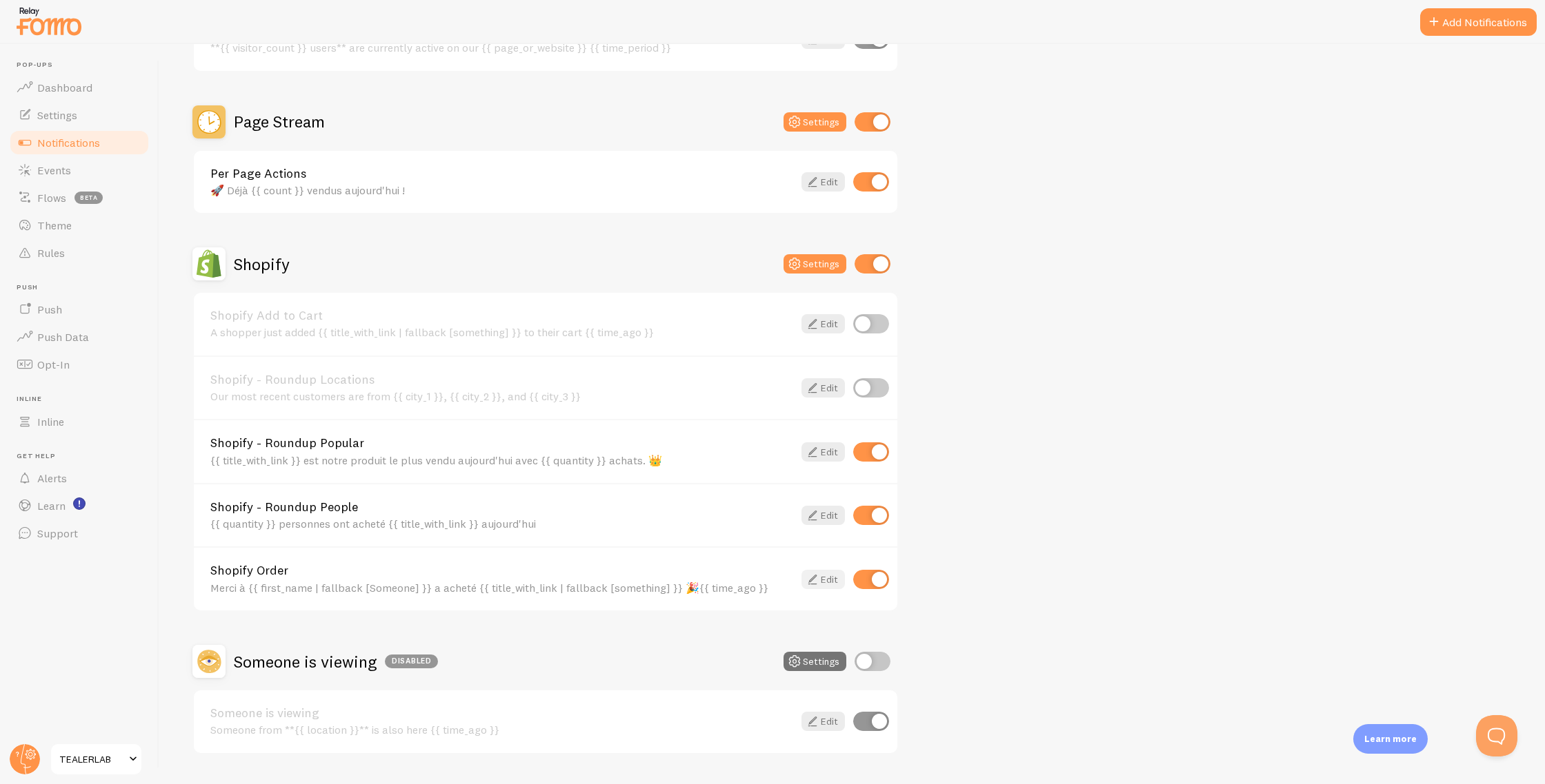
click at [833, 577] on link "Edit" at bounding box center [823, 580] width 44 height 19
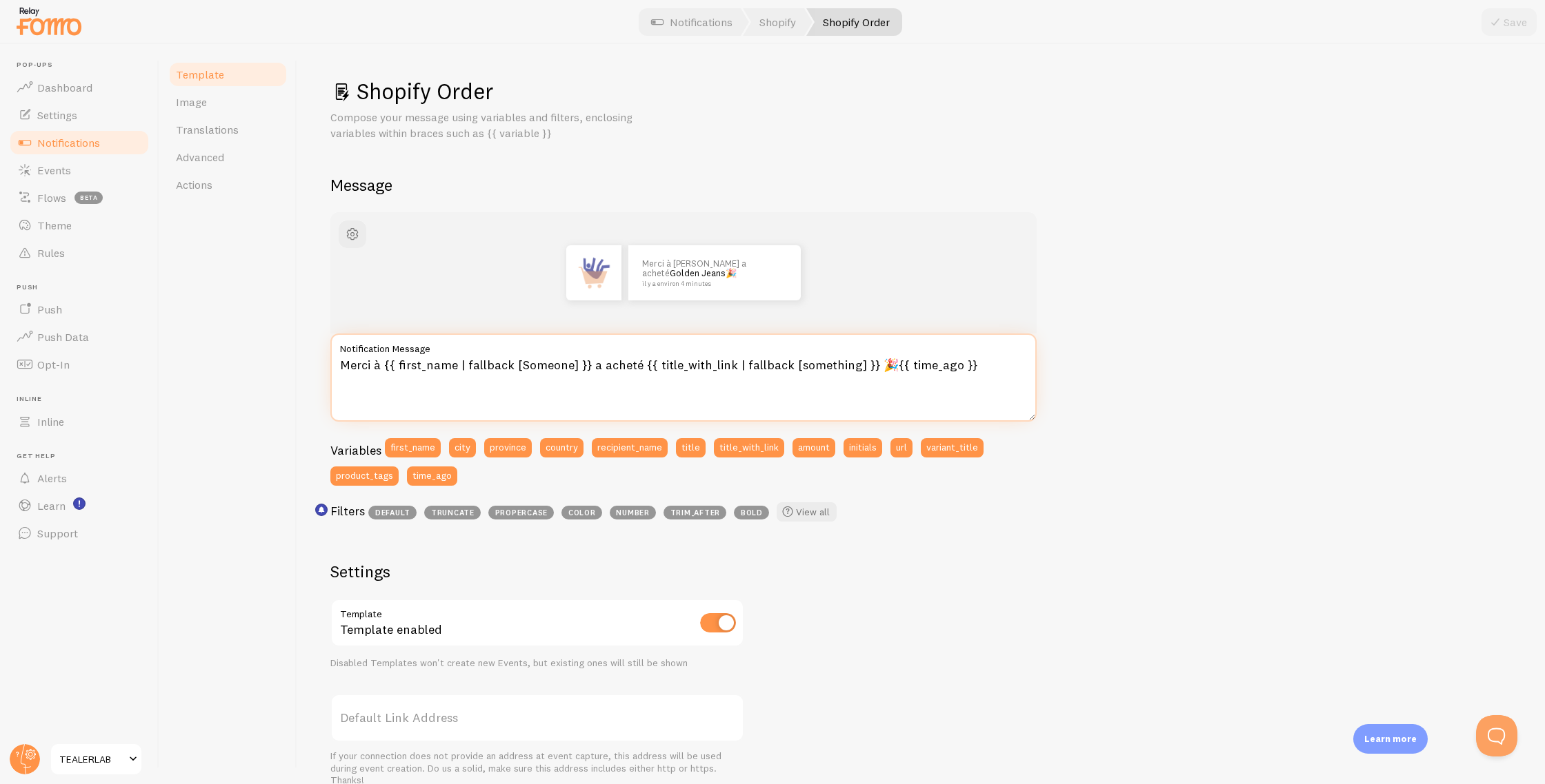
click at [586, 370] on textarea "Merci à {{ first_name | fallback [Someone] }} a acheté {{ title_with_link | fal…" at bounding box center [684, 377] width 707 height 88
type textarea "Merci à {{ first_name | fallback [Someone] }}qui a acheté {{ title_with_link | …"
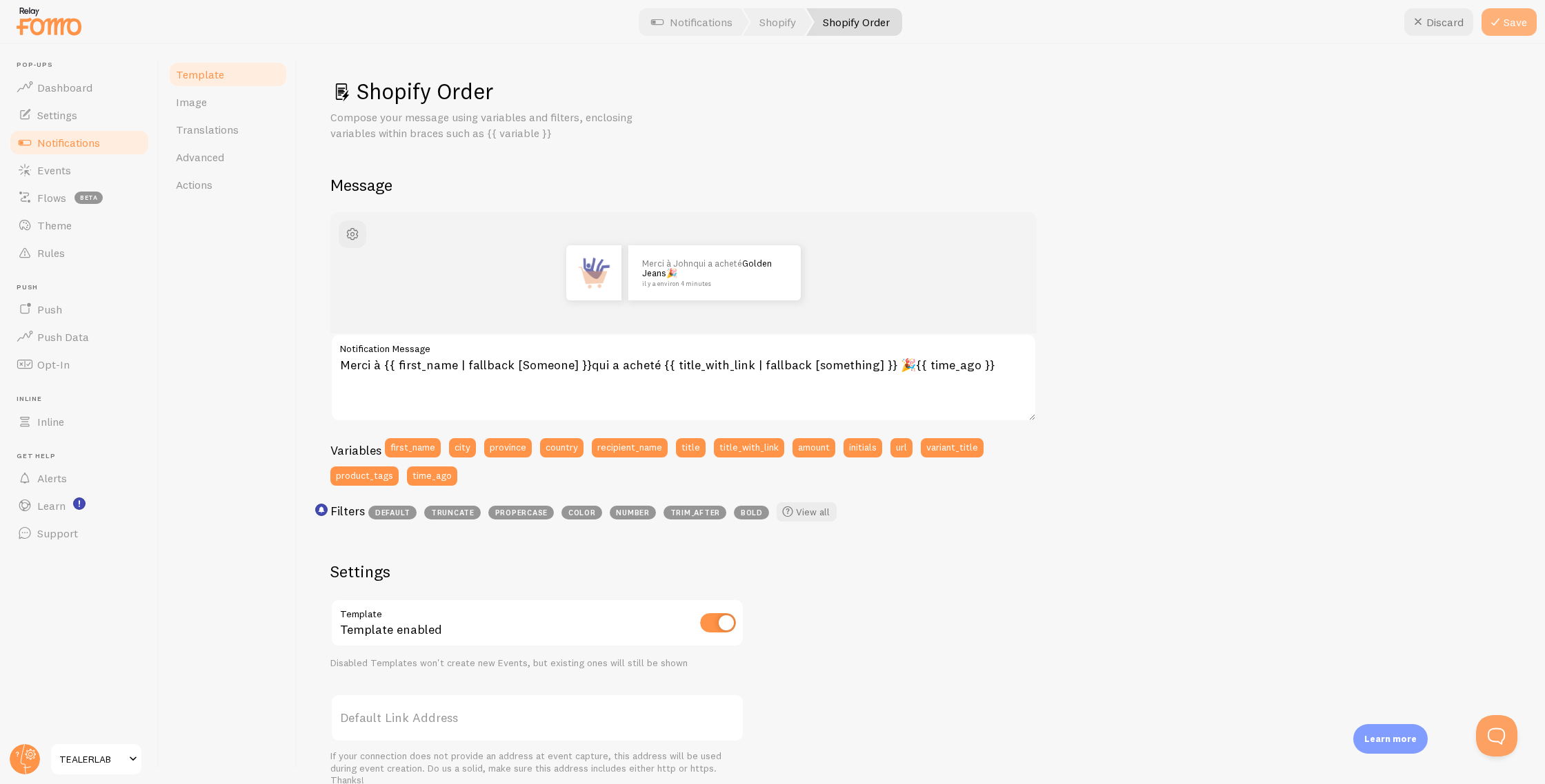
type textarea "Merci à {{ first_name | fallback [Someone] }}qui a acheté {{ title_with_link | …"
click at [1505, 28] on button "Save" at bounding box center [1508, 22] width 55 height 28
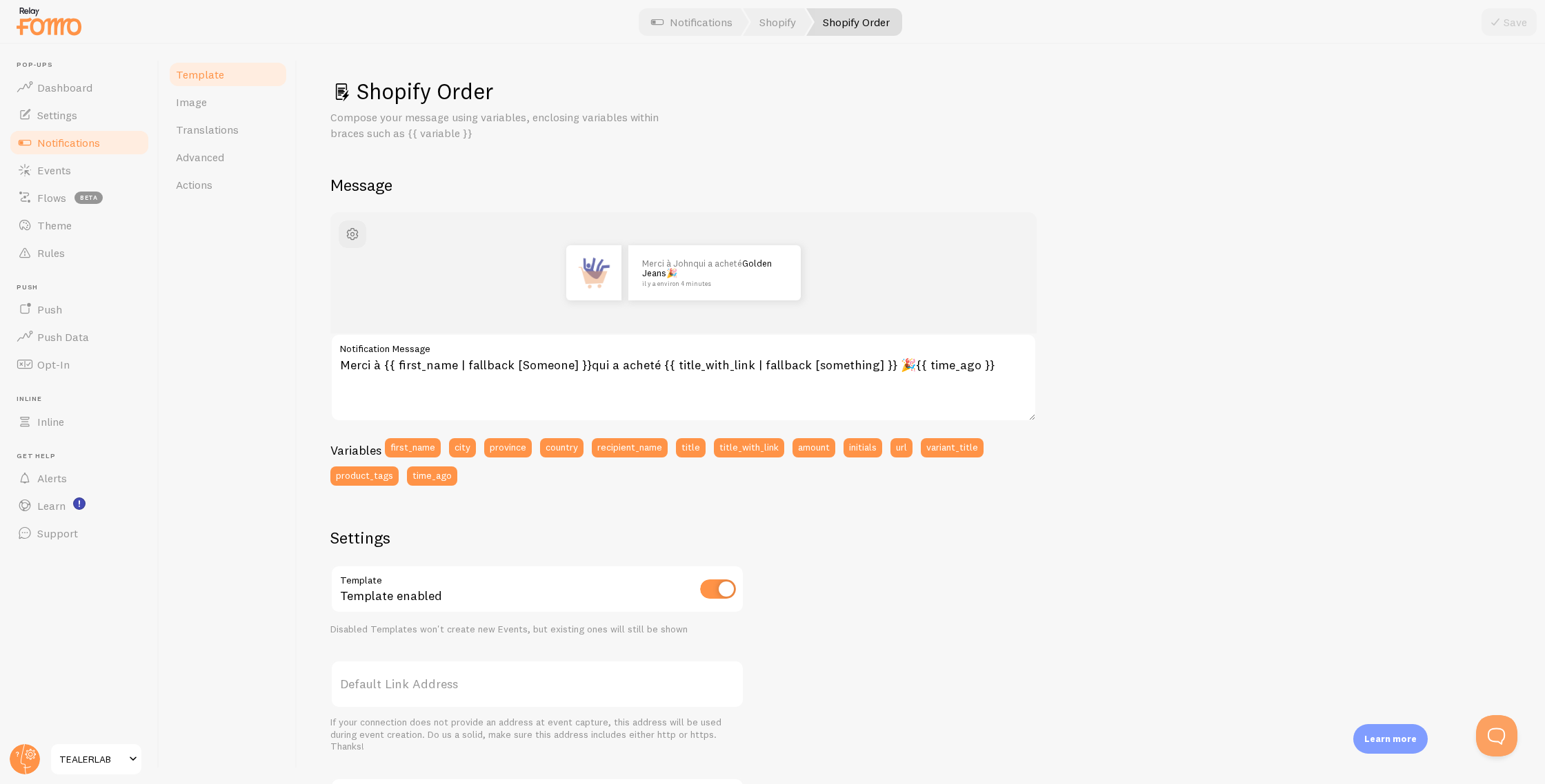
click at [109, 146] on link "Notifications" at bounding box center [79, 143] width 142 height 28
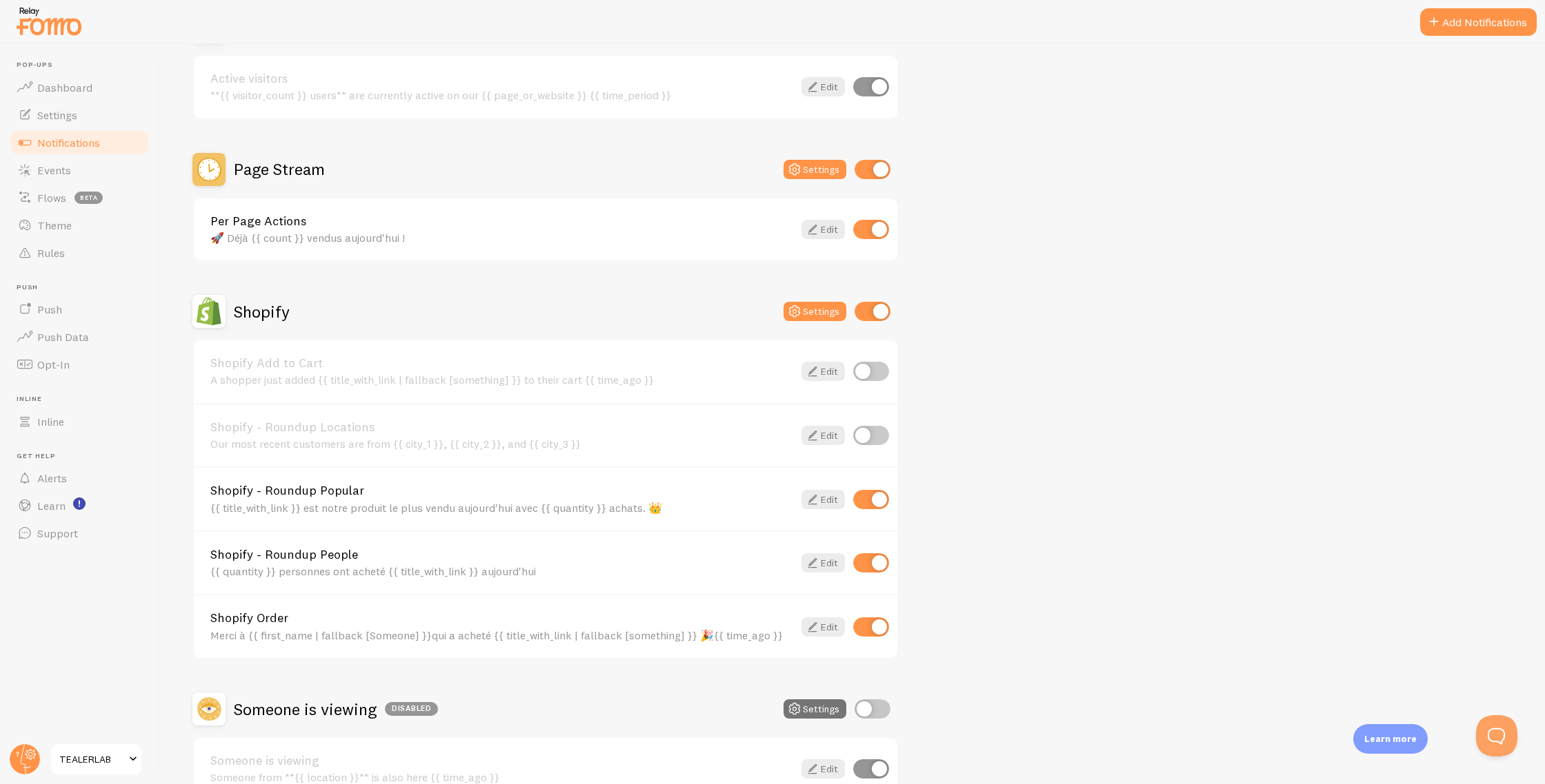
scroll to position [131, 0]
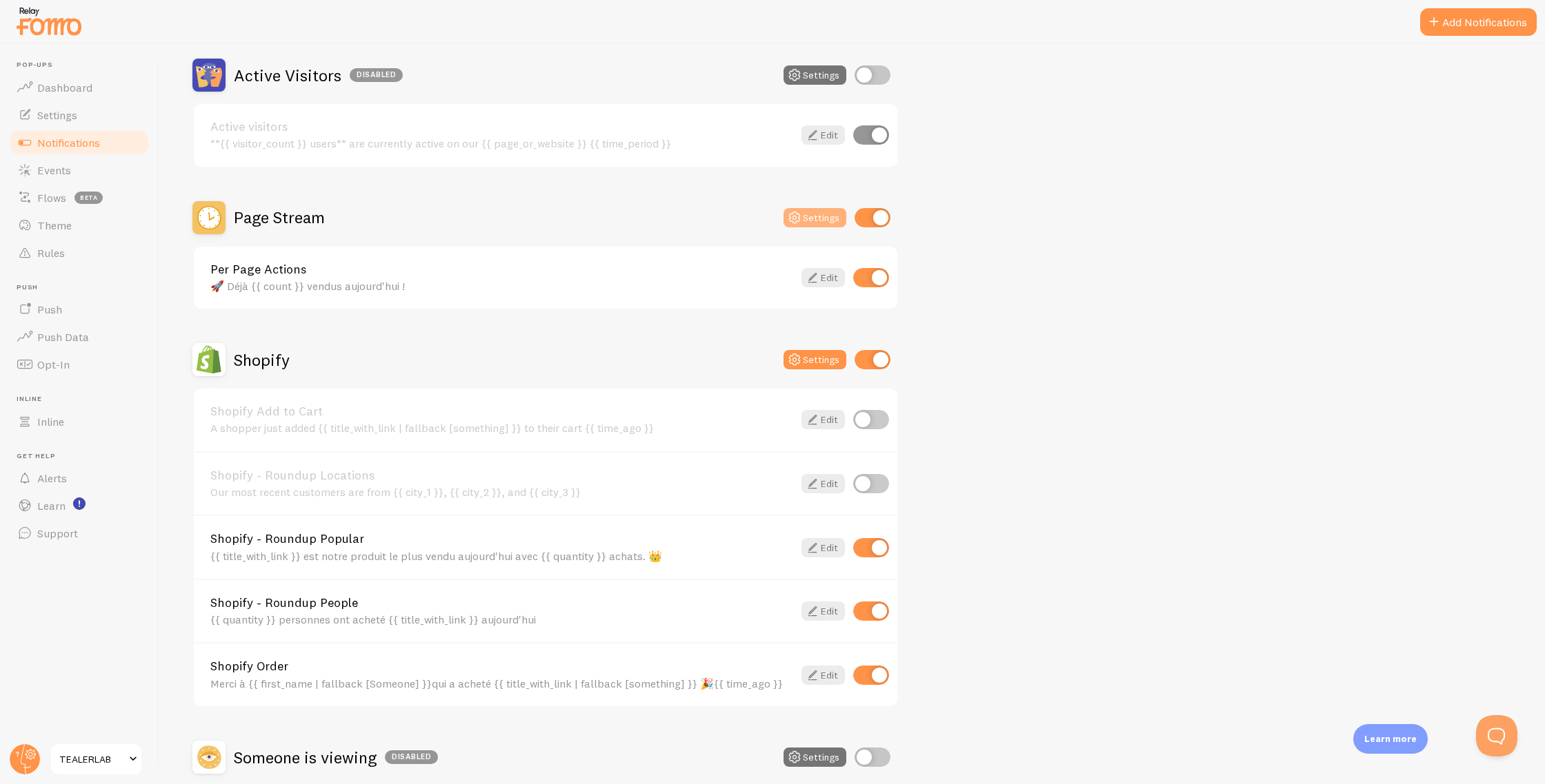
click at [791, 226] on button "Settings" at bounding box center [814, 217] width 63 height 19
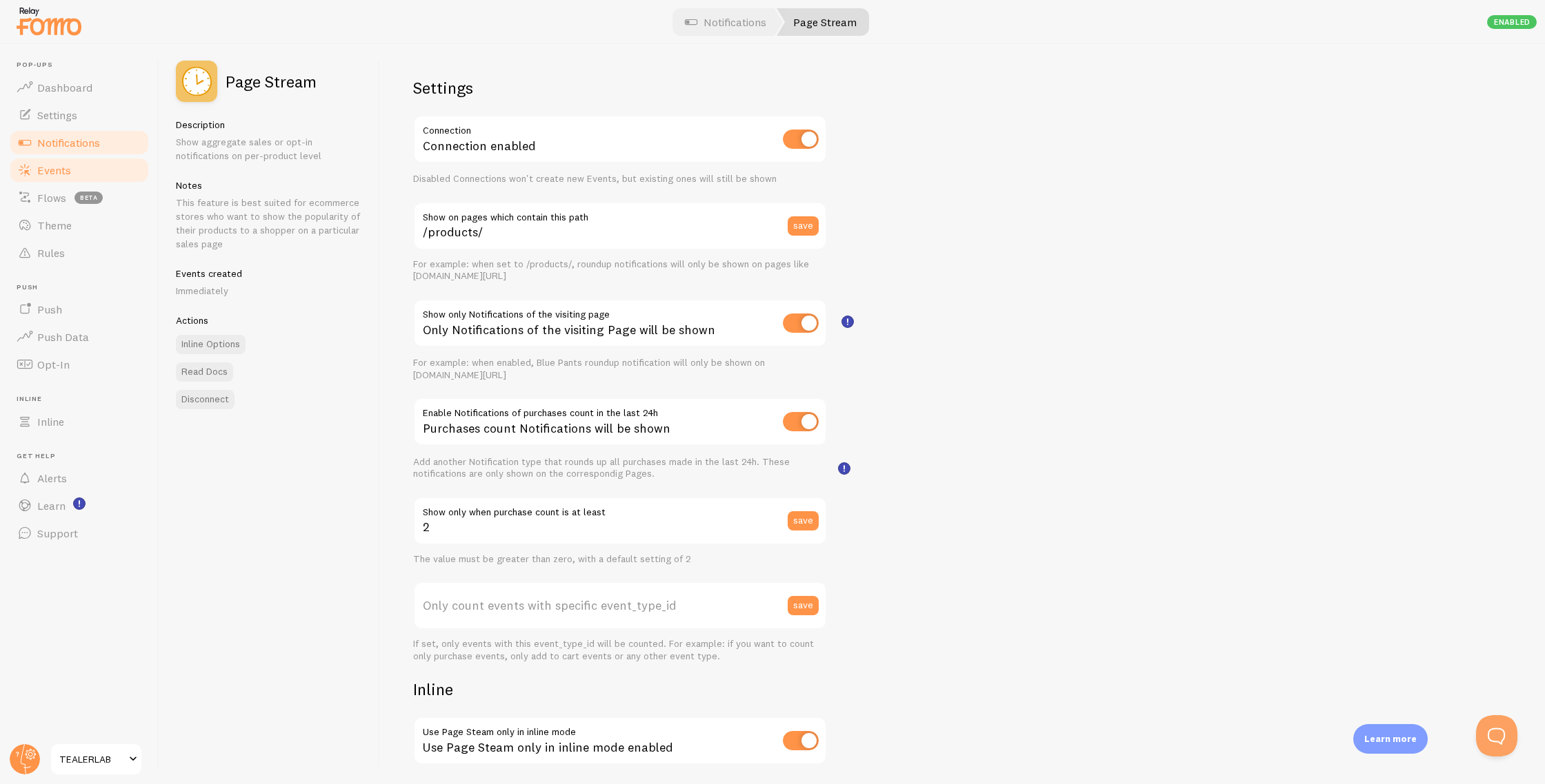
click at [41, 166] on span "Events" at bounding box center [54, 171] width 34 height 14
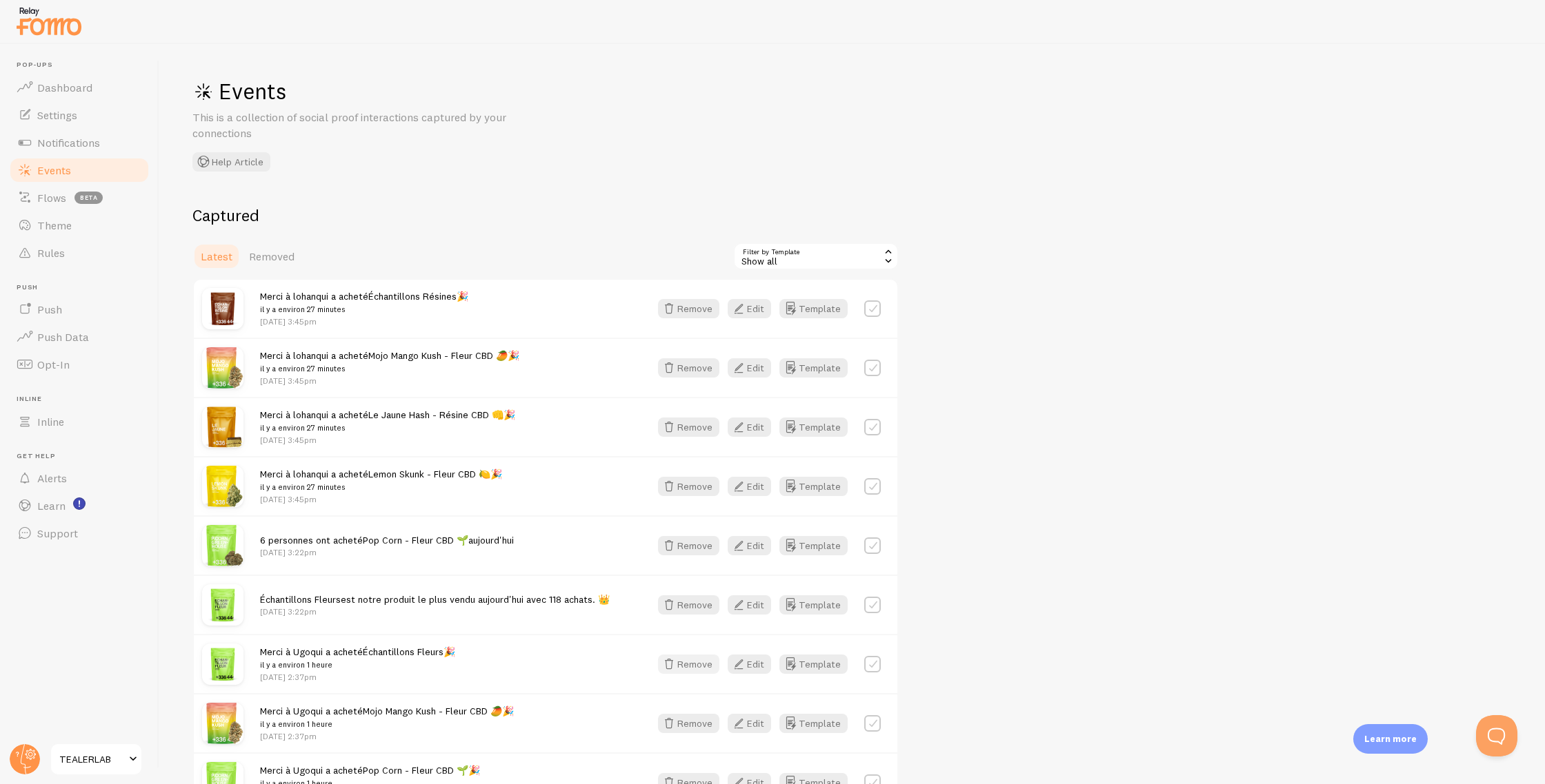
click at [697, 668] on button "Remove" at bounding box center [689, 664] width 62 height 19
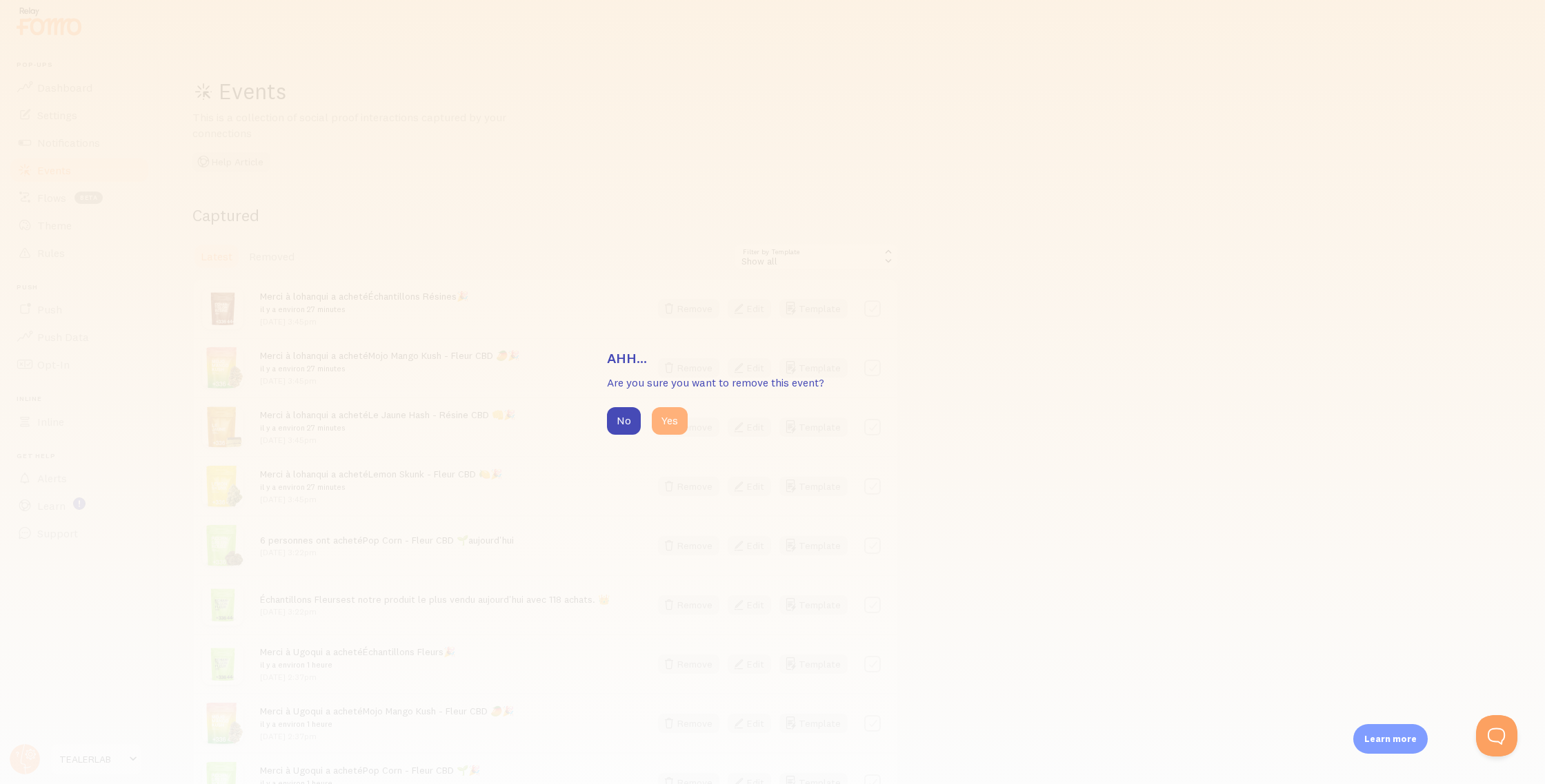
click at [662, 416] on button "Yes" at bounding box center [670, 421] width 36 height 28
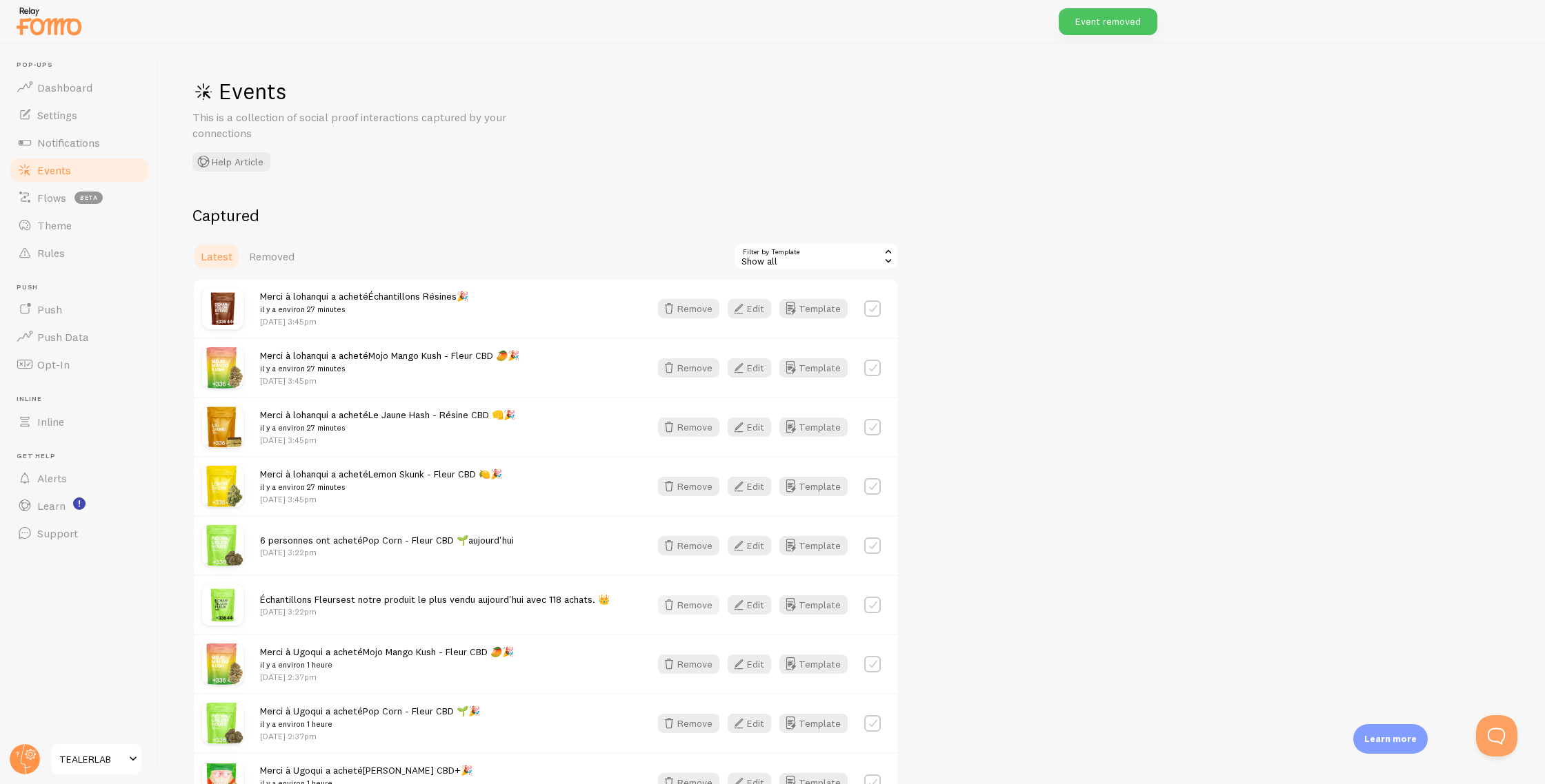
click at [701, 600] on button "Remove" at bounding box center [689, 604] width 62 height 19
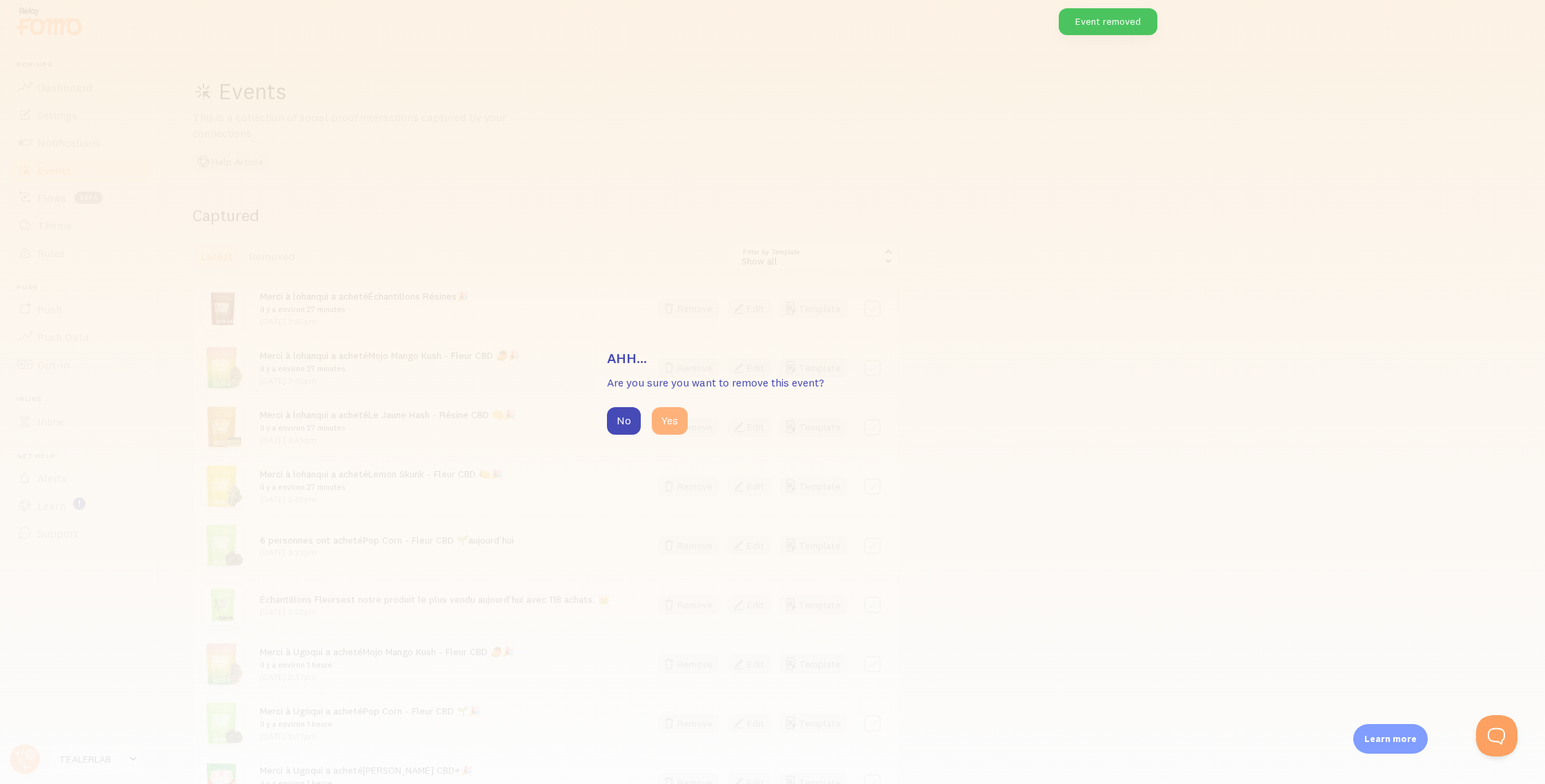
click at [677, 414] on button "Yes" at bounding box center [670, 421] width 36 height 28
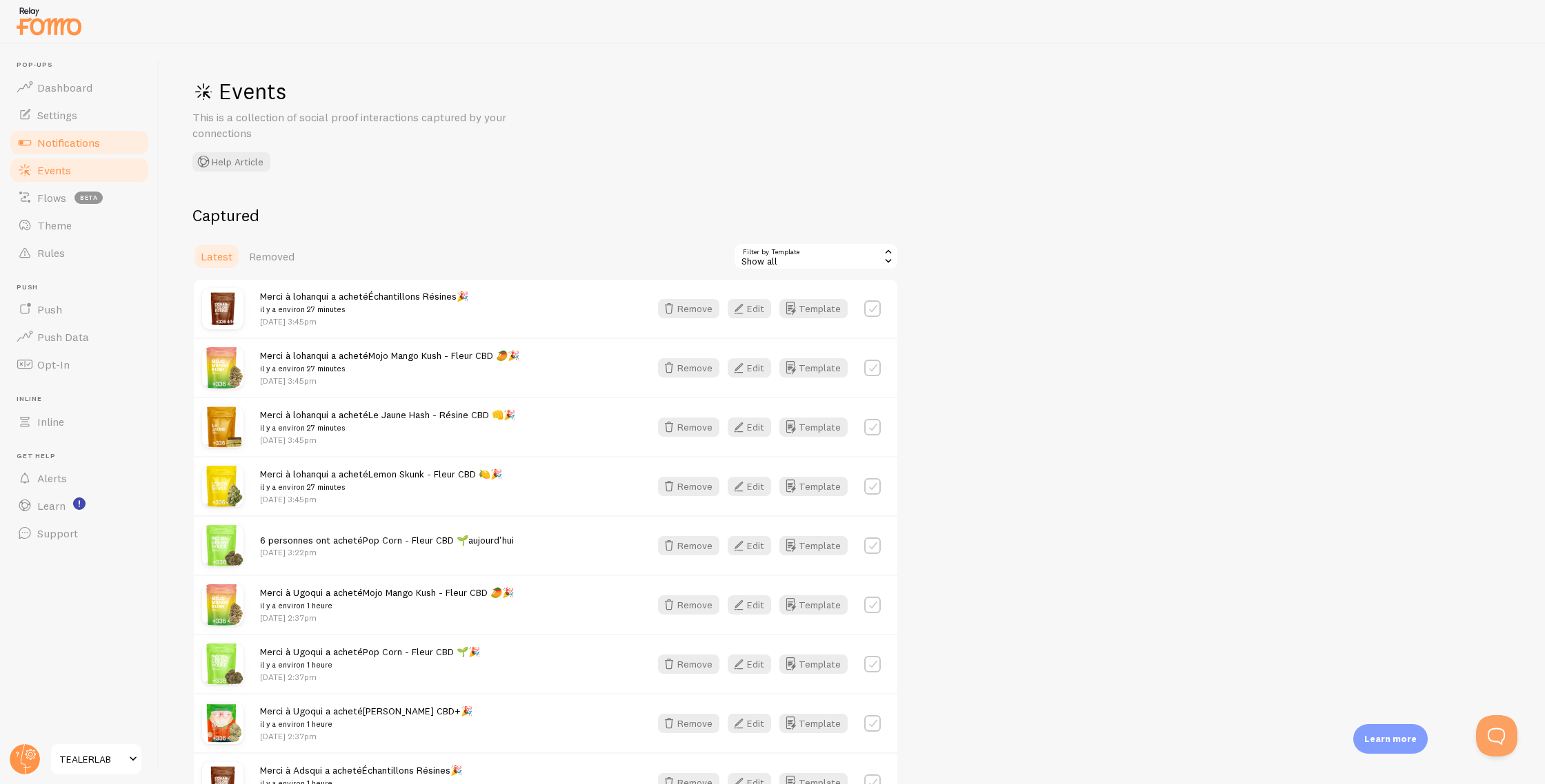
click at [61, 142] on span "Notifications" at bounding box center [68, 143] width 63 height 14
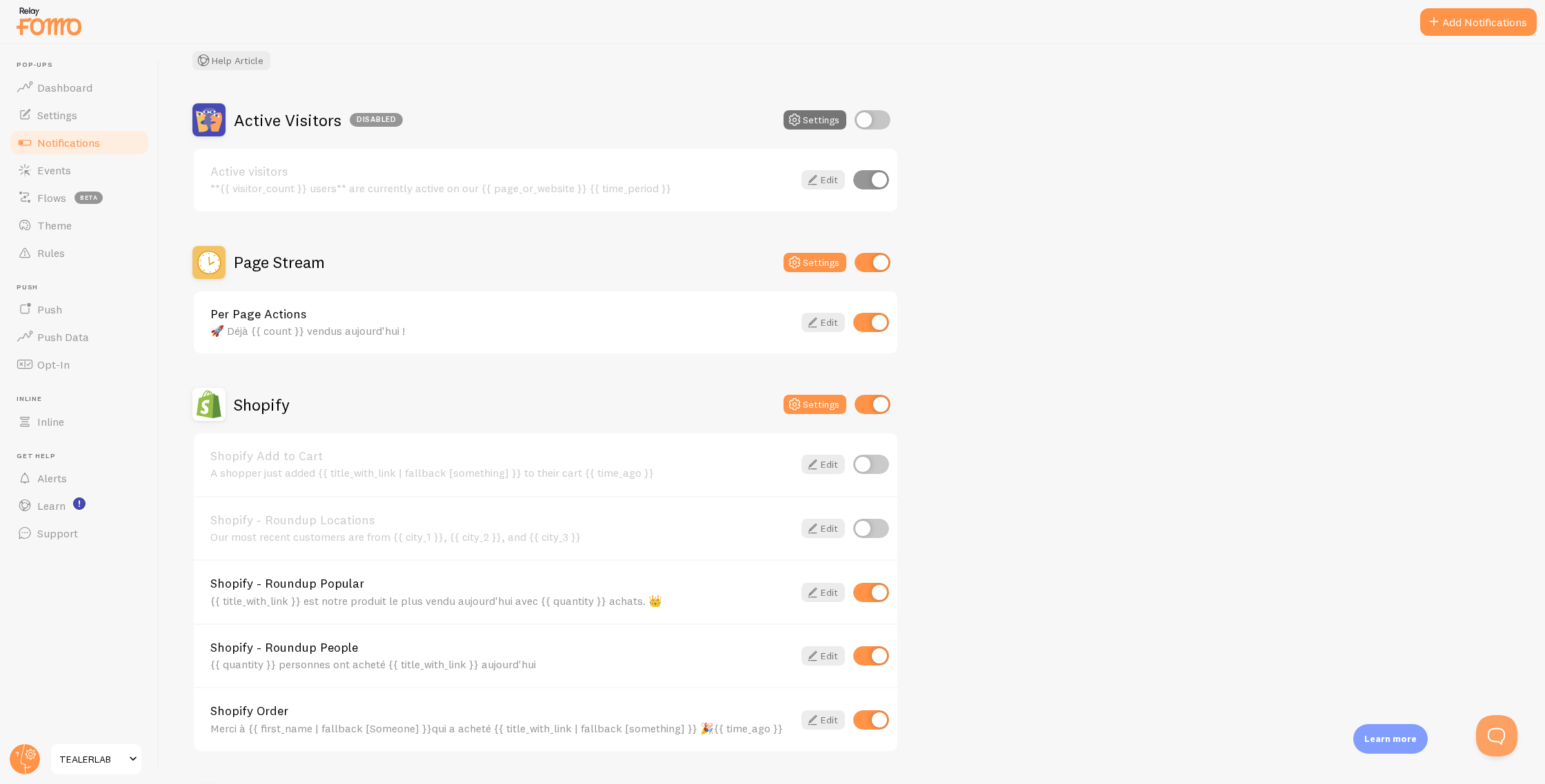
scroll to position [86, 0]
click at [814, 718] on icon at bounding box center [812, 719] width 17 height 17
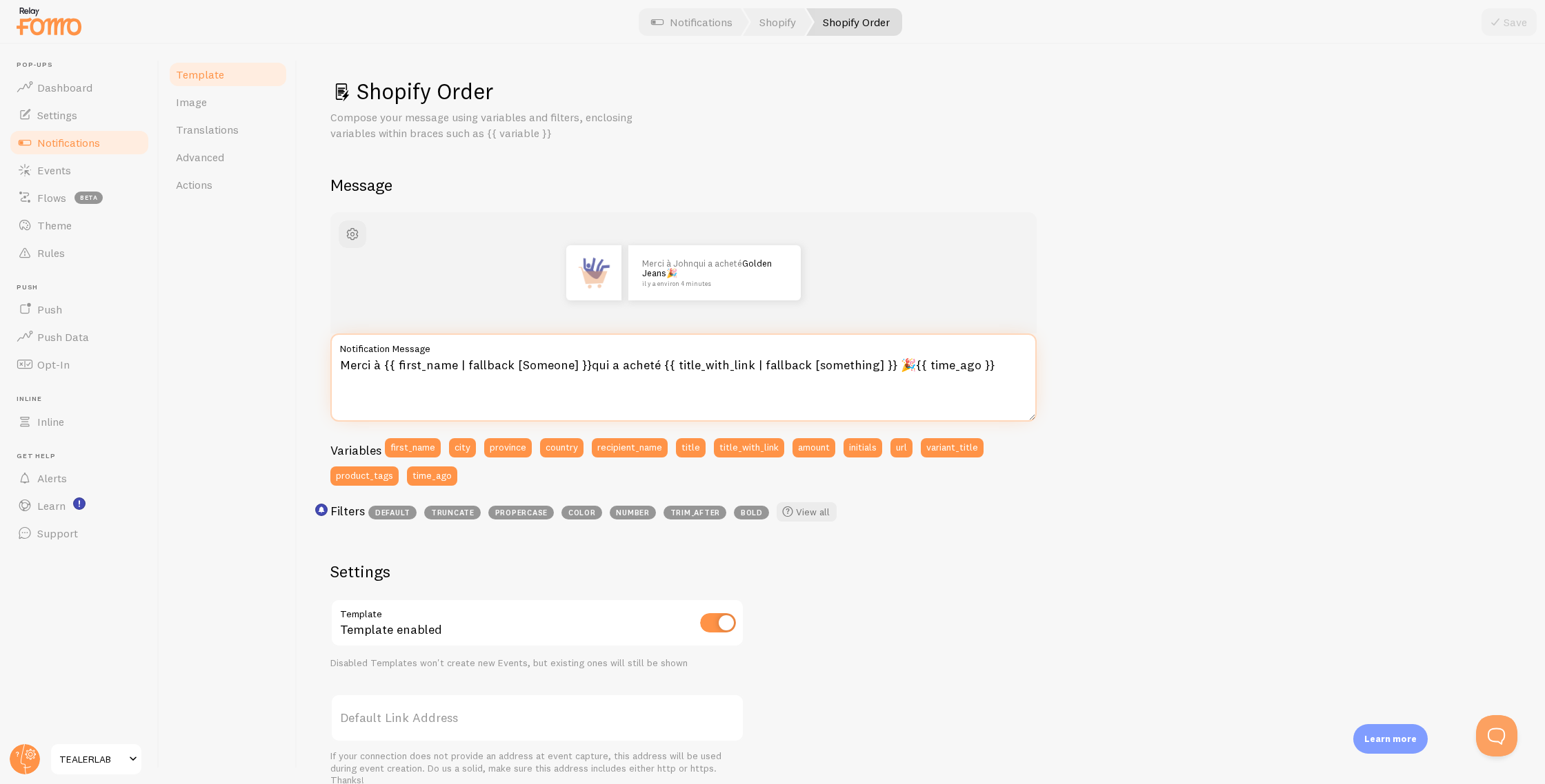
click at [586, 365] on textarea "Merci à {{ first_name | fallback [Someone] }}qui a acheté {{ title_with_link | …" at bounding box center [684, 377] width 707 height 88
drag, startPoint x: 588, startPoint y: 365, endPoint x: 655, endPoint y: 367, distance: 67.0
click at [655, 367] on textarea "Merci à {{ first_name | fallback [Someone] }} qui a acheté {{ title_with_link |…" at bounding box center [684, 377] width 707 height 88
type textarea "Merci à {{ first_name | fallback [Someone] }} pour l'achat de {{ title_with_lin…"
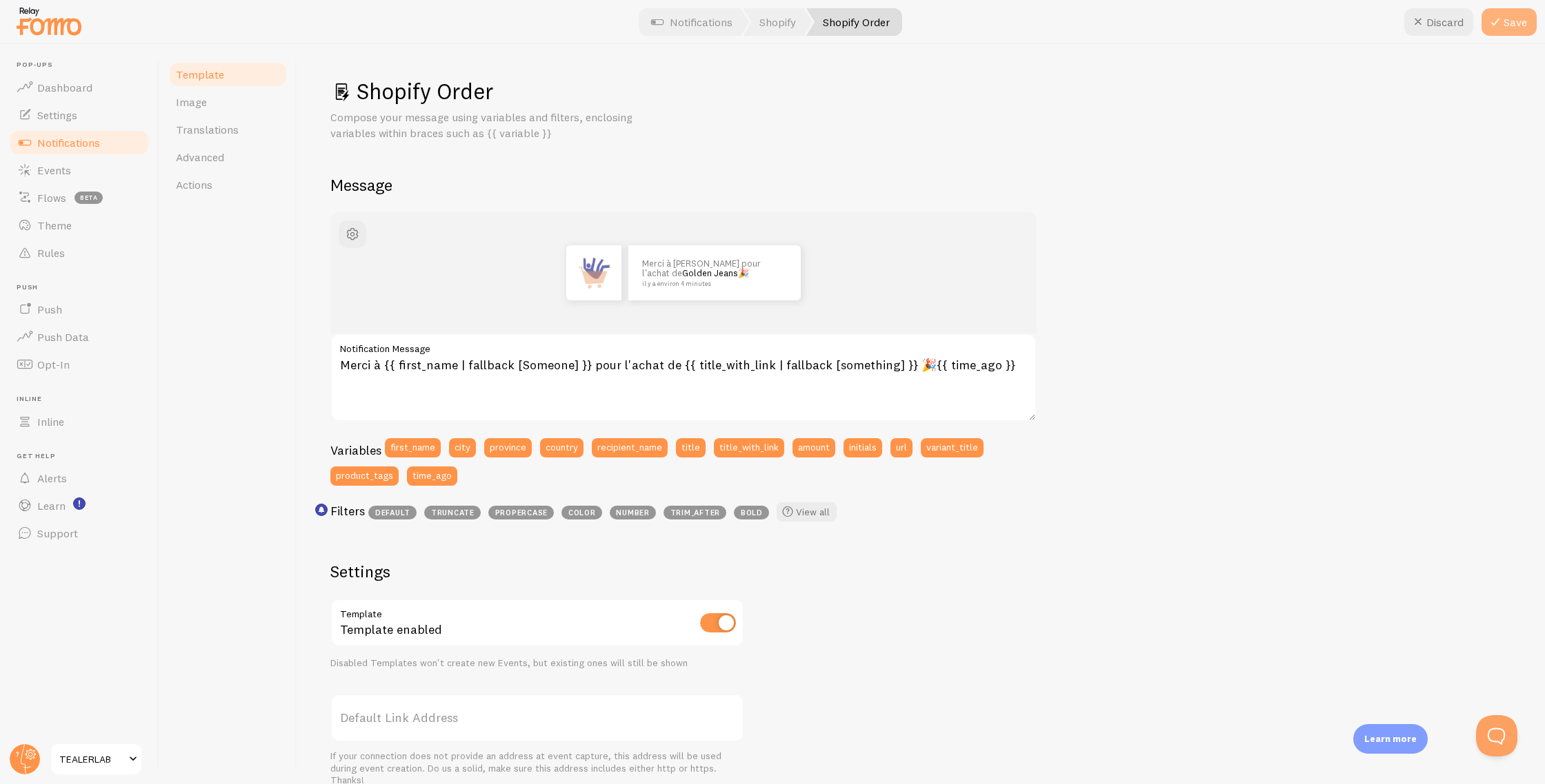
click at [1530, 32] on button "Save" at bounding box center [1508, 22] width 55 height 28
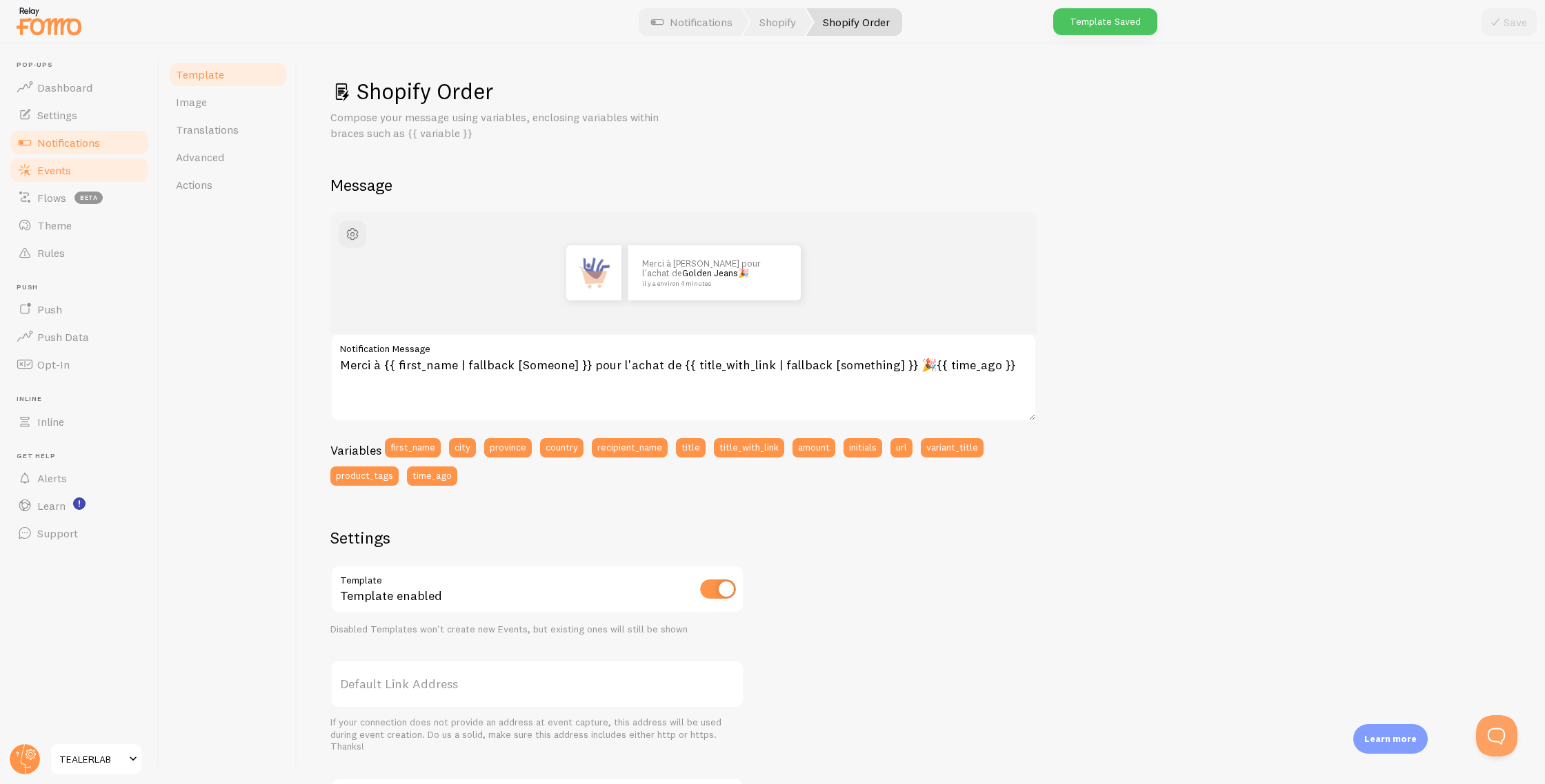
click at [57, 171] on span "Events" at bounding box center [54, 171] width 34 height 14
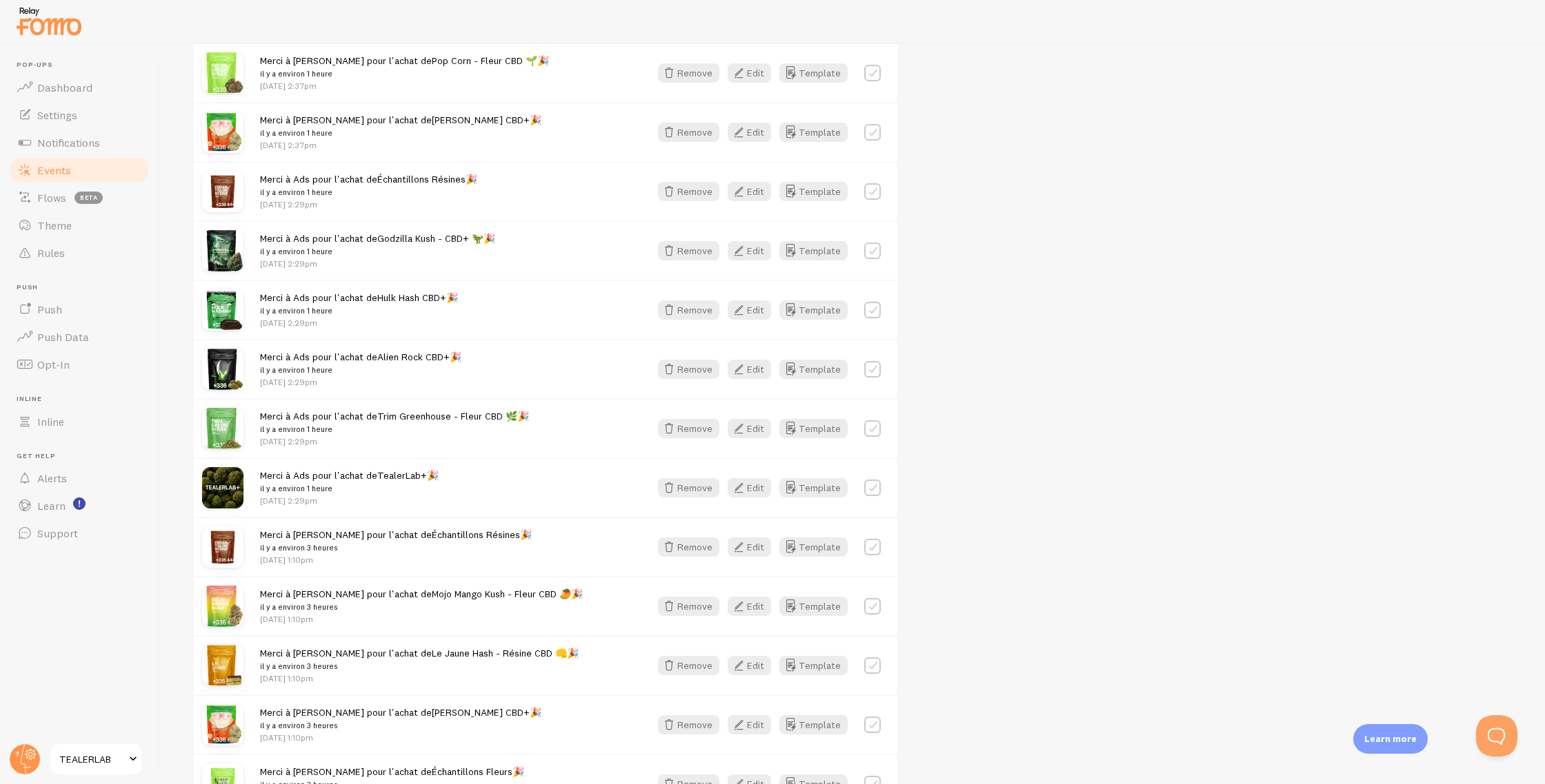
scroll to position [420, 0]
